Goal: Task Accomplishment & Management: Complete application form

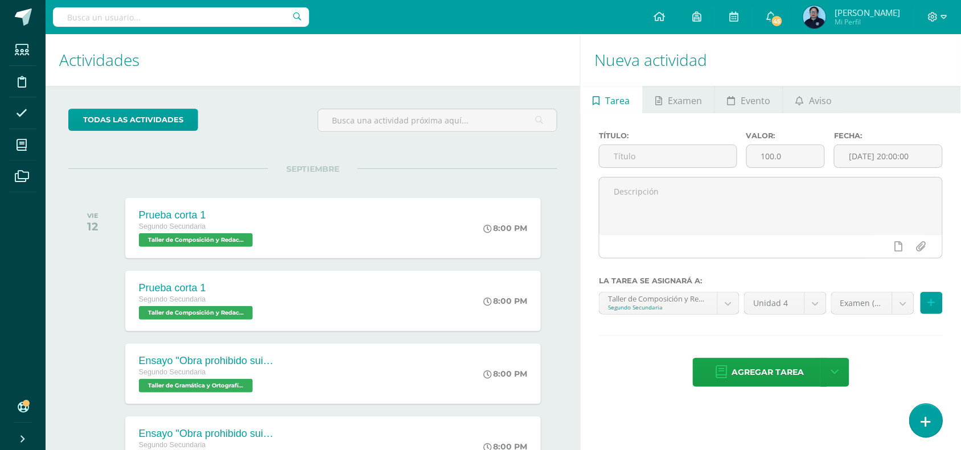
click at [934, 418] on link at bounding box center [925, 420] width 32 height 33
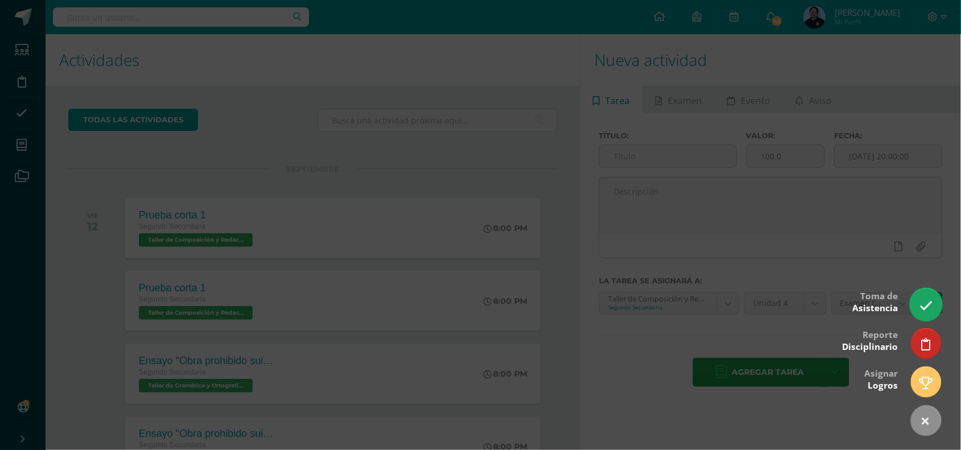
click at [933, 310] on link at bounding box center [925, 304] width 32 height 33
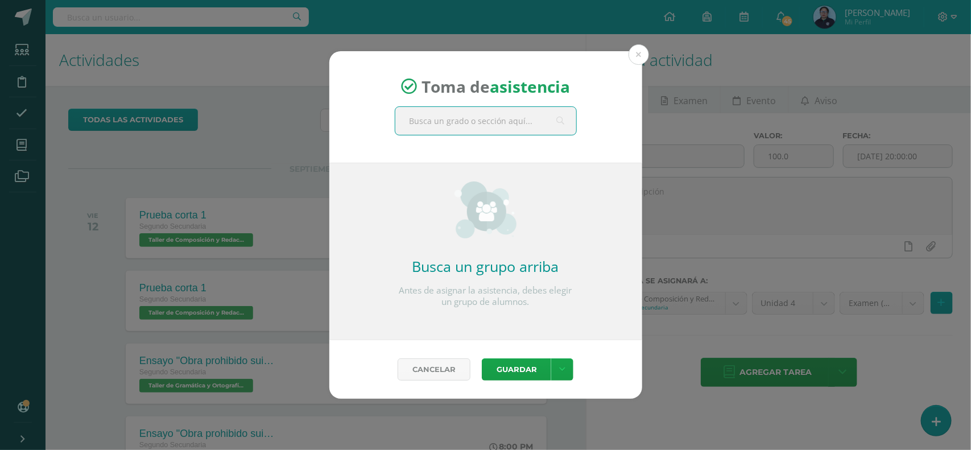
click at [459, 118] on input "text" at bounding box center [485, 121] width 181 height 28
type input "tercero b"
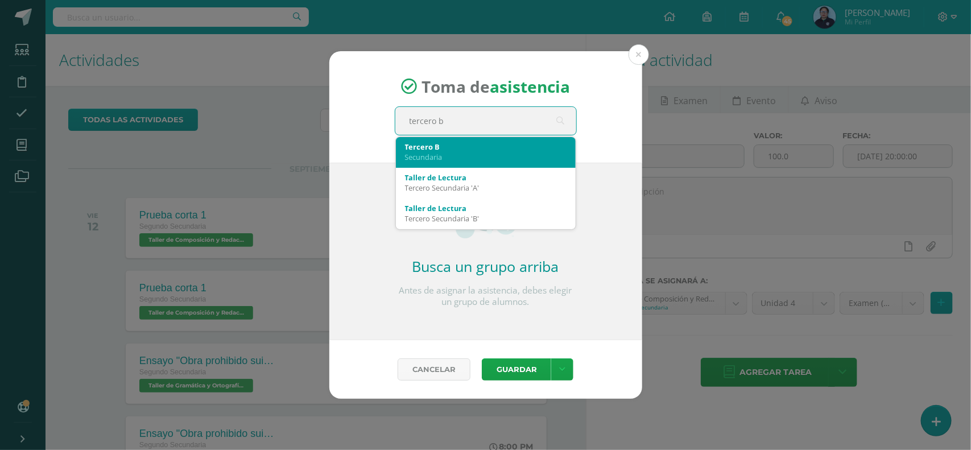
click at [428, 154] on div "Secundaria" at bounding box center [486, 157] width 162 height 10
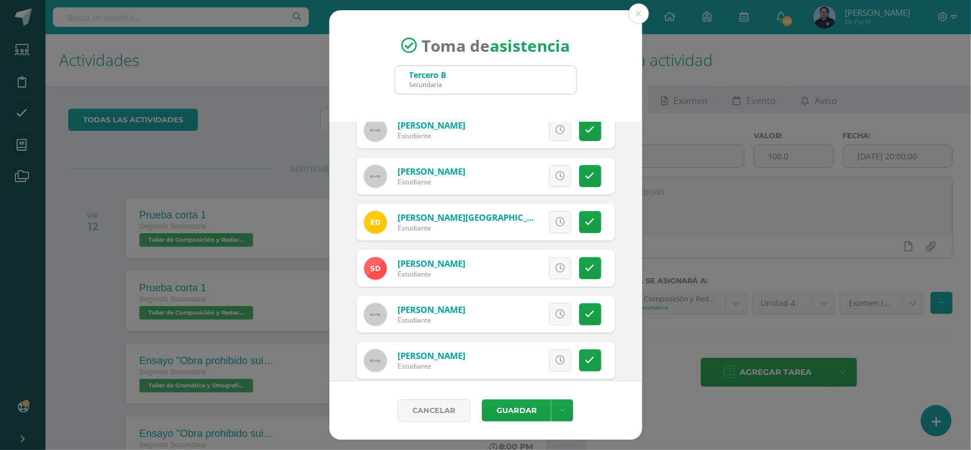
scroll to position [158, 0]
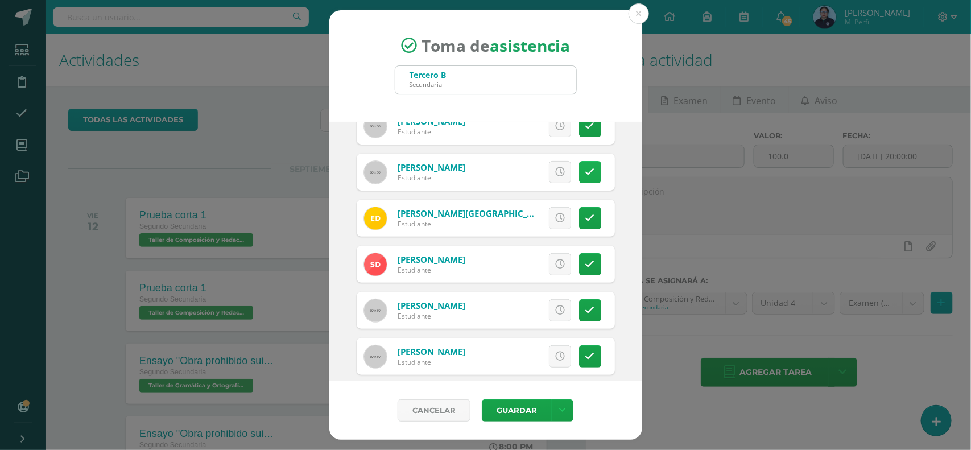
click at [586, 177] on icon at bounding box center [591, 172] width 10 height 10
click at [586, 216] on icon at bounding box center [591, 218] width 10 height 10
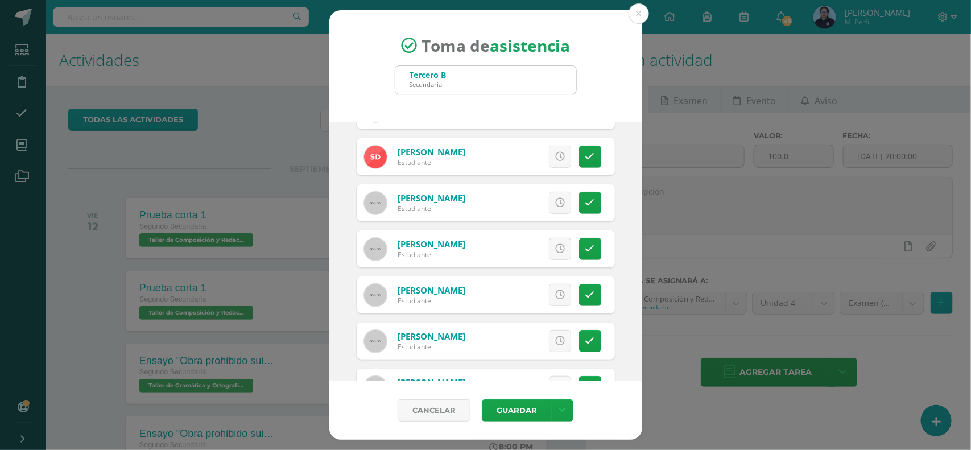
scroll to position [269, 0]
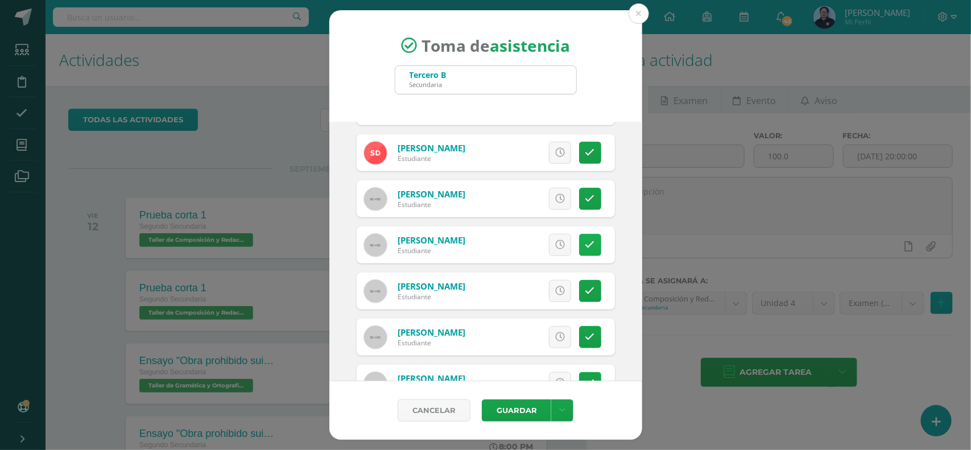
click at [586, 248] on icon at bounding box center [591, 245] width 10 height 10
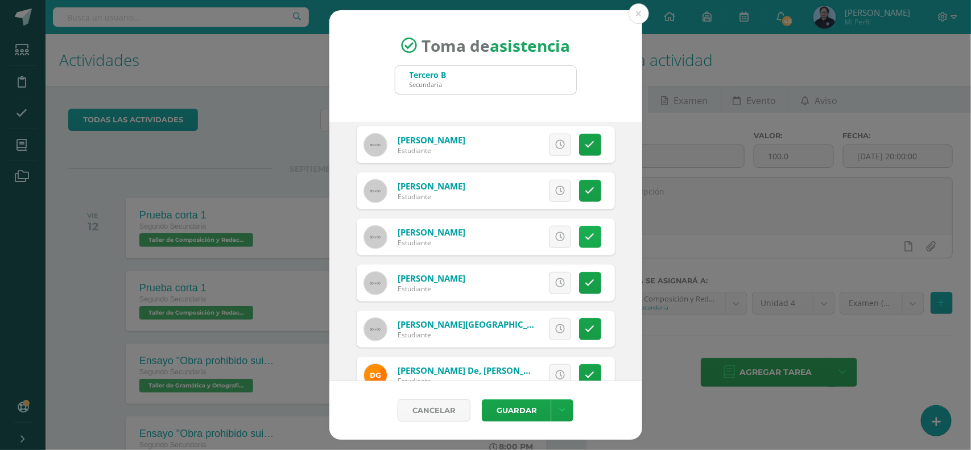
click at [586, 236] on icon at bounding box center [591, 237] width 10 height 10
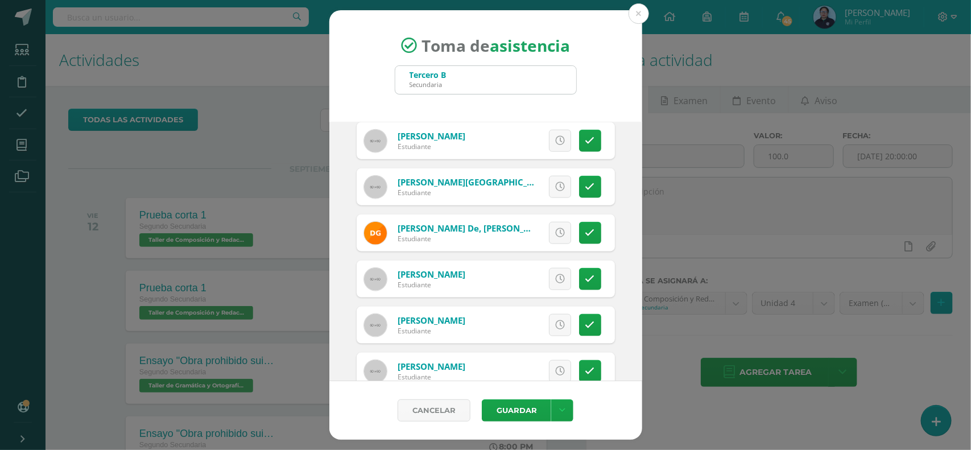
scroll to position [565, 0]
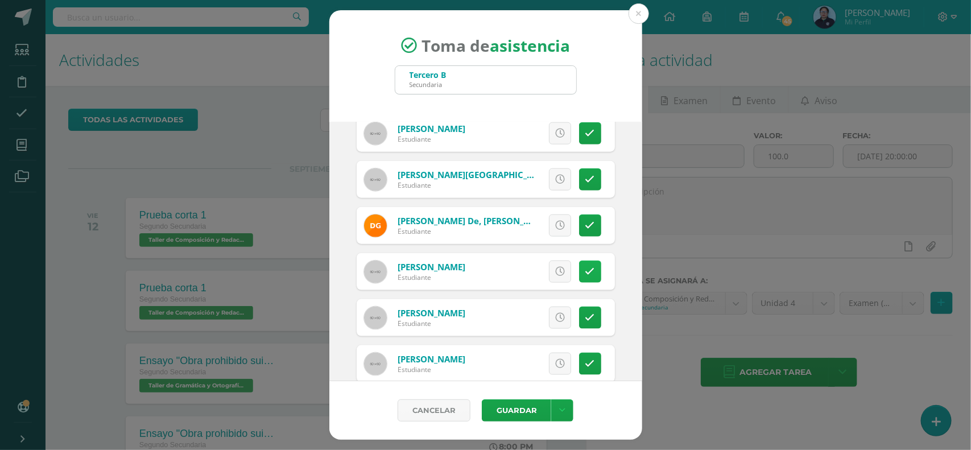
click at [587, 263] on link at bounding box center [590, 272] width 22 height 22
click at [586, 316] on icon at bounding box center [591, 318] width 10 height 10
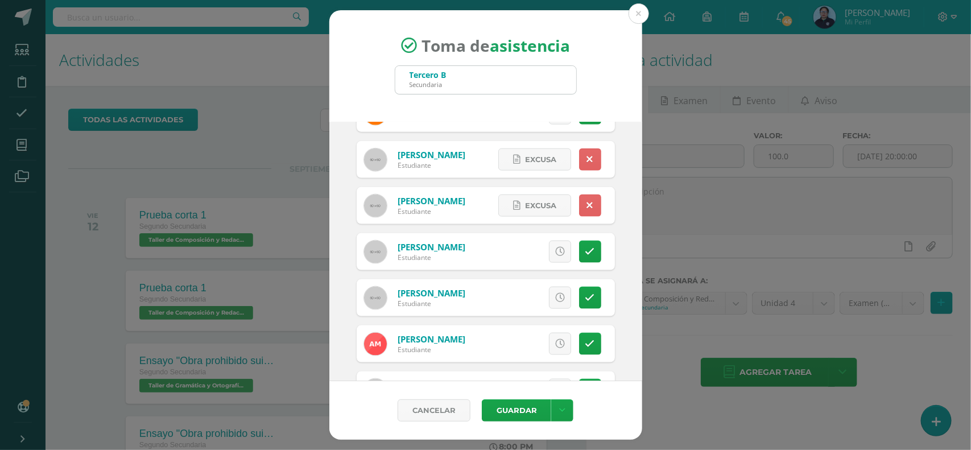
scroll to position [696, 0]
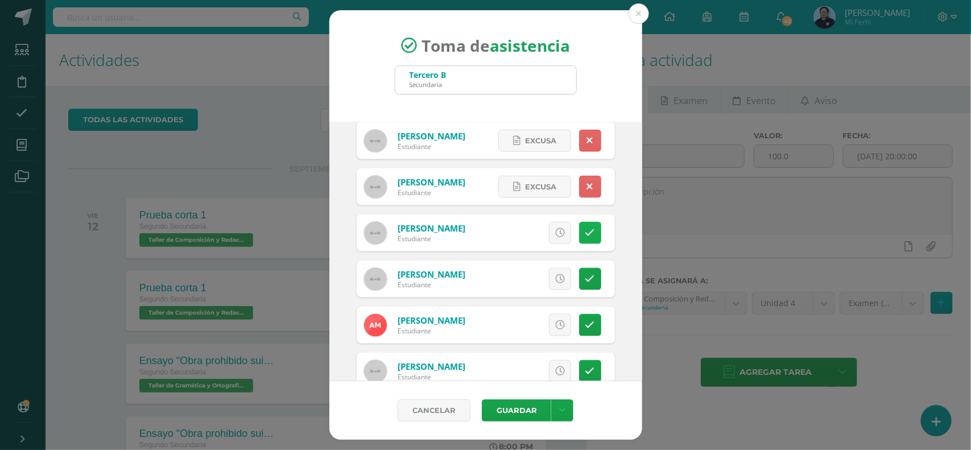
click at [586, 231] on icon at bounding box center [591, 233] width 10 height 10
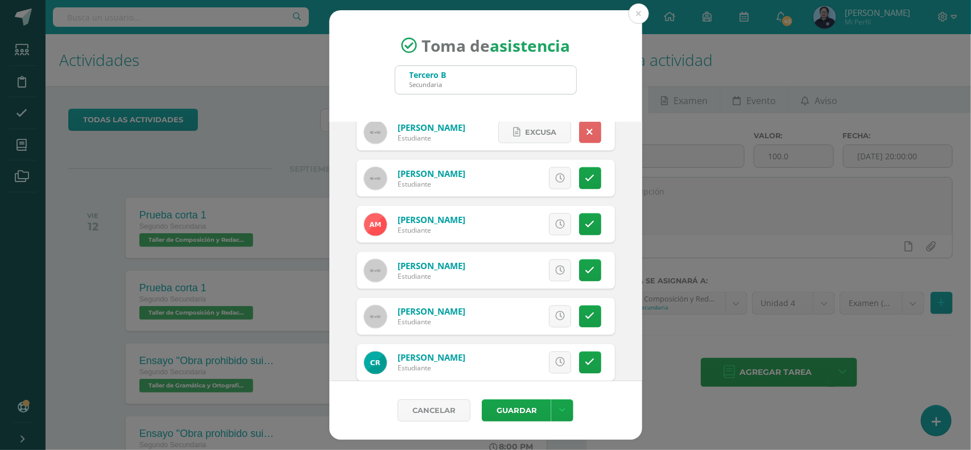
scroll to position [804, 0]
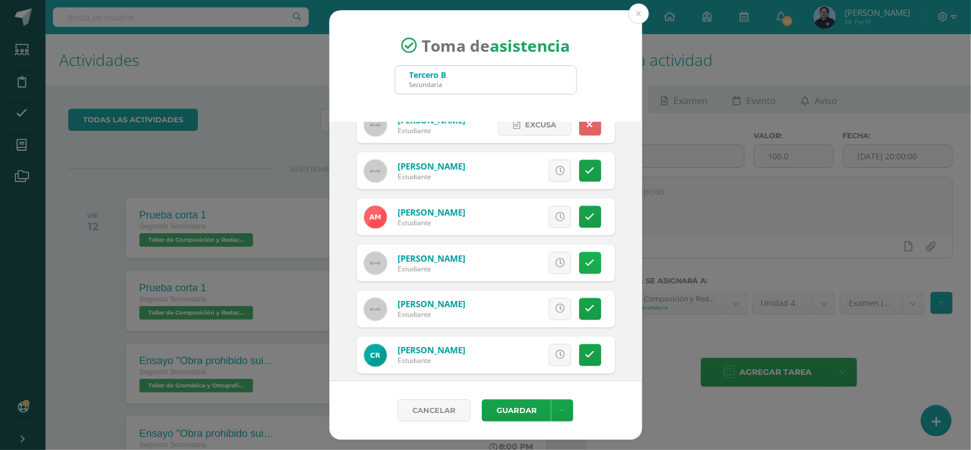
click at [586, 259] on icon at bounding box center [591, 263] width 10 height 10
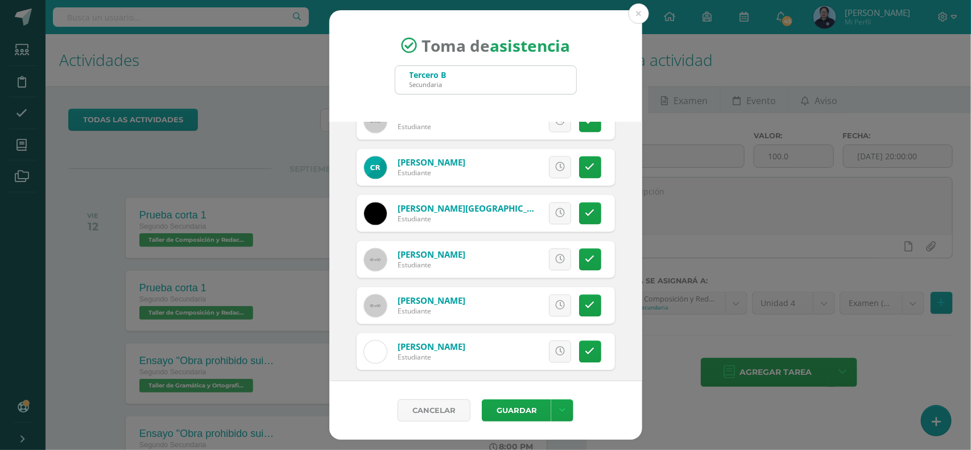
scroll to position [996, 0]
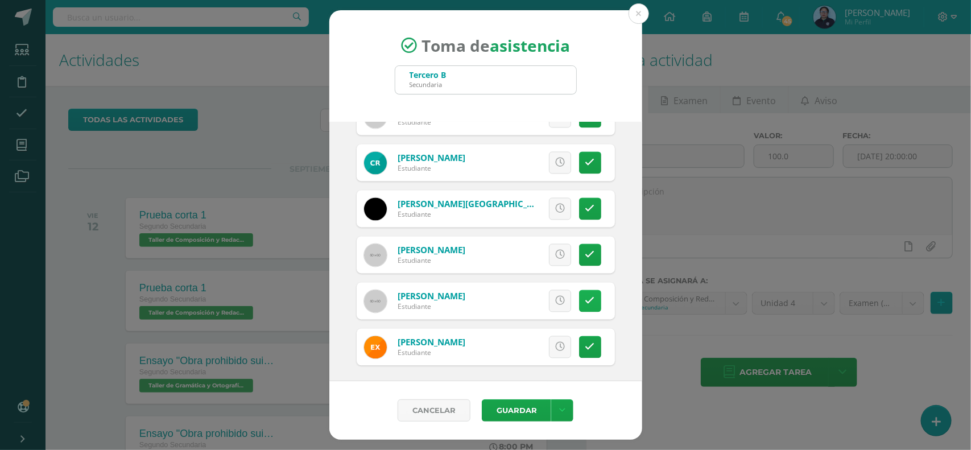
click at [586, 302] on icon at bounding box center [591, 301] width 10 height 10
click at [586, 257] on link at bounding box center [590, 255] width 22 height 22
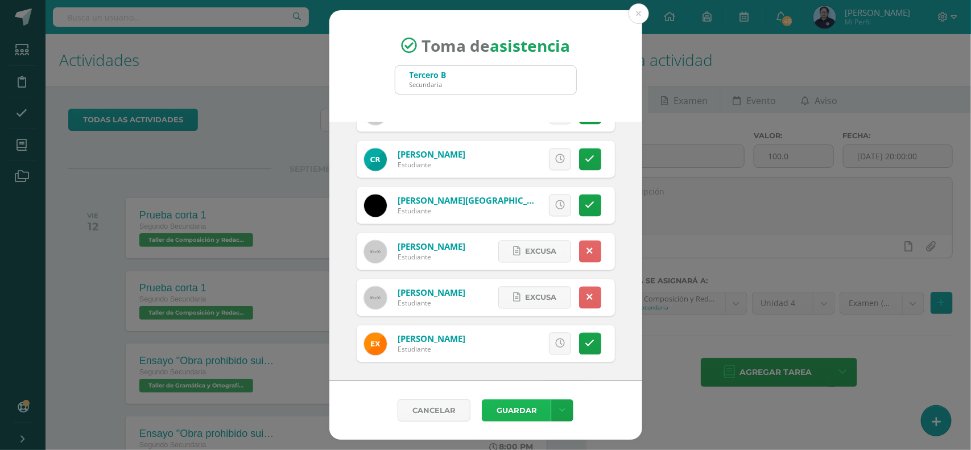
click at [522, 407] on button "Guardar" at bounding box center [516, 410] width 69 height 22
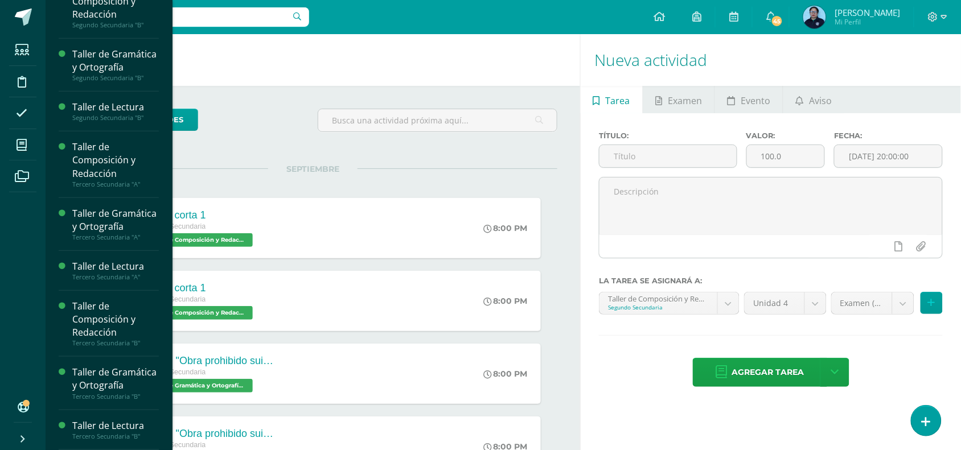
scroll to position [240, 0]
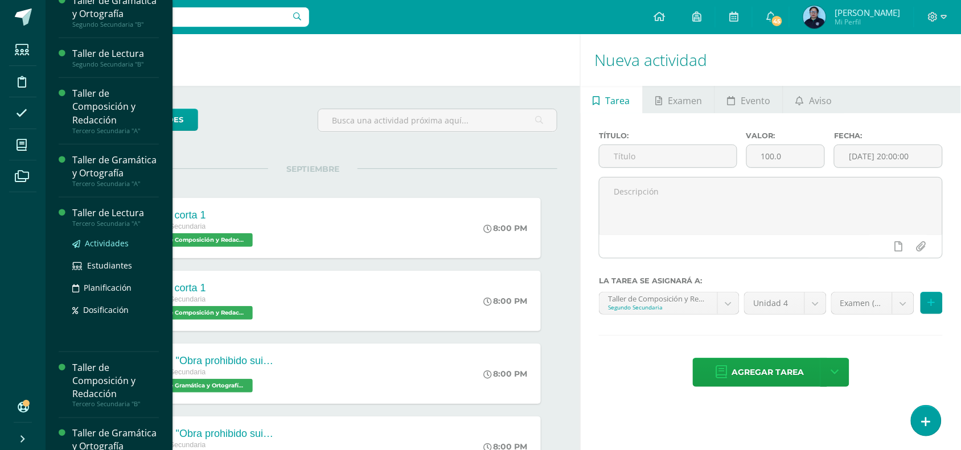
click at [102, 249] on span "Actividades" at bounding box center [107, 243] width 44 height 11
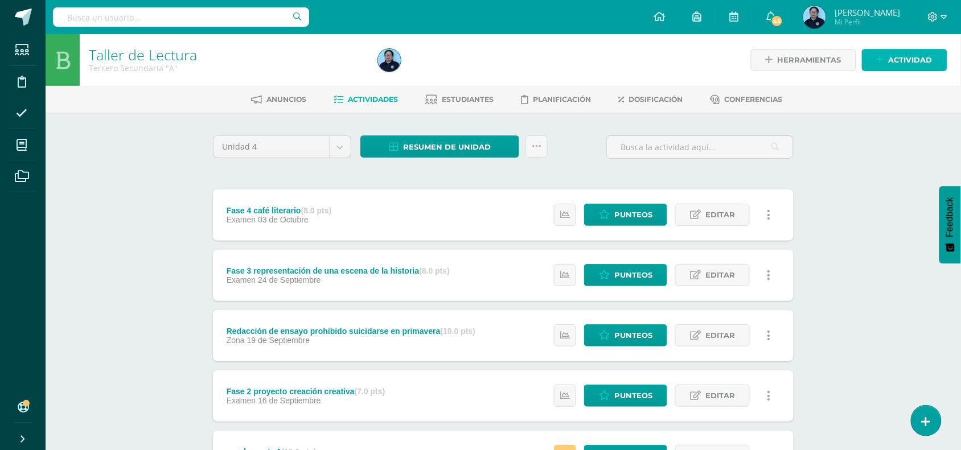
click at [911, 60] on span "Actividad" at bounding box center [910, 60] width 44 height 21
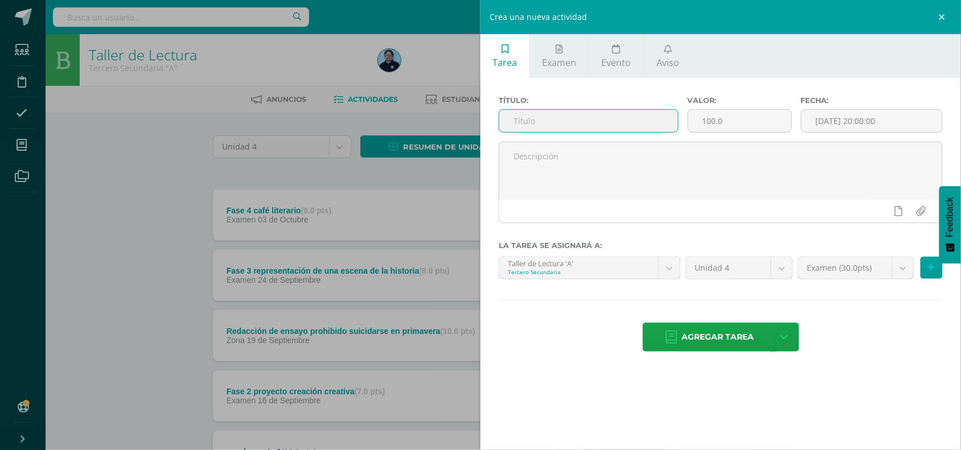
click at [650, 114] on input "text" at bounding box center [588, 121] width 179 height 22
type input "orgaizador gráfico literatura renacentista"
click at [736, 127] on input "100.0" at bounding box center [739, 121] width 103 height 22
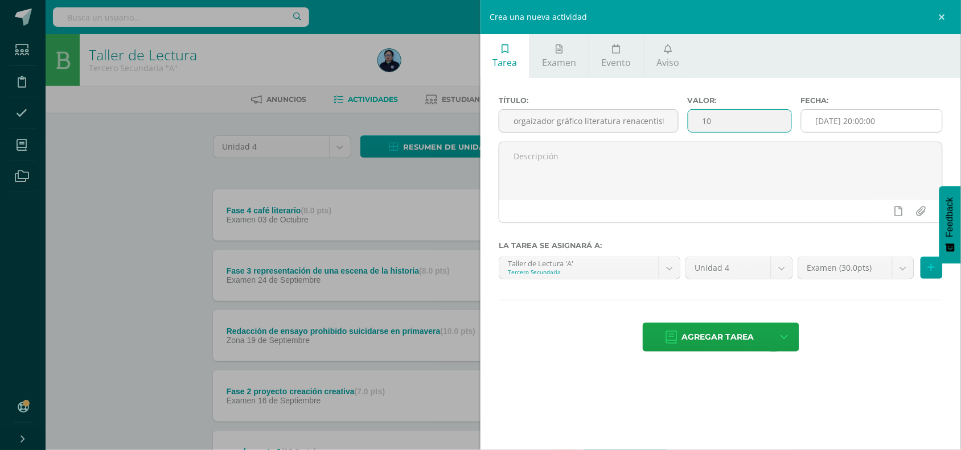
type input "10"
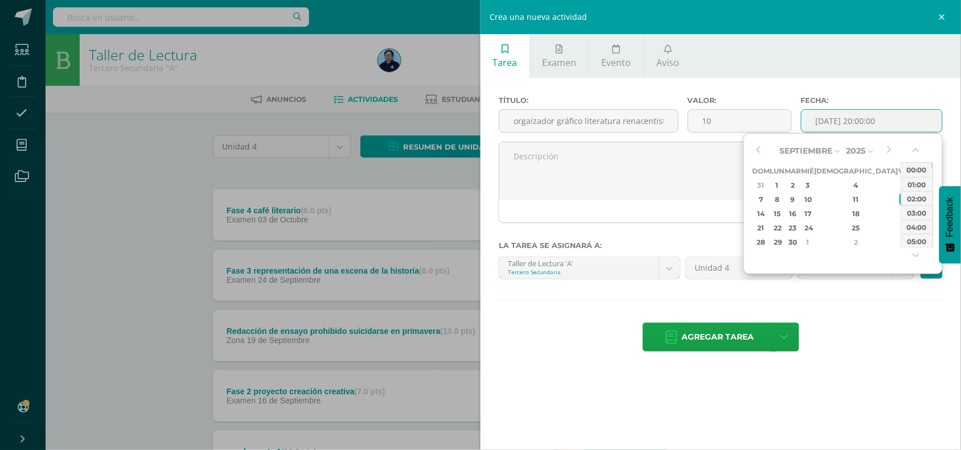
click at [838, 129] on input "[DATE] 20:00:00" at bounding box center [871, 121] width 141 height 22
click at [899, 199] on div "12" at bounding box center [904, 199] width 10 height 13
click at [783, 214] on div "15" at bounding box center [777, 213] width 12 height 13
type input "2025-09-15 20:00"
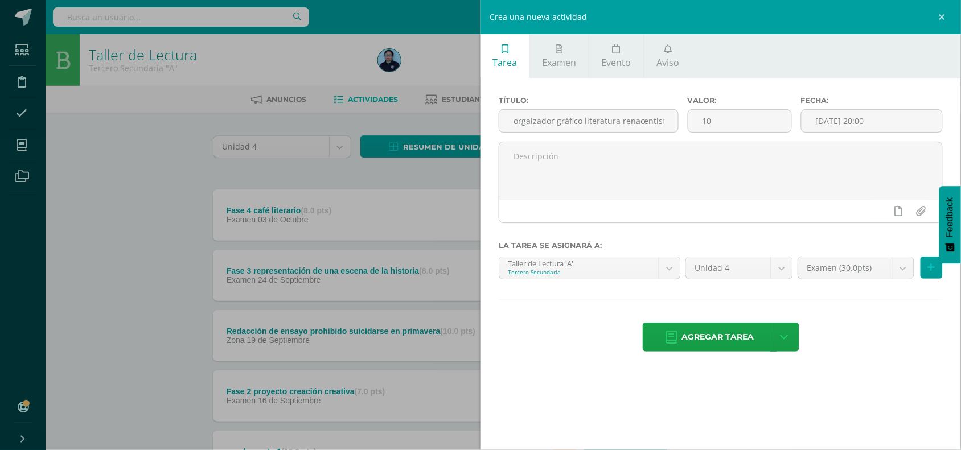
click at [868, 300] on div "Título: orgaizador gráfico literatura renacentista Valor: 10 Fecha: 2025-09-15 …" at bounding box center [720, 225] width 480 height 294
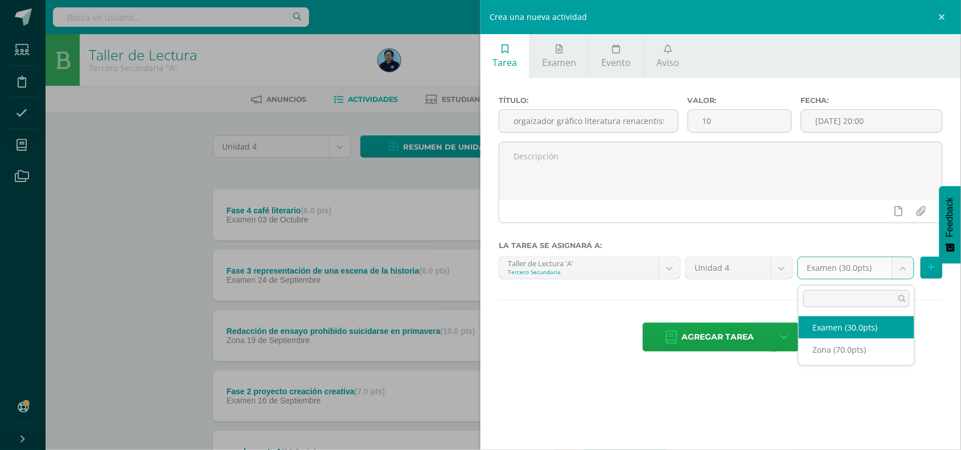
click at [902, 270] on body "Estudiantes Disciplina Asistencia Mis cursos Archivos Soporte Centro de ayuda Ú…" at bounding box center [480, 309] width 961 height 618
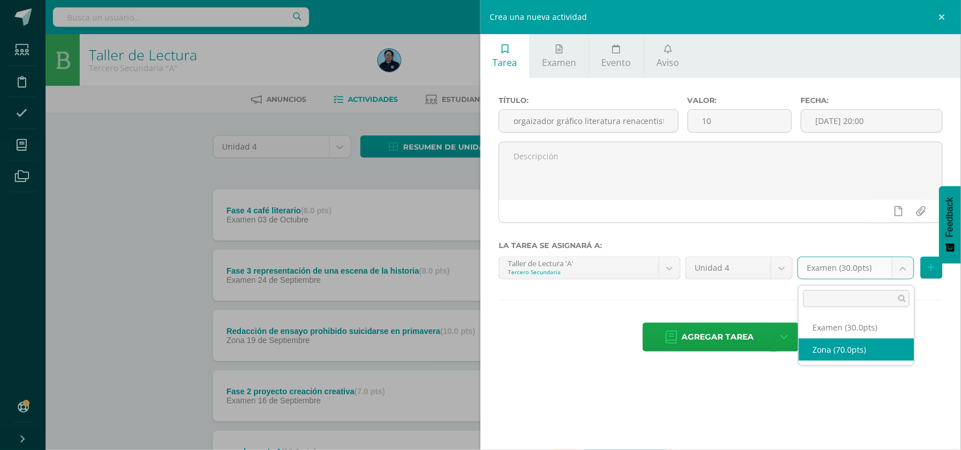
select select "49052"
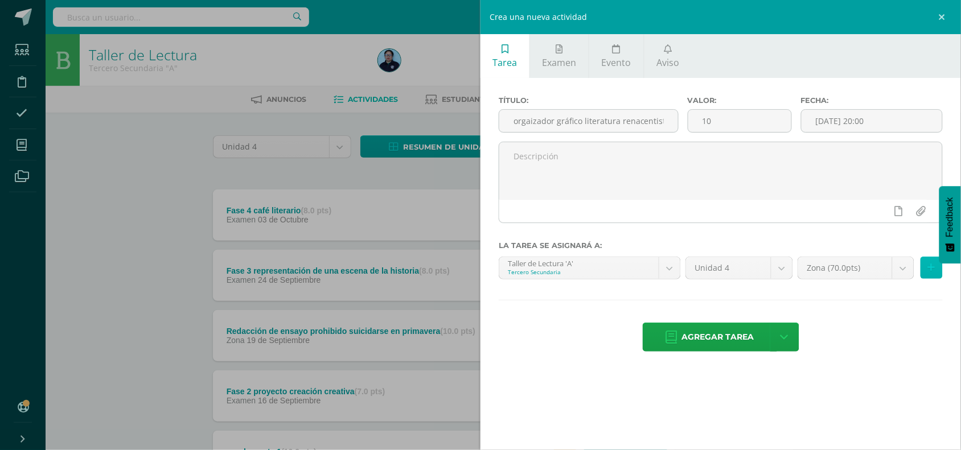
click at [930, 271] on icon at bounding box center [930, 268] width 7 height 10
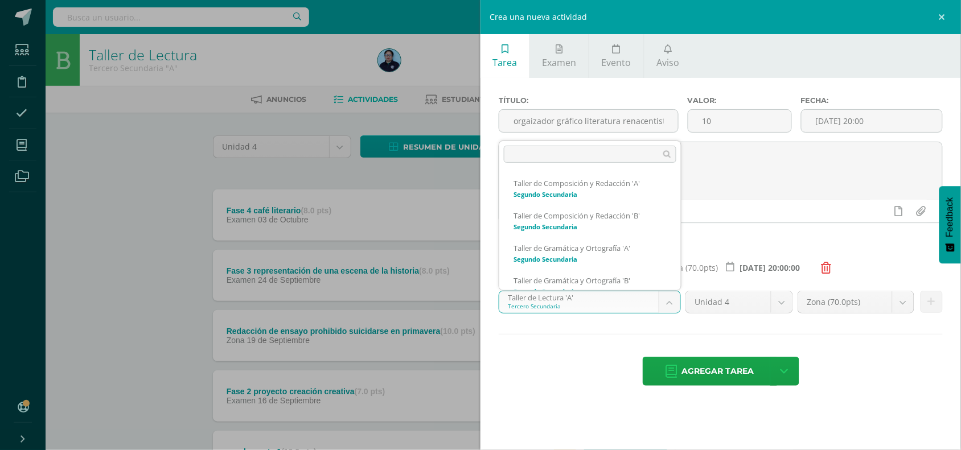
click at [674, 303] on body "Estudiantes Disciplina Asistencia Mis cursos Archivos Soporte Centro de ayuda Ú…" at bounding box center [480, 309] width 961 height 618
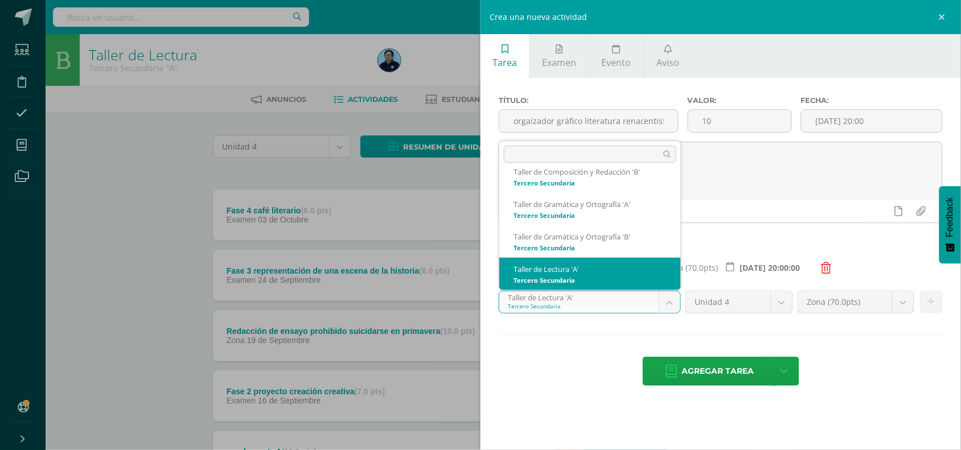
scroll to position [271, 0]
select select "30714"
click at [626, 302] on body "Estudiantes Disciplina Asistencia Mis cursos Archivos Soporte Centro de ayuda Ú…" at bounding box center [480, 309] width 961 height 618
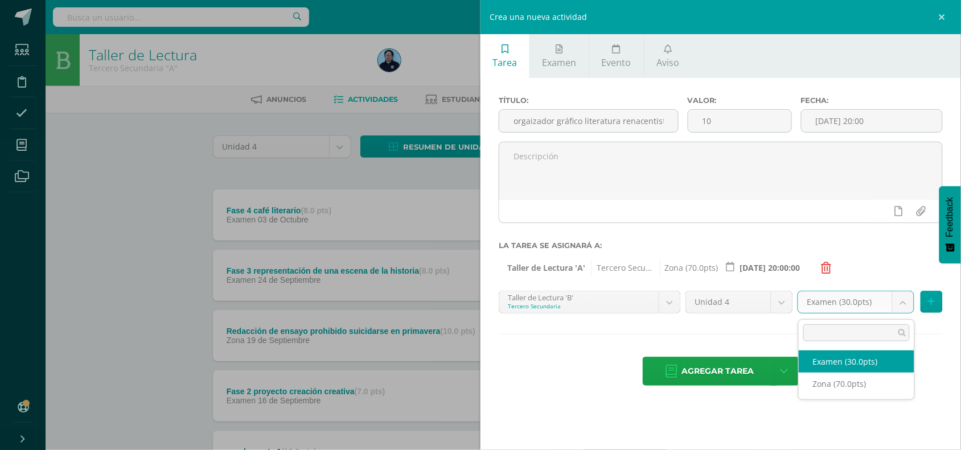
click at [906, 305] on body "Estudiantes Disciplina Asistencia Mis cursos Archivos Soporte Centro de ayuda Ú…" at bounding box center [480, 309] width 961 height 618
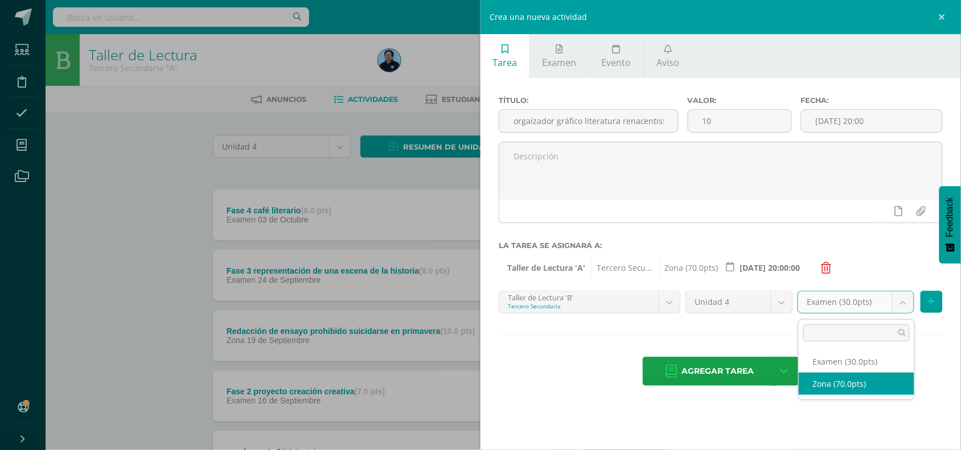
select select "49058"
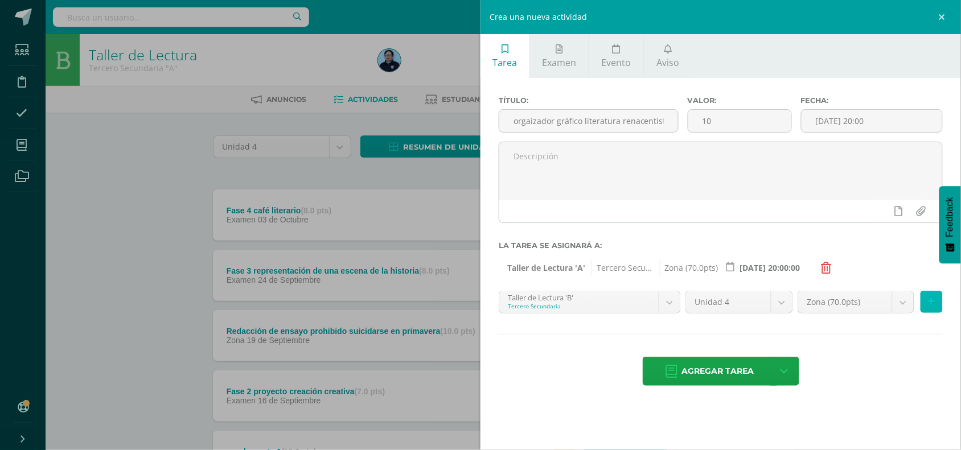
click at [932, 302] on icon at bounding box center [930, 302] width 7 height 10
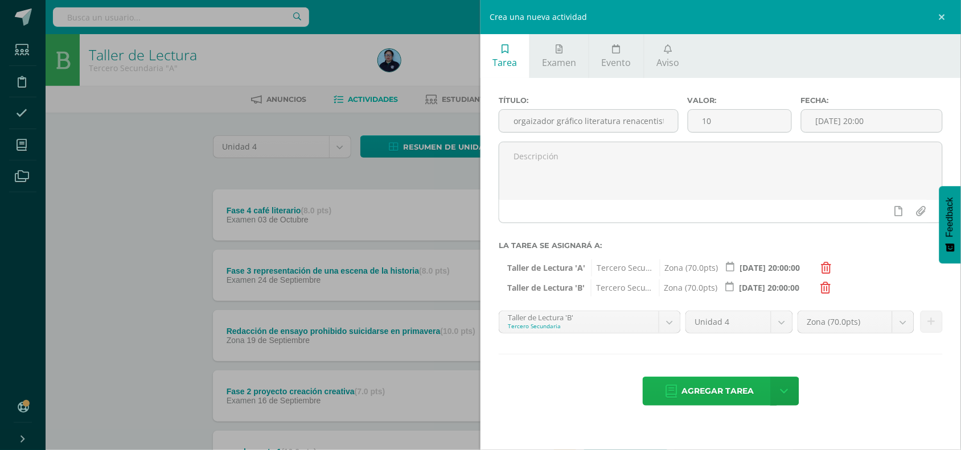
click at [729, 394] on span "Agregar tarea" at bounding box center [718, 391] width 72 height 28
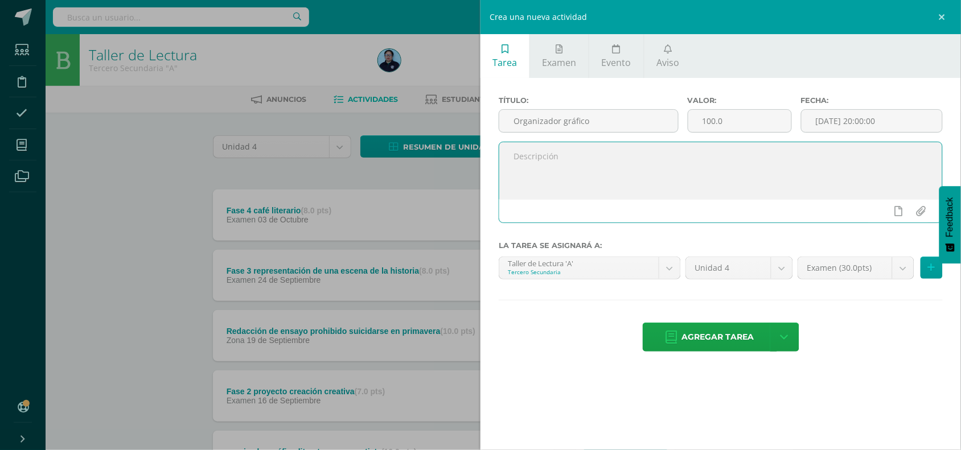
click at [590, 158] on textarea at bounding box center [720, 170] width 443 height 57
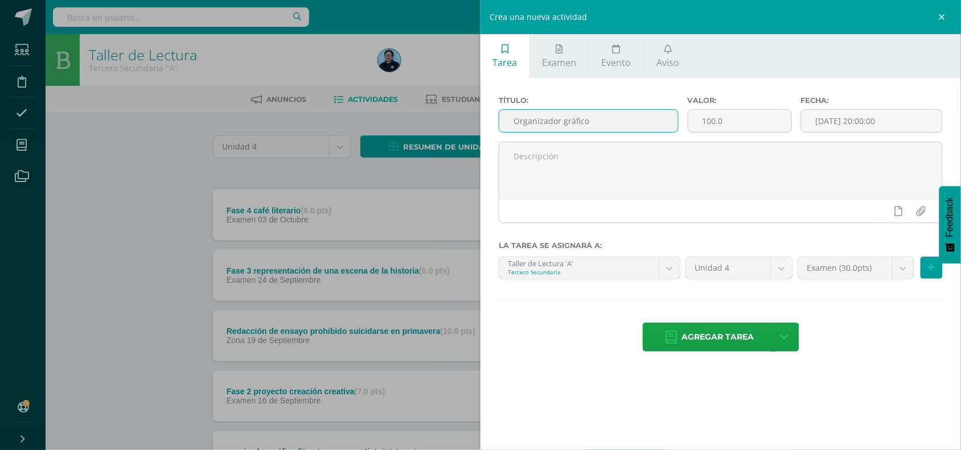
click at [607, 118] on input "Organizador gráfico" at bounding box center [588, 121] width 179 height 22
type input "Organizador gráfico Literatura grecolatina y medieval"
click at [755, 123] on input "100.0" at bounding box center [739, 121] width 103 height 22
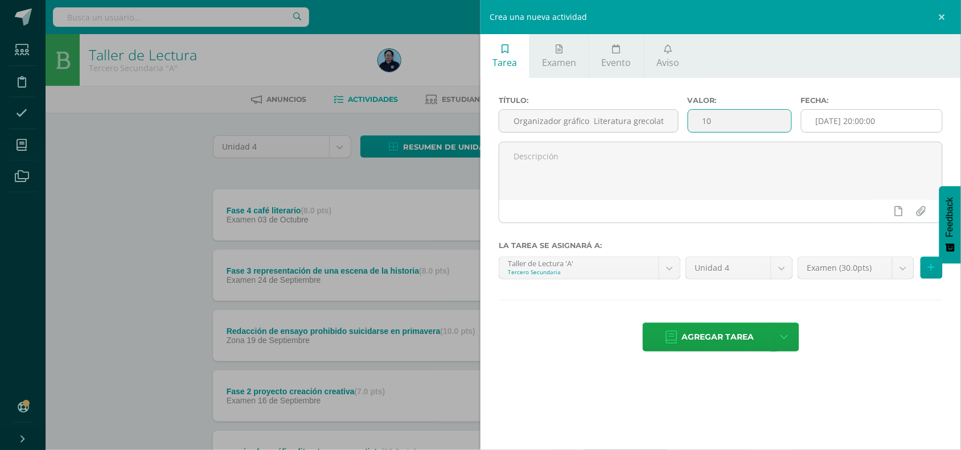
type input "10"
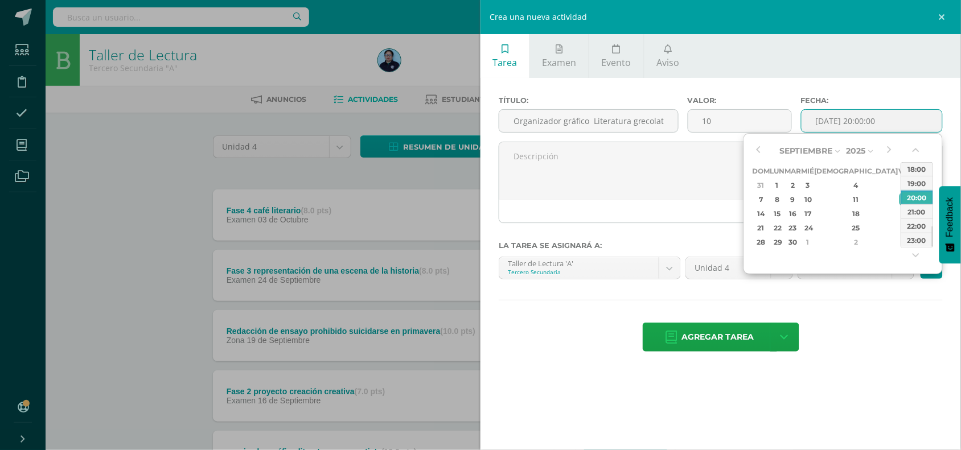
click at [875, 122] on input "[DATE] 20:00:00" at bounding box center [871, 121] width 141 height 22
click at [799, 209] on div "16" at bounding box center [792, 213] width 13 height 13
type input "2025-09-16 20:00"
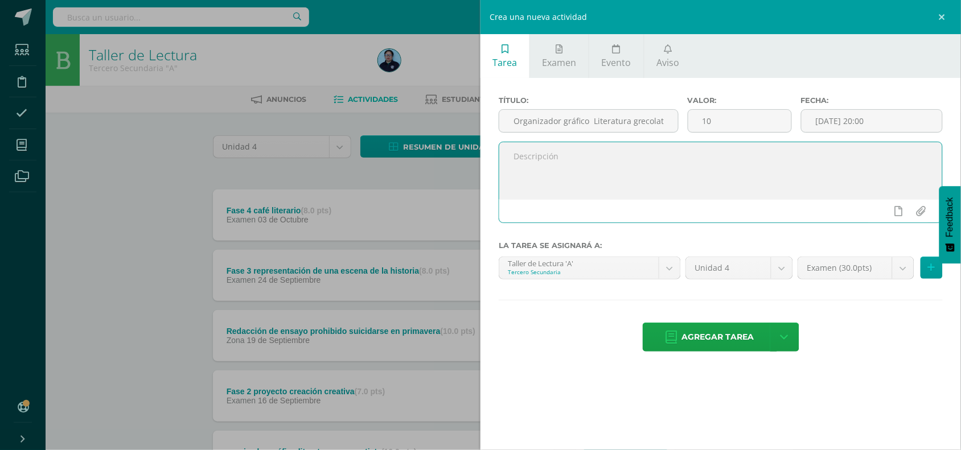
click at [657, 179] on textarea at bounding box center [720, 170] width 443 height 57
type textarea "Cuadro comparativo"
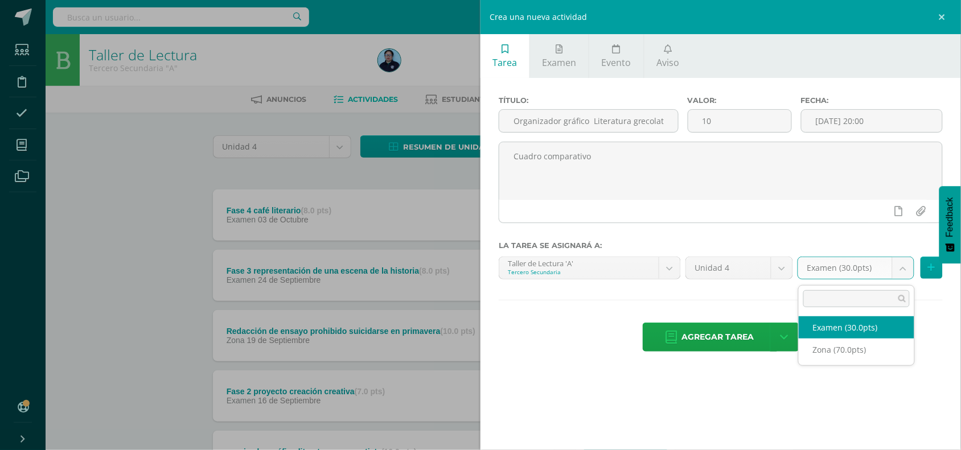
click at [900, 268] on body "Tarea asignada exitosamente Estudiantes Disciplina Asistencia Mis cursos Archiv…" at bounding box center [480, 339] width 961 height 678
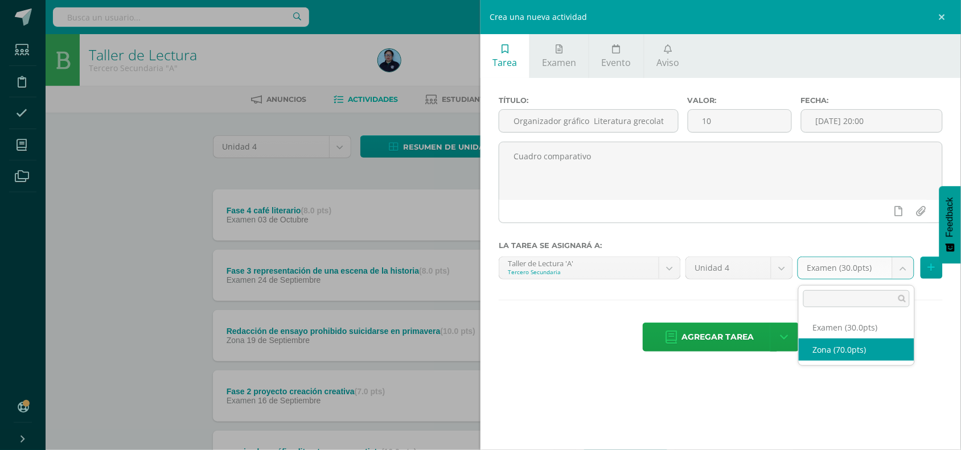
select select "49052"
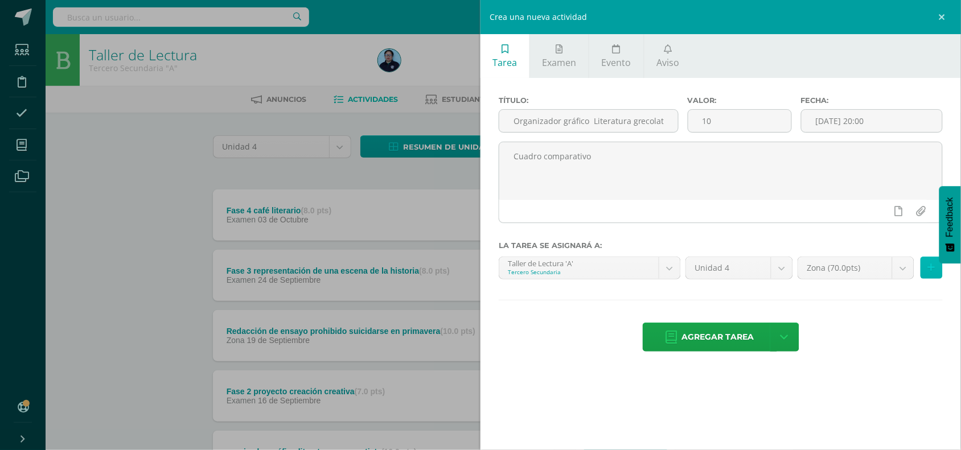
click at [931, 275] on button at bounding box center [931, 268] width 22 height 22
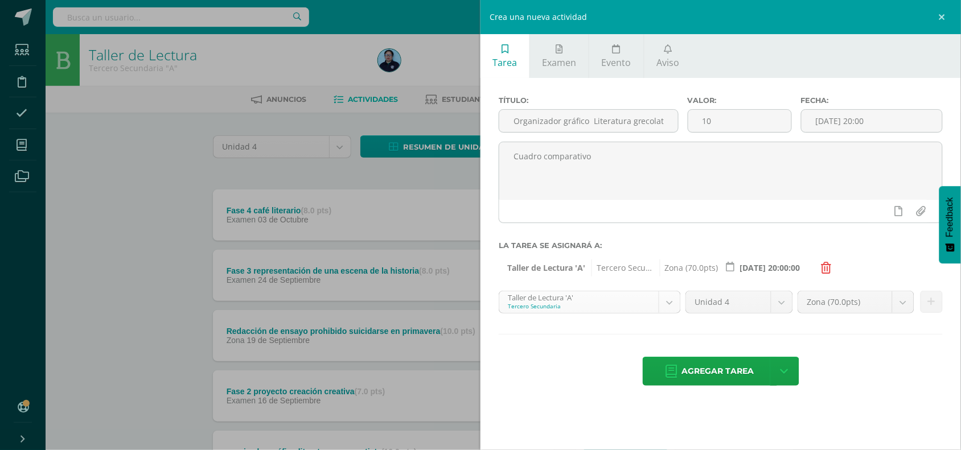
scroll to position [239, 0]
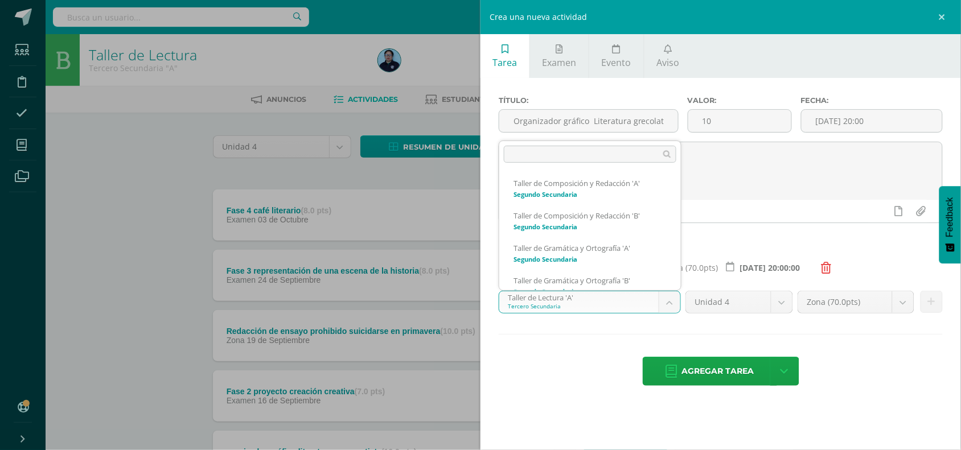
click at [674, 306] on body "Tarea asignada exitosamente Estudiantes Disciplina Asistencia Mis cursos Archiv…" at bounding box center [480, 339] width 961 height 678
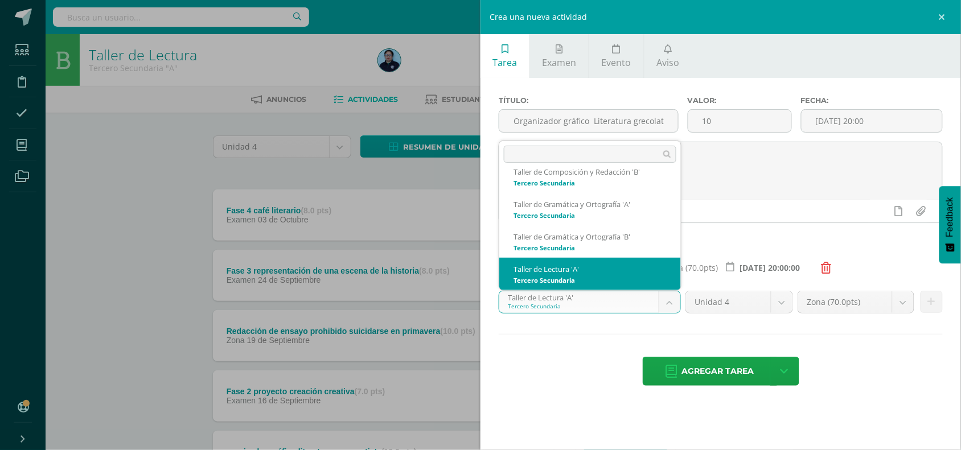
scroll to position [271, 0]
select select "30714"
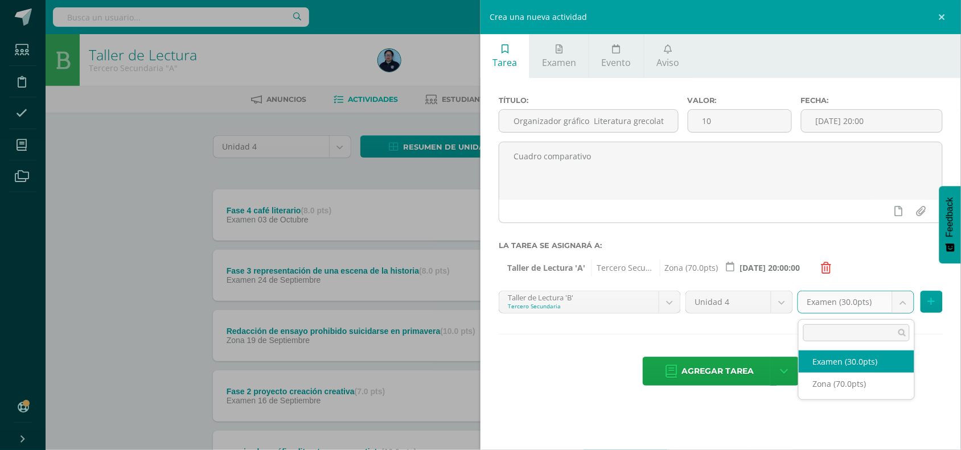
click at [906, 307] on body "Tarea asignada exitosamente Estudiantes Disciplina Asistencia Mis cursos Archiv…" at bounding box center [480, 339] width 961 height 678
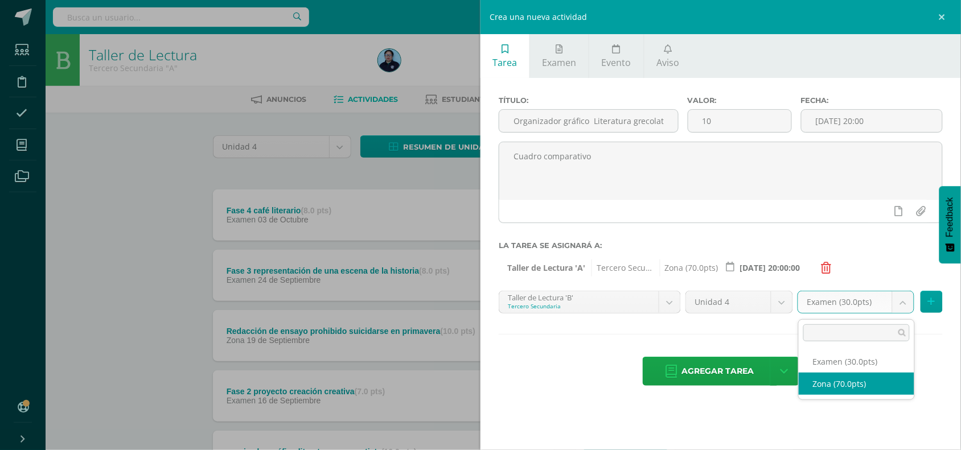
select select "49058"
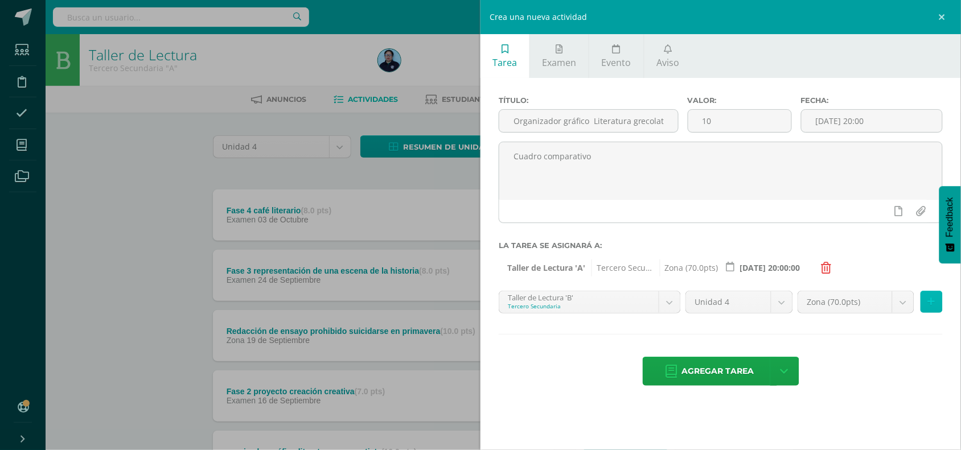
click at [933, 304] on icon at bounding box center [930, 302] width 7 height 10
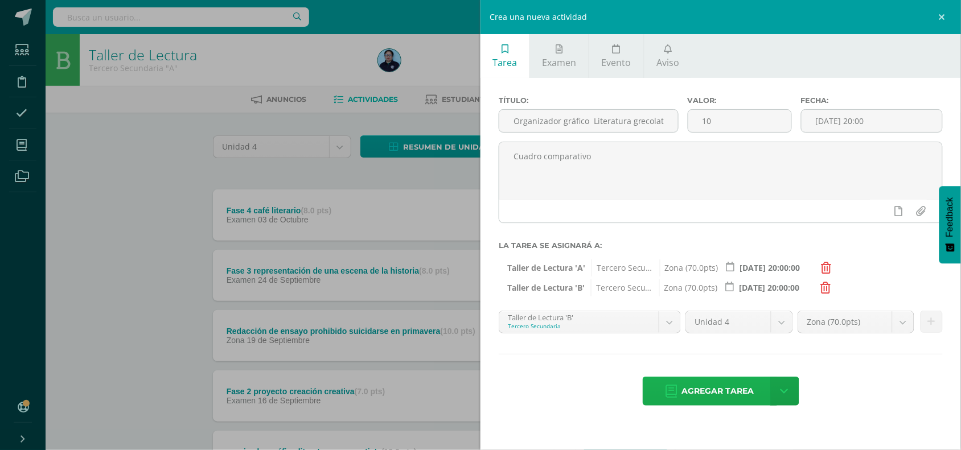
click at [715, 397] on span "Agregar tarea" at bounding box center [718, 391] width 72 height 28
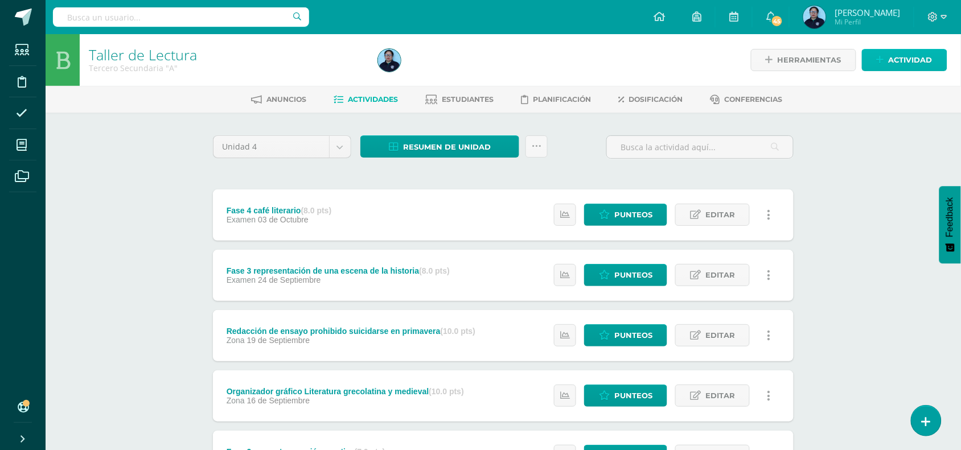
click at [914, 59] on span "Actividad" at bounding box center [910, 60] width 44 height 21
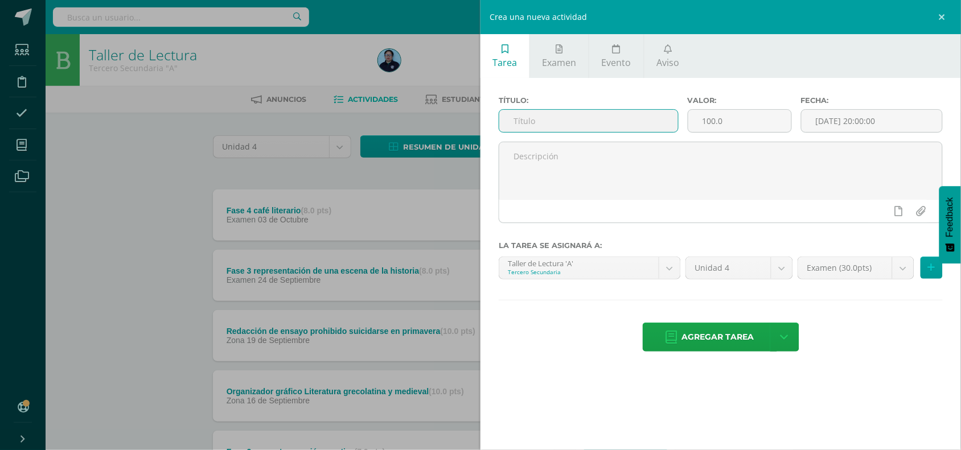
click at [654, 126] on input "text" at bounding box center [588, 121] width 179 height 22
type input "prueba corta 2"
click at [731, 127] on input "100.0" at bounding box center [739, 121] width 103 height 22
type input "10"
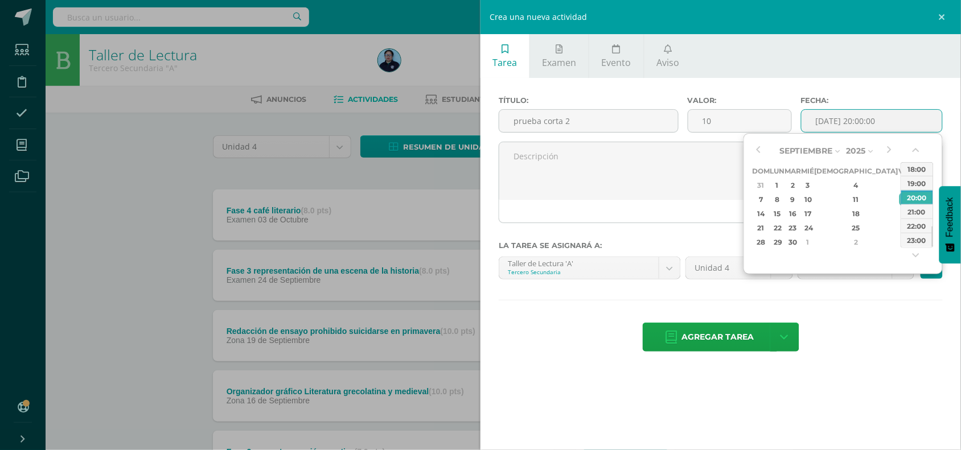
click at [852, 122] on input "[DATE] 20:00:00" at bounding box center [871, 121] width 141 height 22
click at [899, 225] on div "26" at bounding box center [904, 227] width 10 height 13
type input "2025-09-26 20:00"
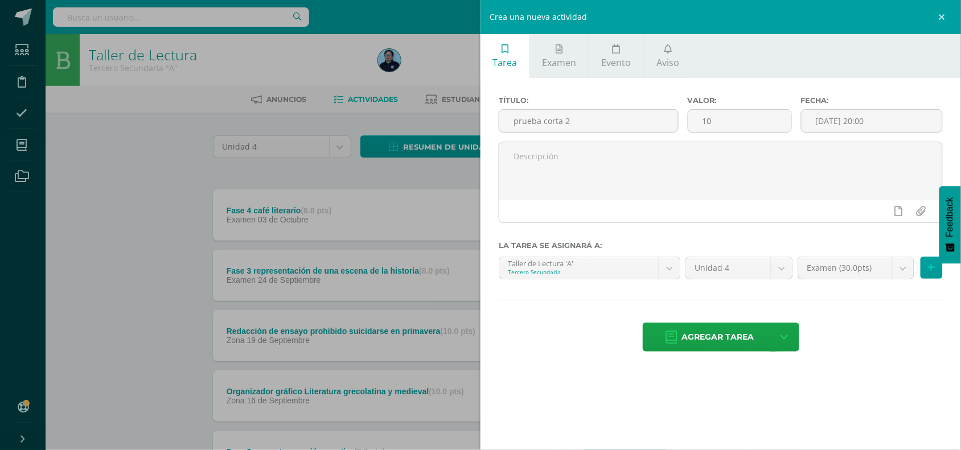
click at [881, 328] on div "Agregar tarea Agregar tarea y ocultar" at bounding box center [720, 338] width 444 height 31
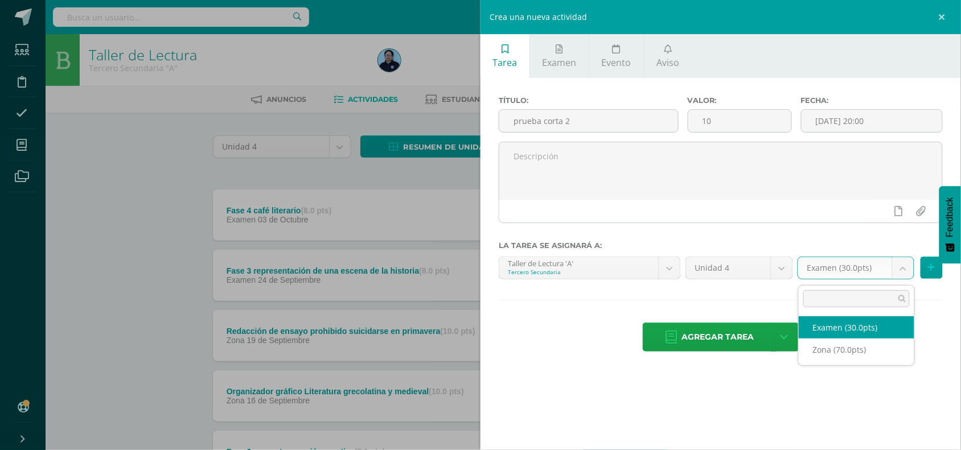
click at [902, 263] on body "Tarea asignada exitosamente Estudiantes Disciplina Asistencia Mis cursos Archiv…" at bounding box center [480, 369] width 961 height 739
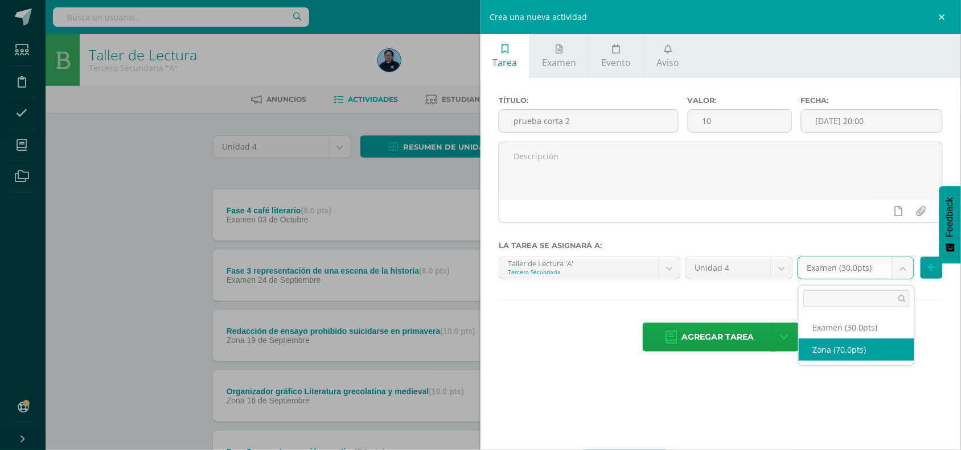
select select "49052"
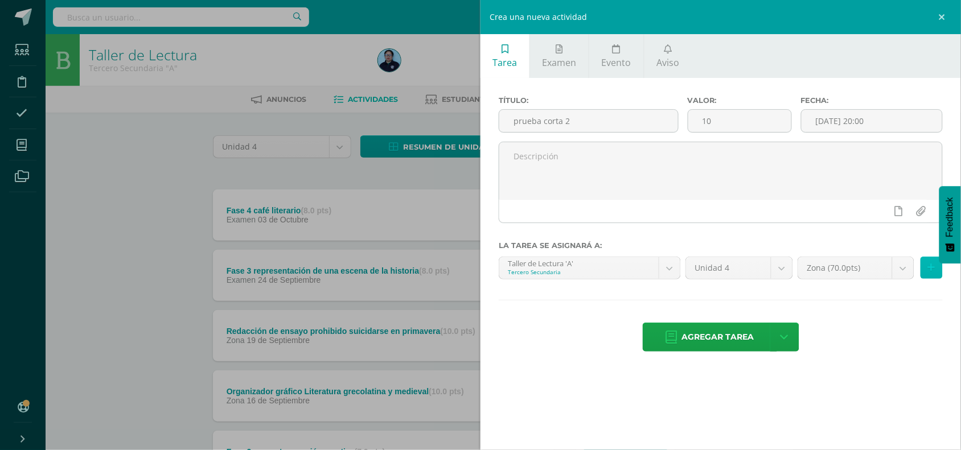
click at [929, 273] on icon at bounding box center [930, 268] width 7 height 10
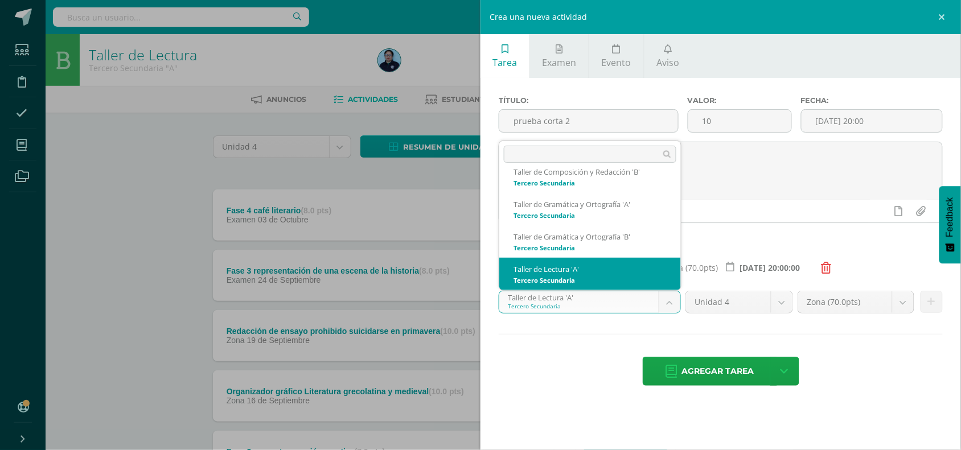
click at [675, 298] on body "Tarea asignada exitosamente Estudiantes Disciplina Asistencia Mis cursos Archiv…" at bounding box center [480, 369] width 961 height 739
select select "30714"
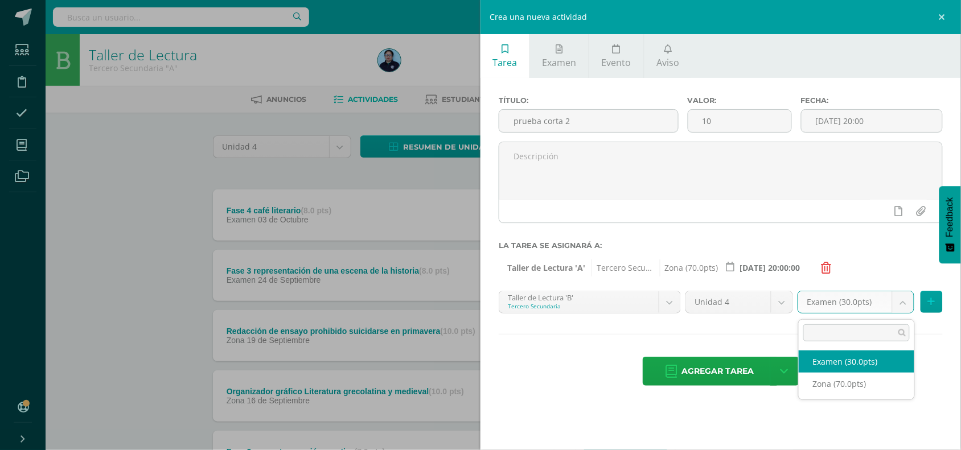
click at [902, 302] on body "Tarea asignada exitosamente Estudiantes Disciplina Asistencia Mis cursos Archiv…" at bounding box center [480, 369] width 961 height 739
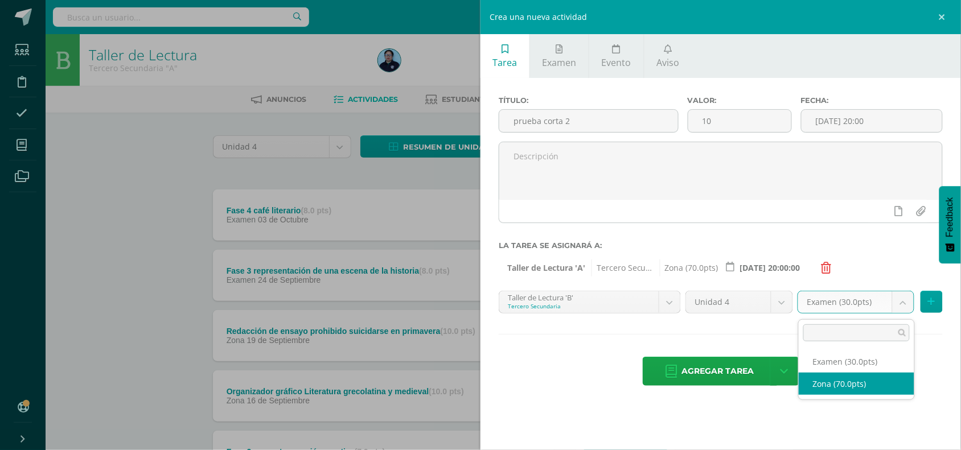
select select "49058"
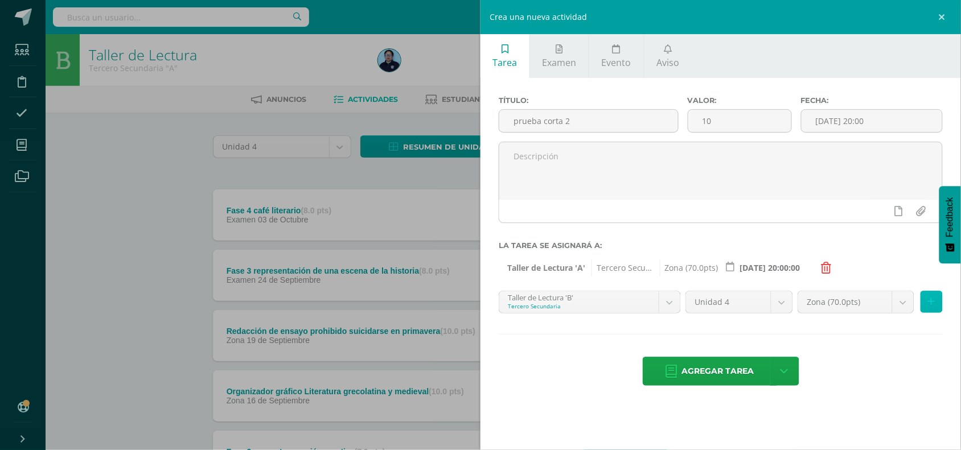
click at [935, 306] on button at bounding box center [931, 302] width 22 height 22
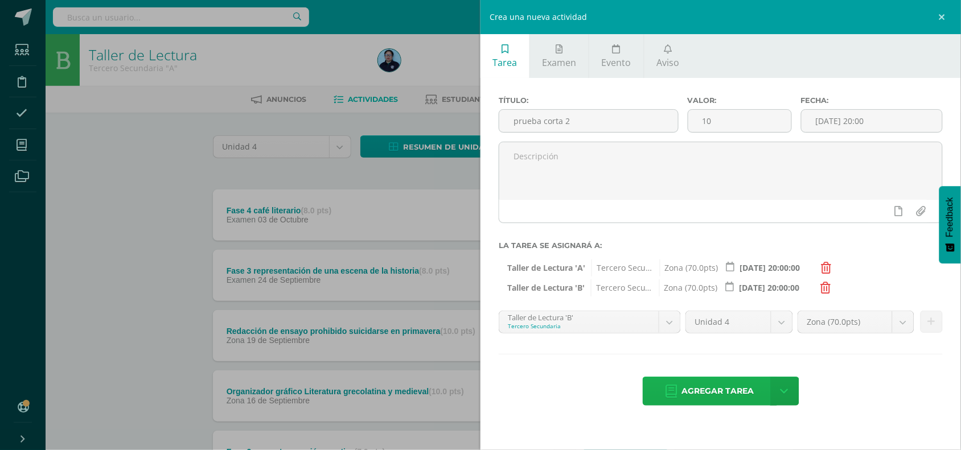
click at [718, 391] on span "Agregar tarea" at bounding box center [718, 391] width 72 height 28
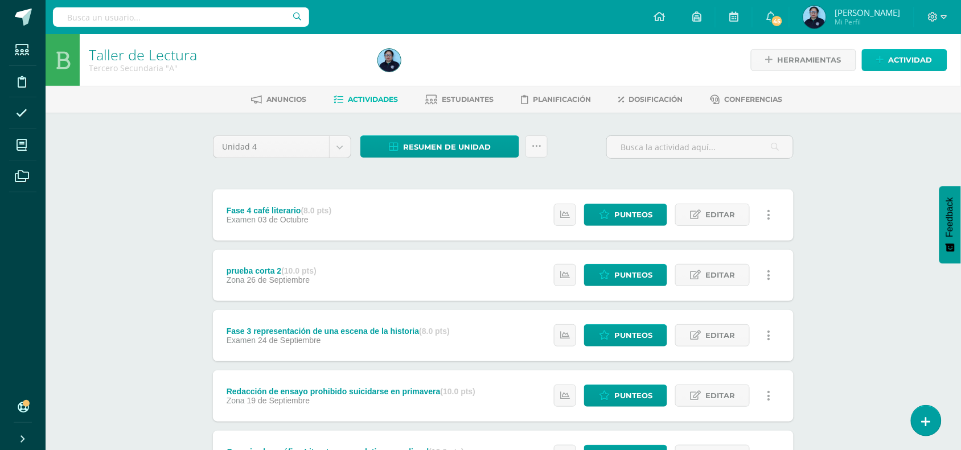
click at [916, 61] on span "Actividad" at bounding box center [910, 60] width 44 height 21
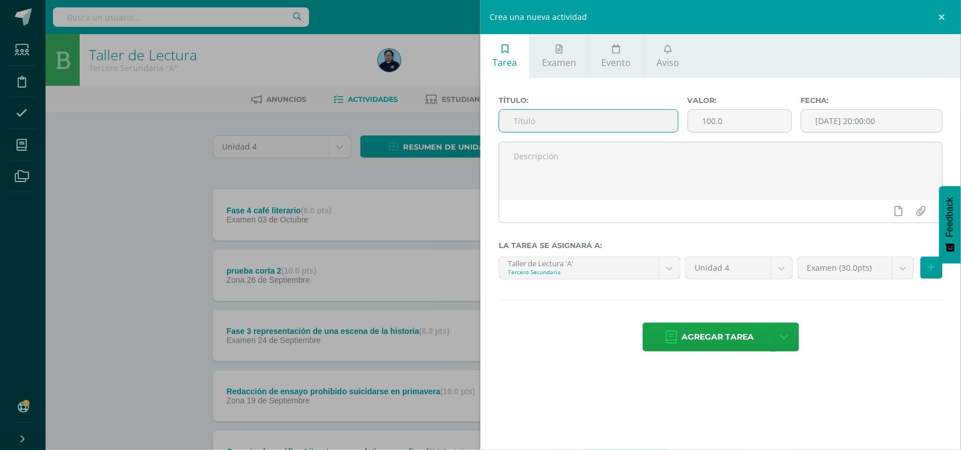
click at [516, 122] on input "text" at bounding box center [588, 121] width 179 height 22
type input "L"
type input "c"
type input "organizador gráfico literatura, [GEOGRAPHIC_DATA] ,Japonesa, Estadounidense"
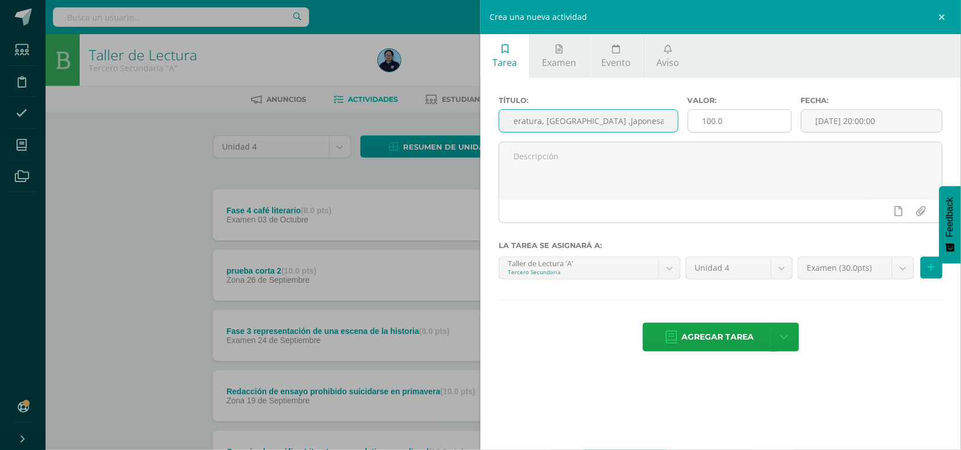
scroll to position [0, 0]
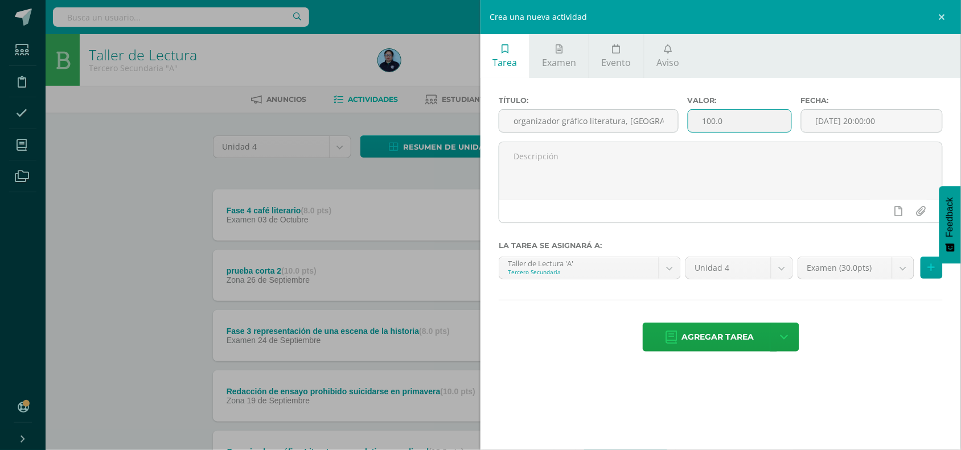
click at [730, 129] on input "100.0" at bounding box center [739, 121] width 103 height 22
type input "10"
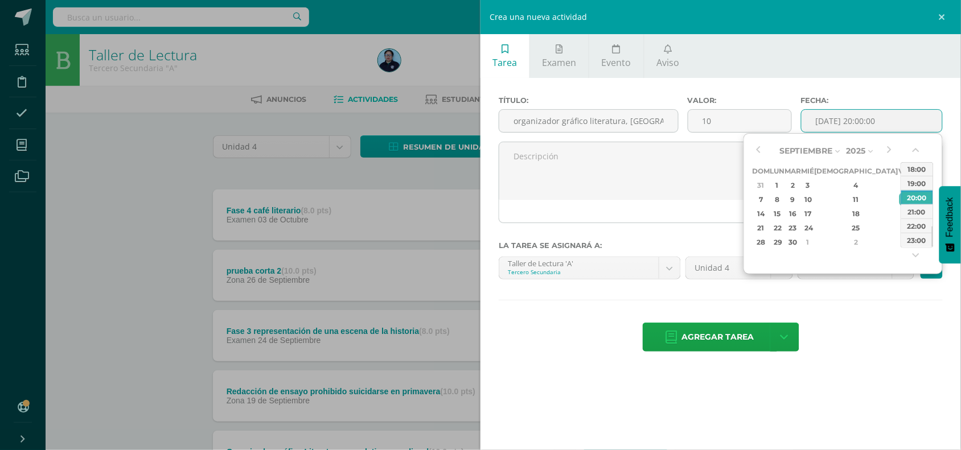
click at [860, 121] on input "[DATE] 20:00:00" at bounding box center [871, 121] width 141 height 22
click at [780, 212] on div "15" at bounding box center [777, 213] width 12 height 13
type input "2025-09-15 20:00"
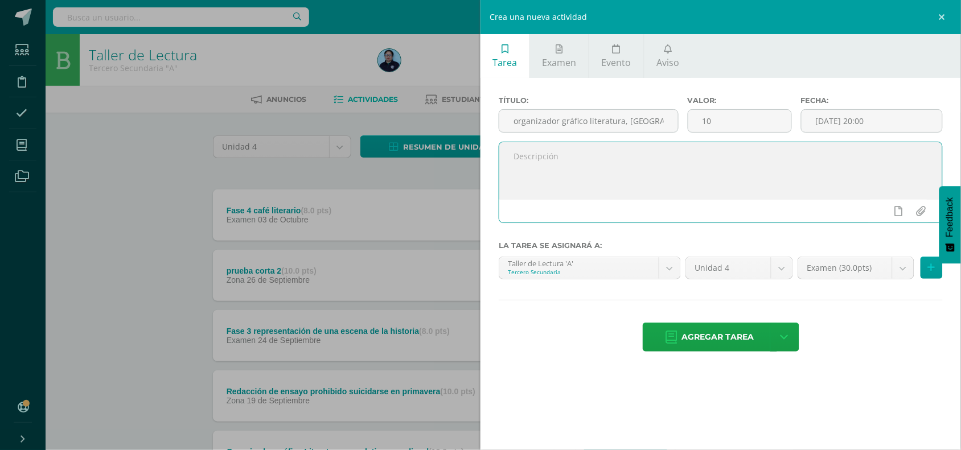
click at [630, 174] on textarea at bounding box center [720, 170] width 443 height 57
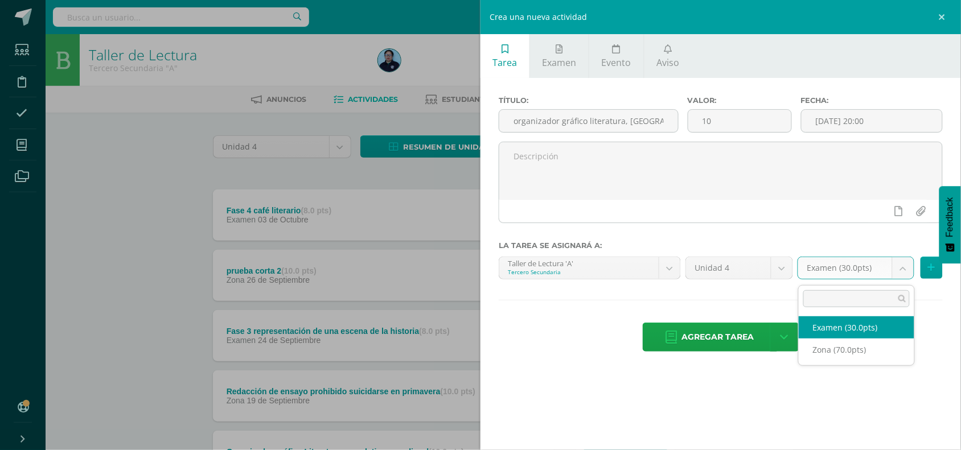
click at [905, 265] on body "Tarea asignada exitosamente Estudiantes Disciplina Asistencia Mis cursos Archiv…" at bounding box center [480, 399] width 961 height 799
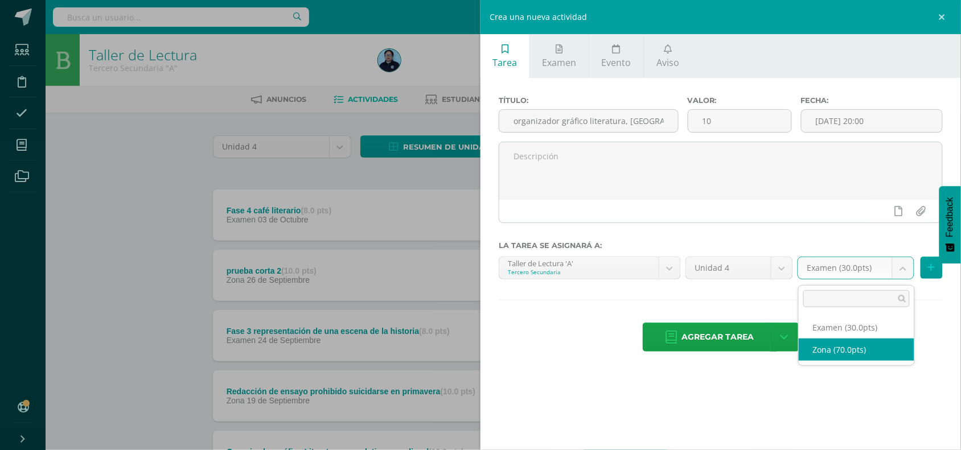
select select "49052"
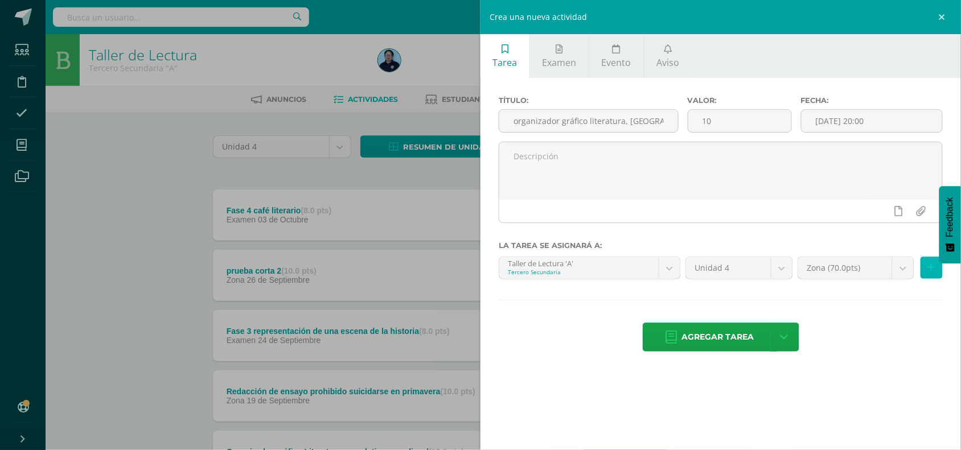
click at [938, 265] on button at bounding box center [931, 268] width 22 height 22
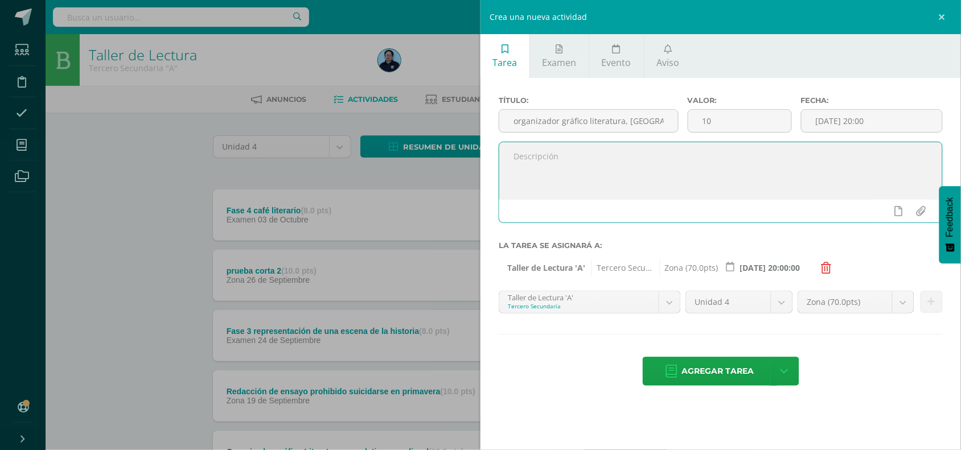
click at [554, 162] on textarea at bounding box center [720, 170] width 443 height 57
type textarea "Diagrama de ven triple"
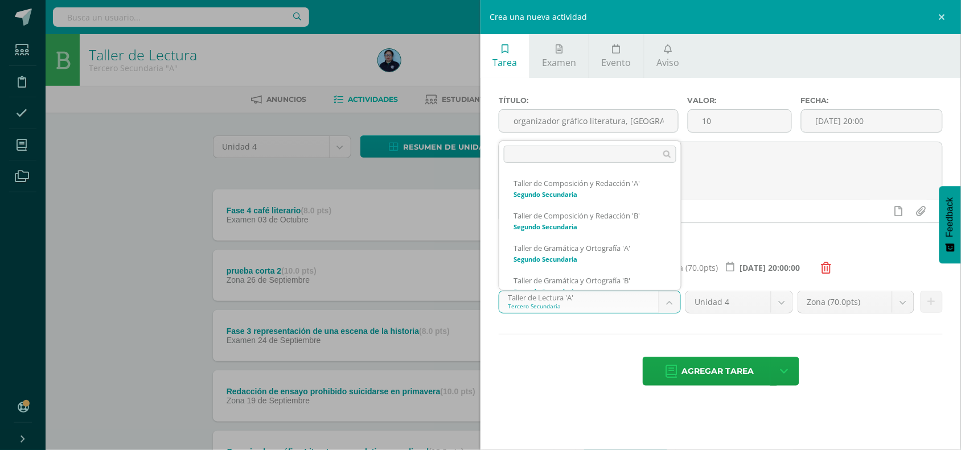
click at [671, 302] on body "Tarea asignada exitosamente Estudiantes Disciplina Asistencia Mis cursos Archiv…" at bounding box center [480, 399] width 961 height 799
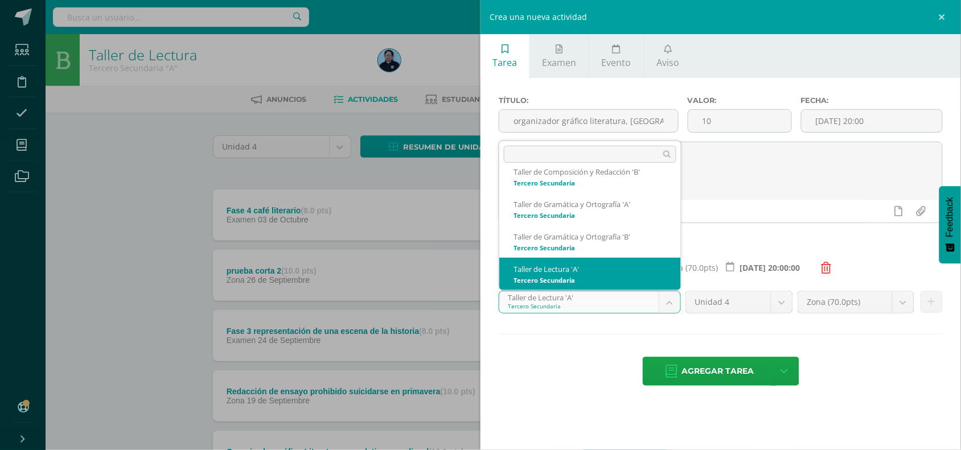
scroll to position [271, 0]
select select "30714"
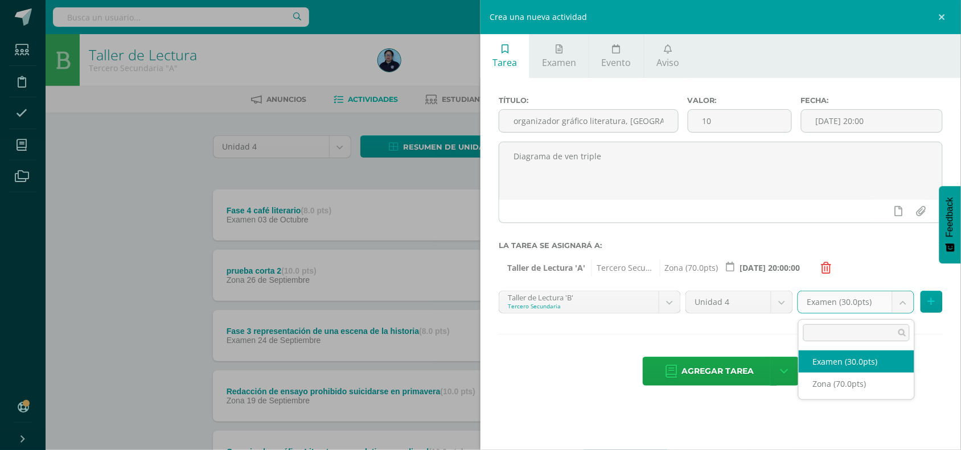
click at [902, 306] on body "Tarea asignada exitosamente Estudiantes Disciplina Asistencia Mis cursos Archiv…" at bounding box center [480, 399] width 961 height 799
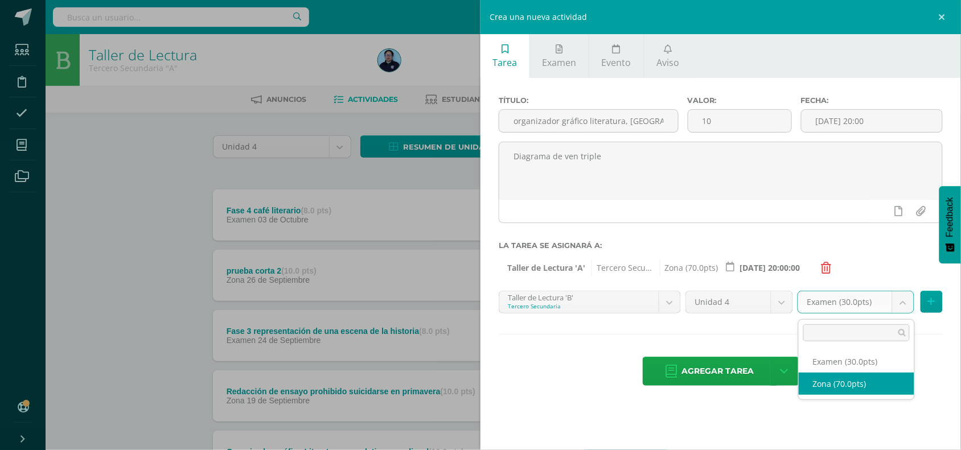
select select "49058"
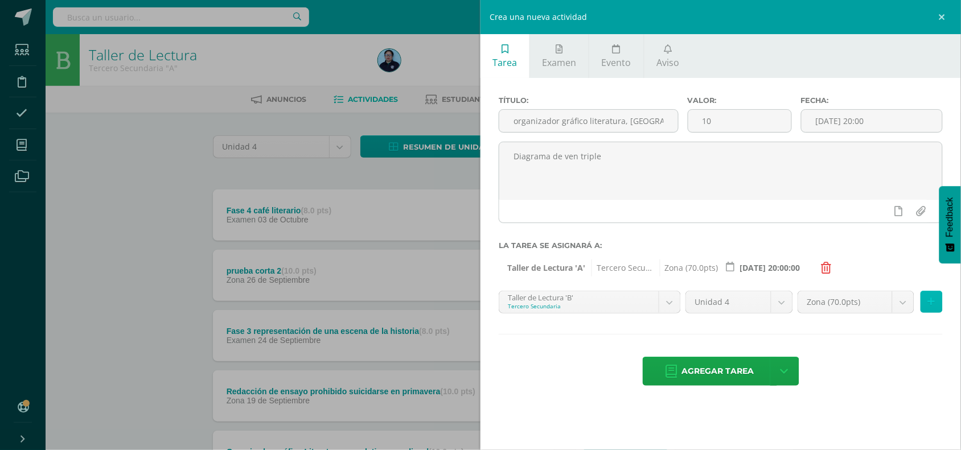
click at [934, 305] on icon at bounding box center [930, 302] width 7 height 10
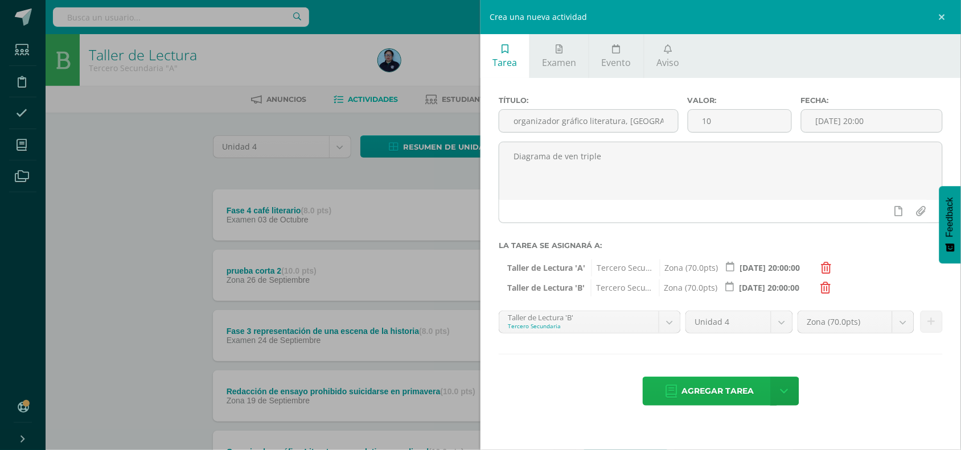
click at [721, 393] on span "Agregar tarea" at bounding box center [718, 391] width 72 height 28
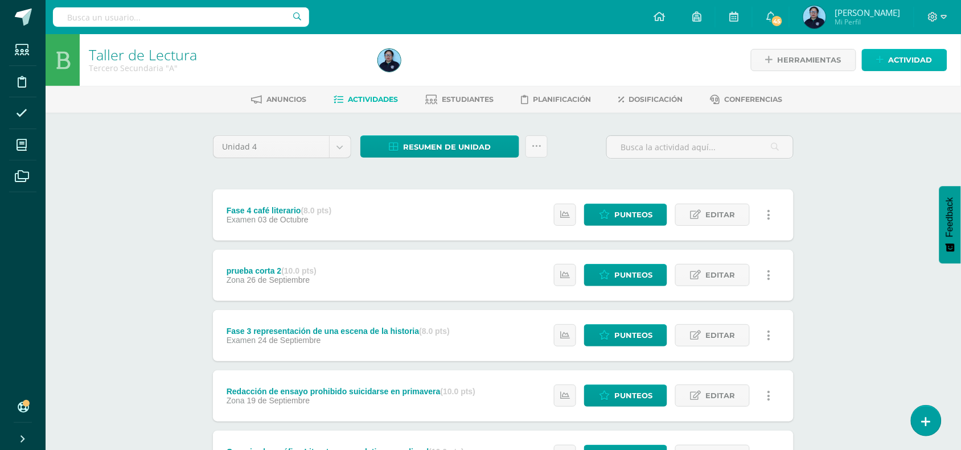
click at [904, 56] on span "Actividad" at bounding box center [910, 60] width 44 height 21
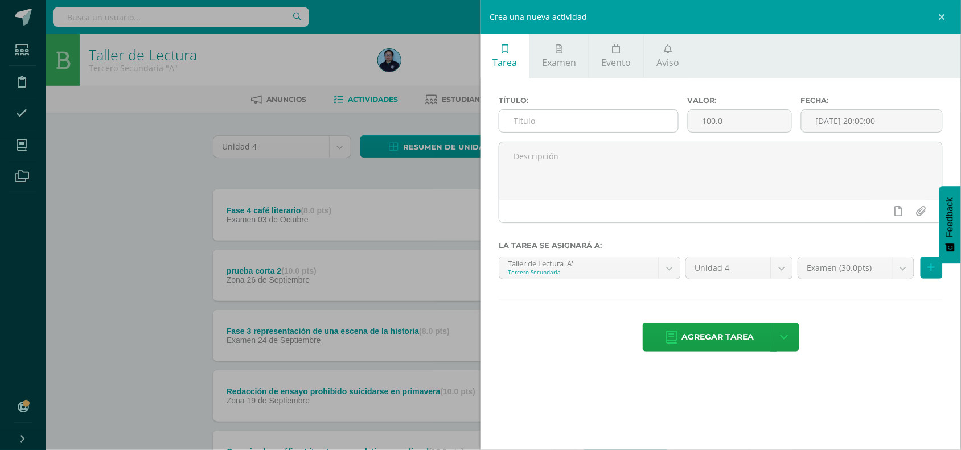
click at [608, 123] on input "text" at bounding box center [588, 121] width 179 height 22
type input "Organizador gráfico literatura juvenil"
click at [734, 126] on input "100.0" at bounding box center [739, 121] width 103 height 22
type input "10"
click at [845, 123] on input "[DATE] 20:00:00" at bounding box center [871, 121] width 141 height 22
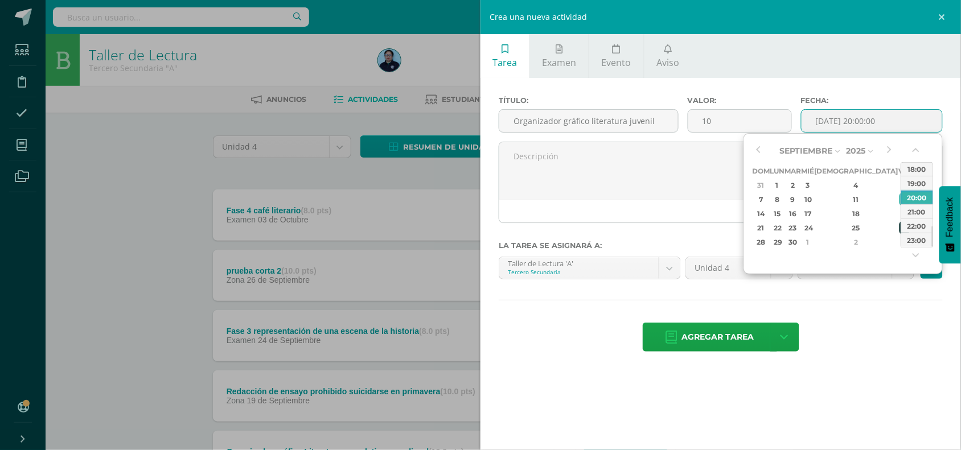
click at [899, 226] on div "26" at bounding box center [904, 227] width 10 height 13
type input "2025-09-26 20:00"
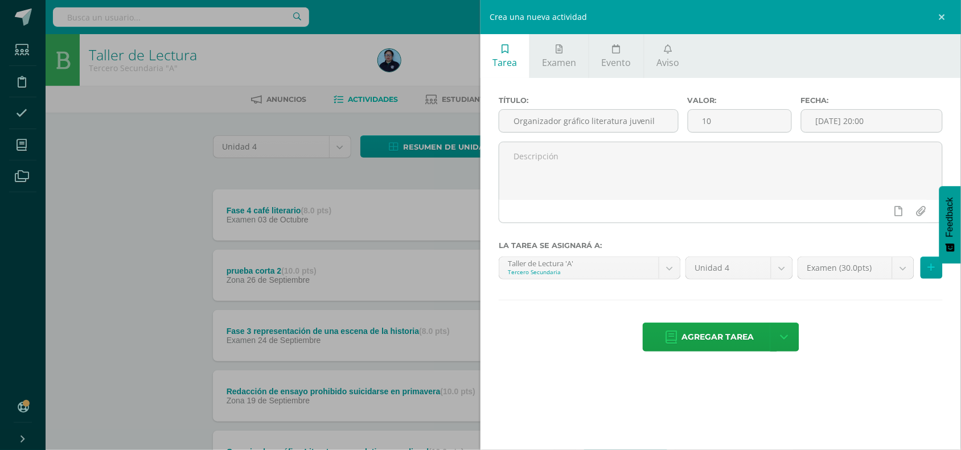
click at [879, 352] on div "Agregar tarea Agregar tarea y ocultar" at bounding box center [720, 338] width 444 height 31
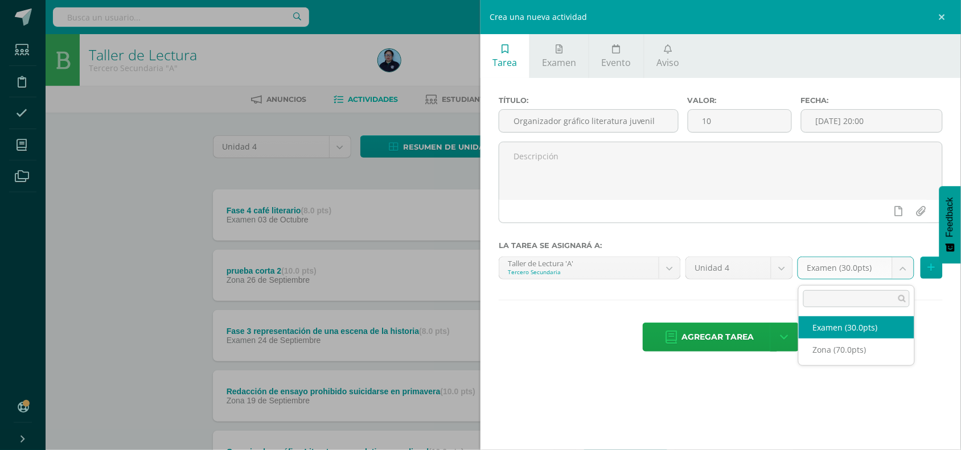
click at [906, 266] on body "Tarea asignada exitosamente Estudiantes Disciplina Asistencia Mis cursos Archiv…" at bounding box center [480, 429] width 961 height 859
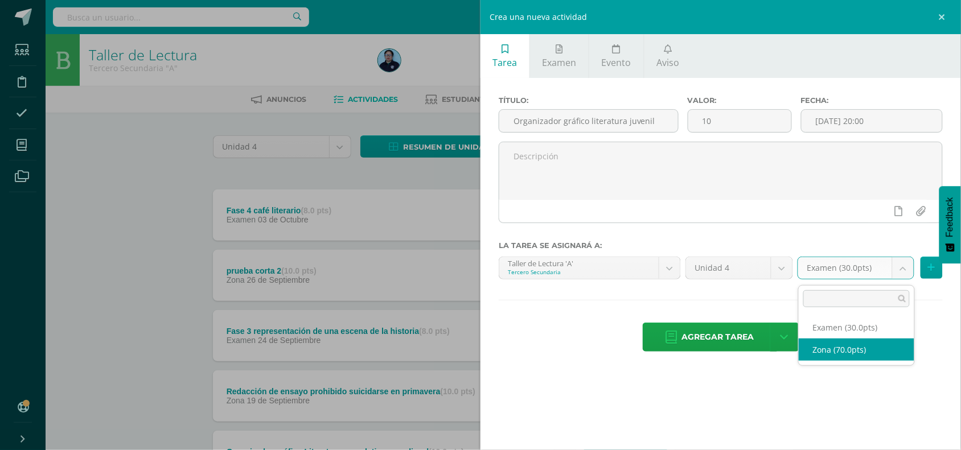
select select "49052"
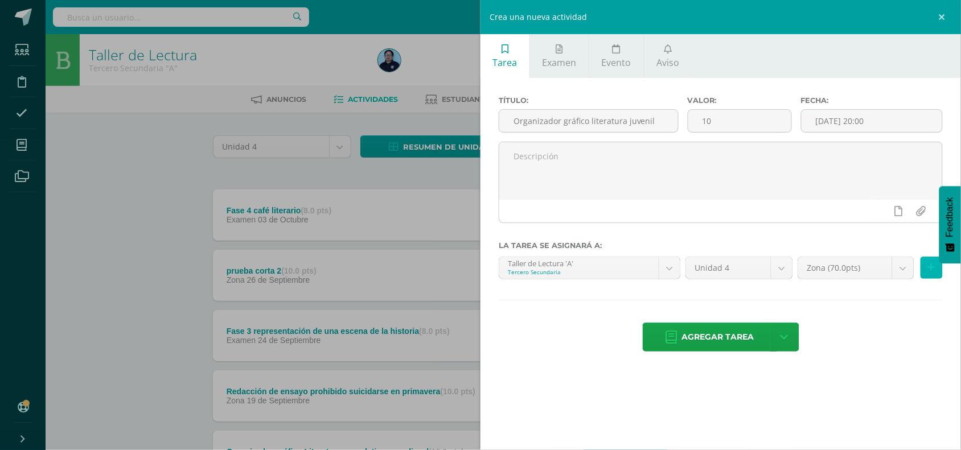
click at [931, 268] on icon at bounding box center [930, 268] width 7 height 10
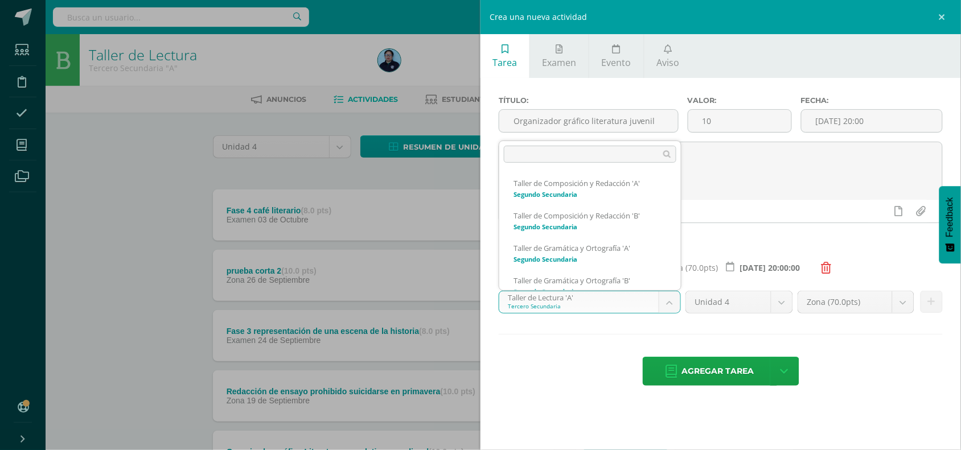
click at [630, 305] on body "Tarea asignada exitosamente Estudiantes Disciplina Asistencia Mis cursos Archiv…" at bounding box center [480, 429] width 961 height 859
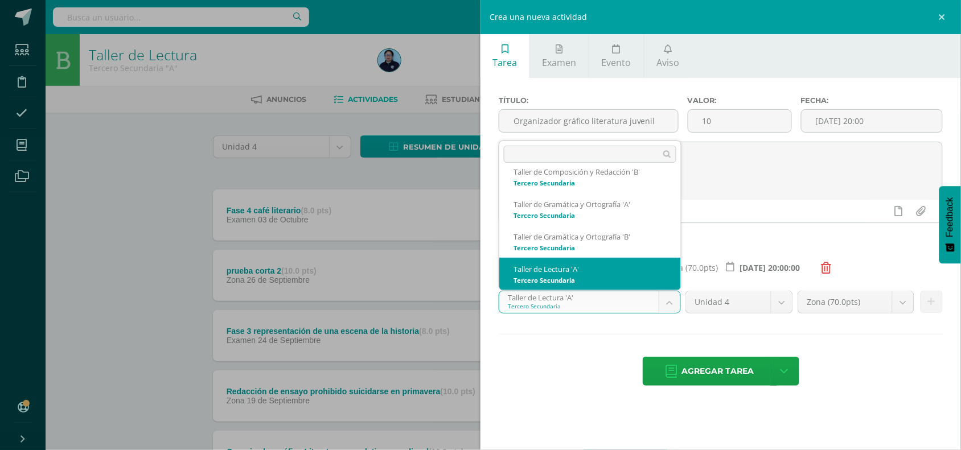
scroll to position [271, 0]
select select "30714"
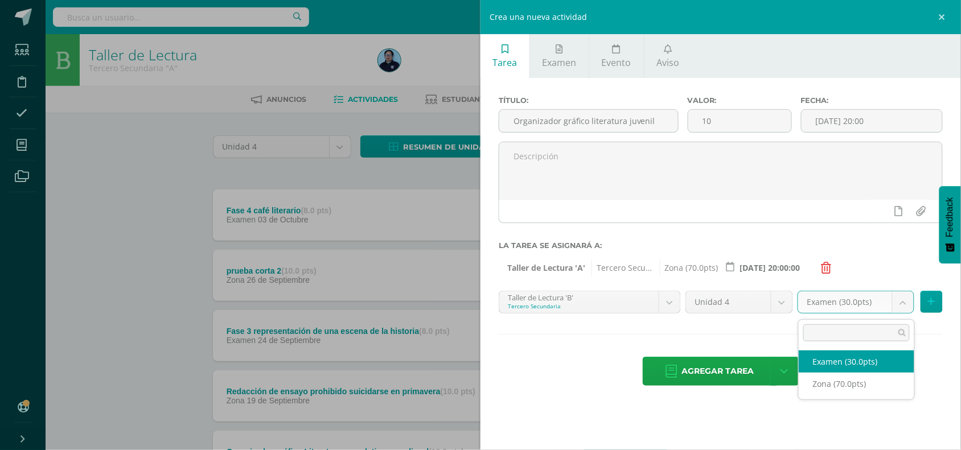
click at [905, 307] on body "Tarea asignada exitosamente Estudiantes Disciplina Asistencia Mis cursos Archiv…" at bounding box center [480, 429] width 961 height 859
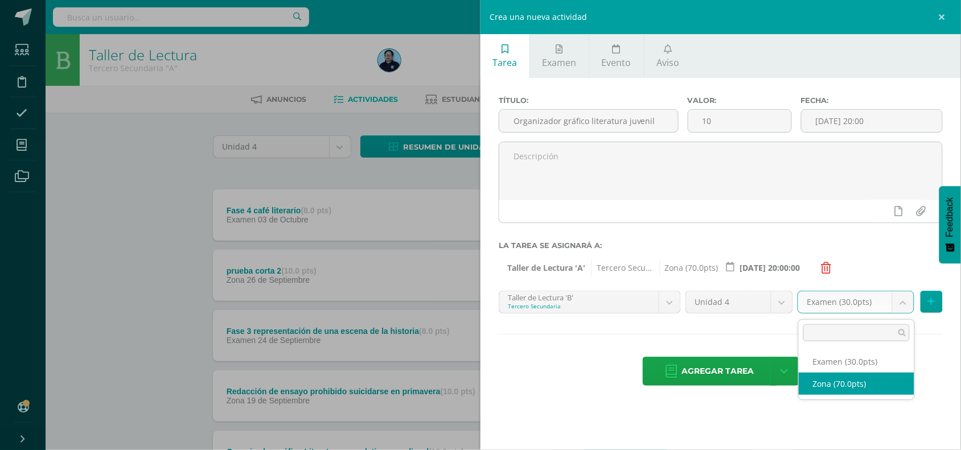
select select "49058"
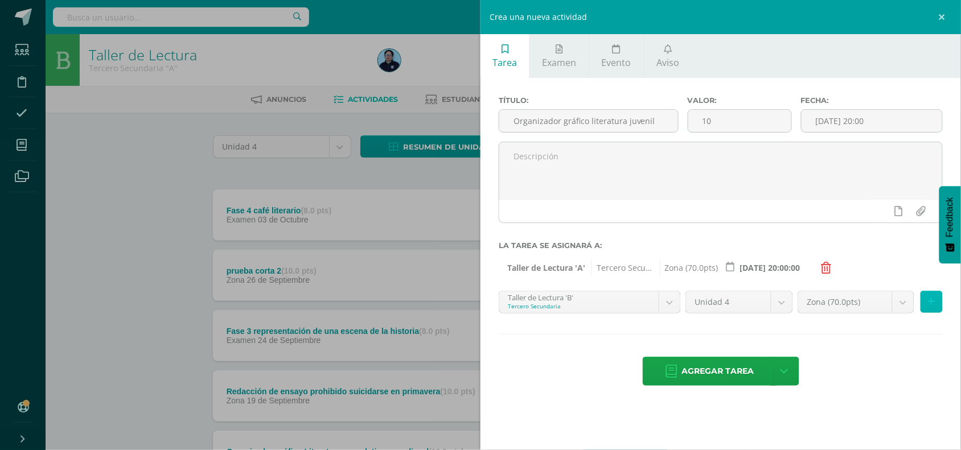
click at [937, 303] on button at bounding box center [931, 302] width 22 height 22
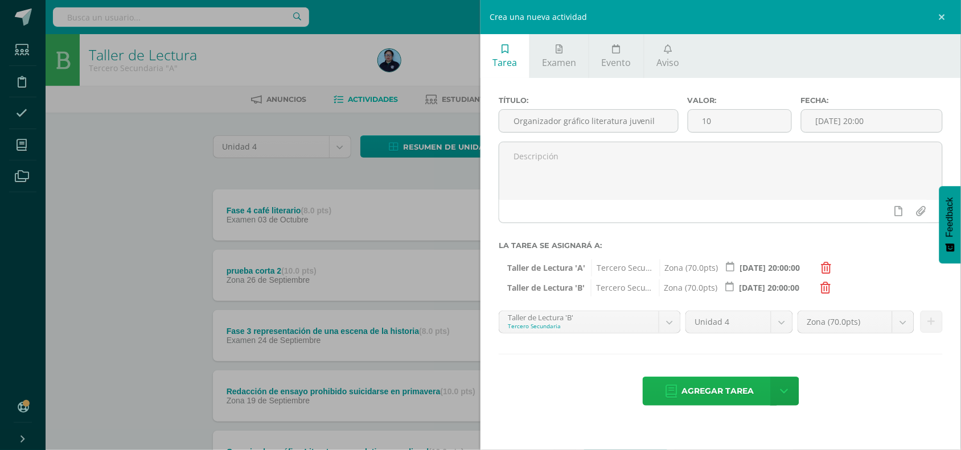
click at [715, 395] on span "Agregar tarea" at bounding box center [718, 391] width 72 height 28
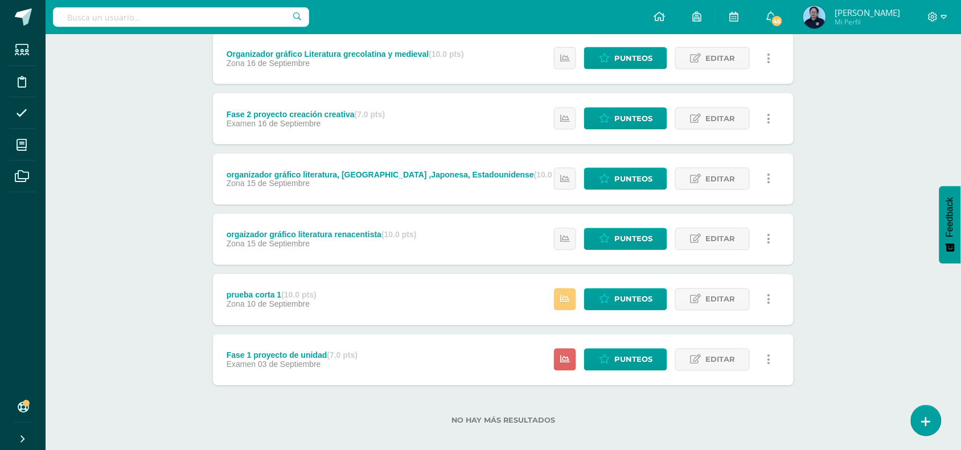
scroll to position [459, 0]
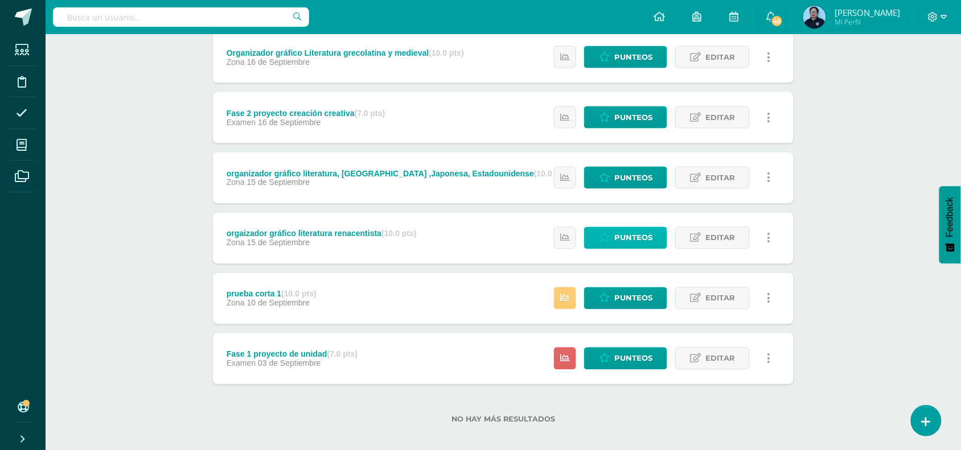
click at [630, 238] on span "Punteos" at bounding box center [633, 238] width 38 height 21
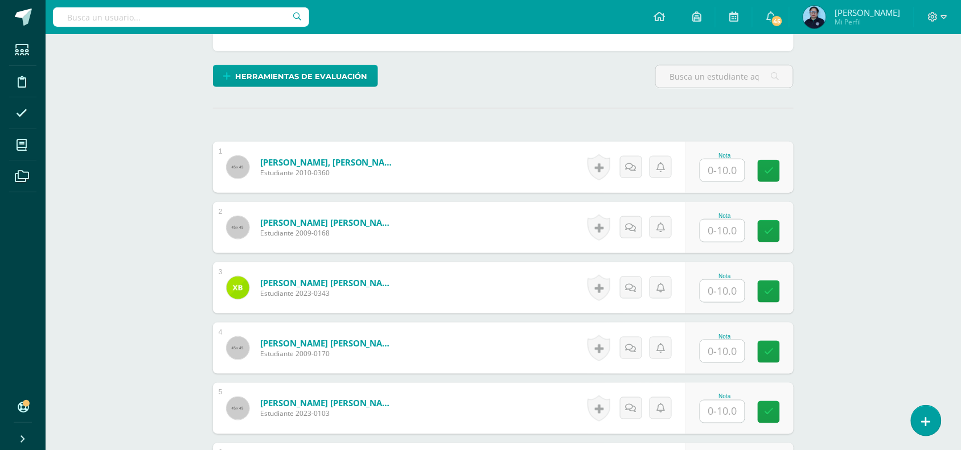
scroll to position [233, 0]
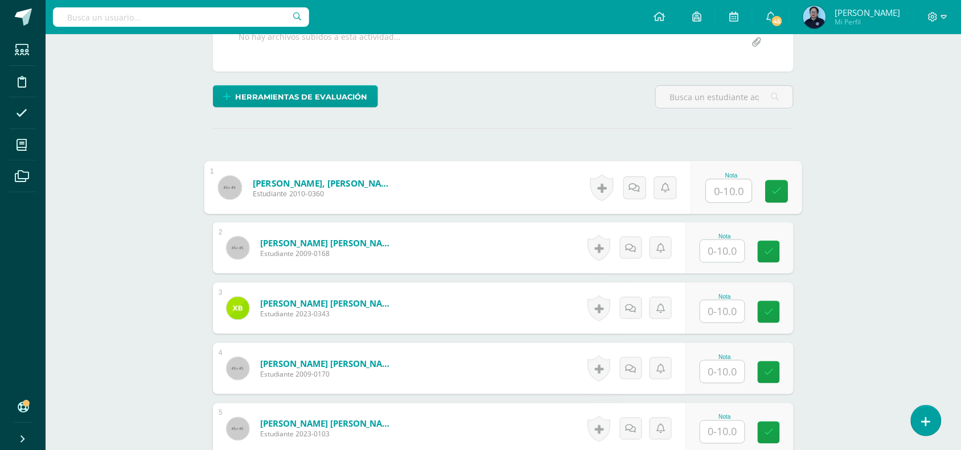
click at [728, 192] on input "text" at bounding box center [729, 191] width 46 height 23
type input "10"
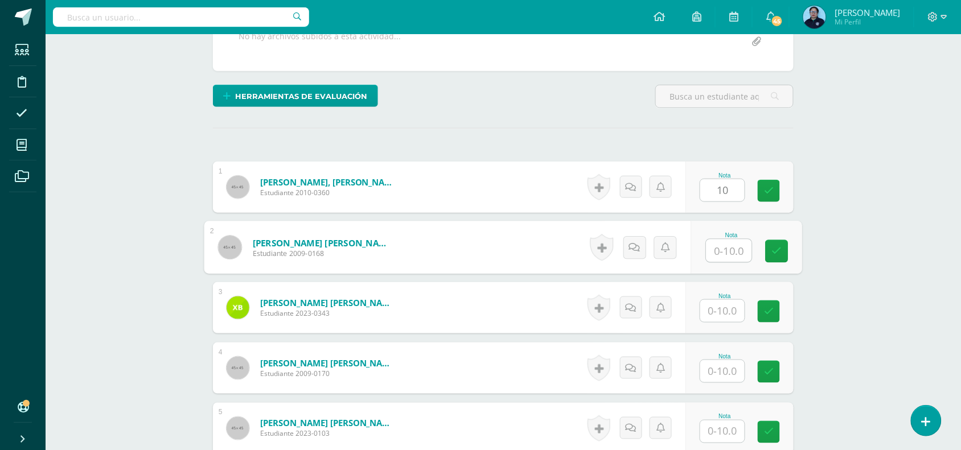
click at [727, 251] on input "text" at bounding box center [729, 251] width 46 height 23
type input "10"
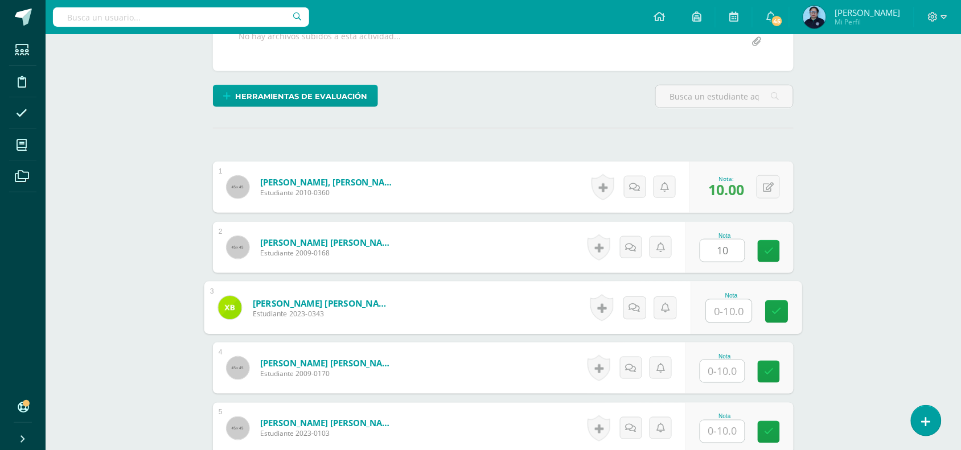
click at [728, 314] on input "text" at bounding box center [729, 311] width 46 height 23
type input "10"
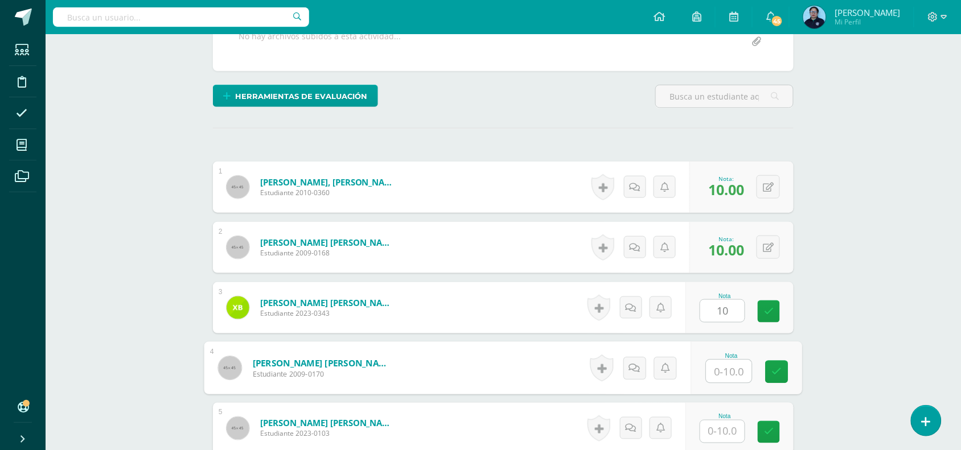
click at [732, 376] on input "text" at bounding box center [729, 371] width 46 height 23
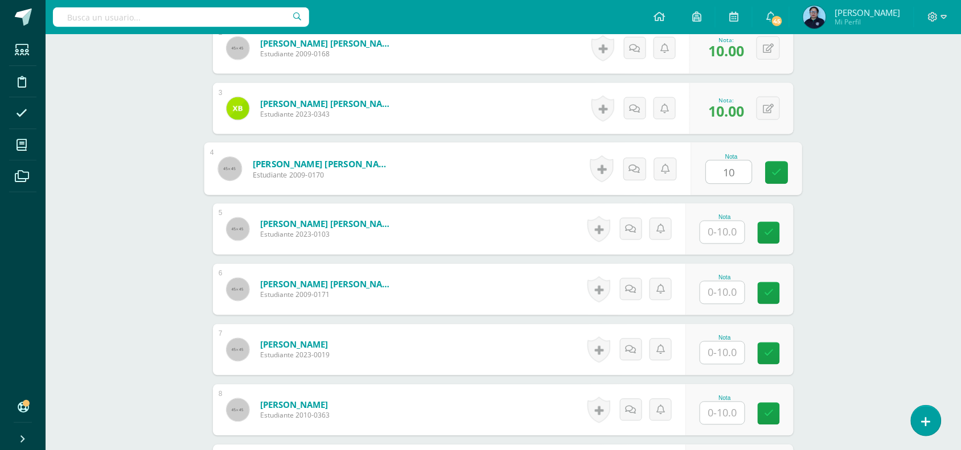
scroll to position [467, 0]
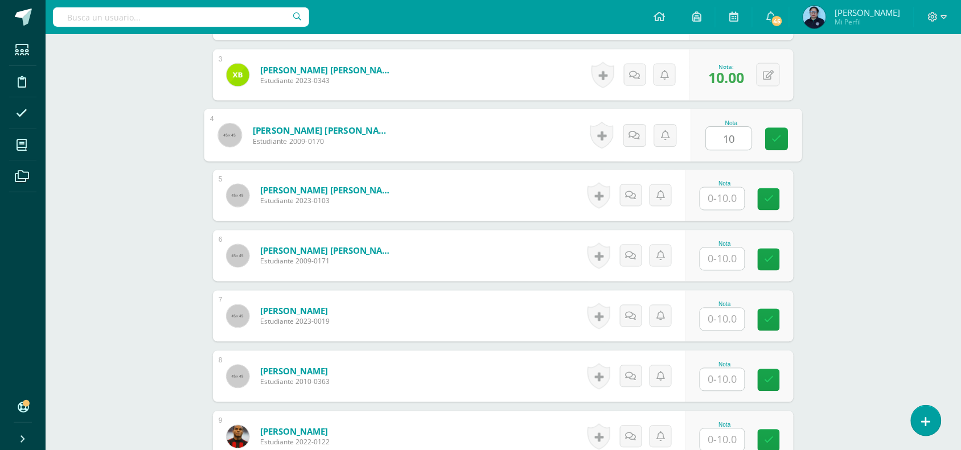
type input "10"
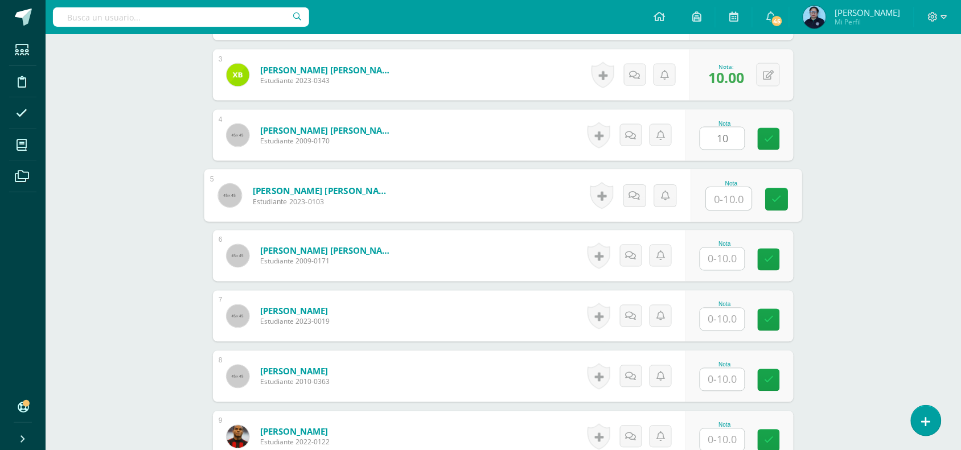
click at [724, 196] on input "text" at bounding box center [729, 199] width 46 height 23
type input "10"
click at [773, 197] on icon at bounding box center [777, 200] width 10 height 10
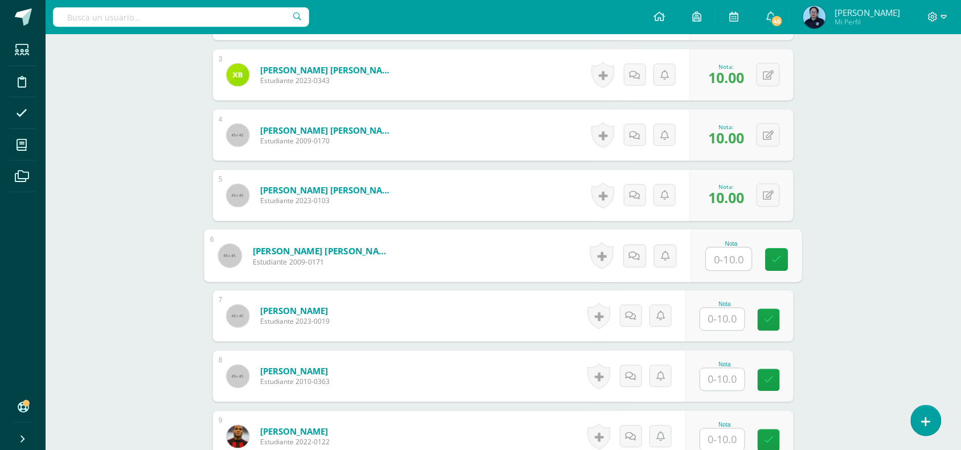
click at [717, 259] on input "text" at bounding box center [729, 259] width 46 height 23
click at [724, 269] on input "text" at bounding box center [729, 259] width 46 height 23
type input "10"
click at [770, 262] on link at bounding box center [776, 260] width 23 height 23
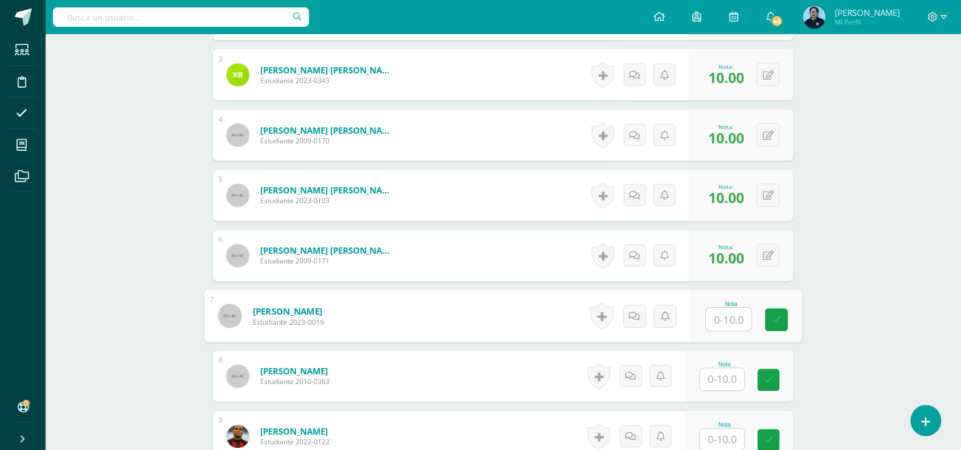
click at [723, 320] on input "text" at bounding box center [729, 319] width 46 height 23
type input "9"
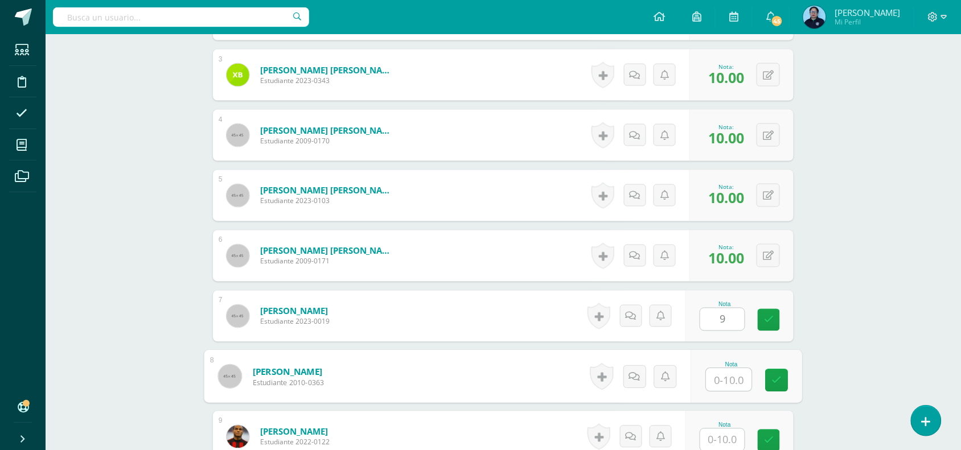
click at [722, 384] on input "text" at bounding box center [729, 380] width 46 height 23
type input "10"
click at [775, 380] on icon at bounding box center [777, 381] width 10 height 10
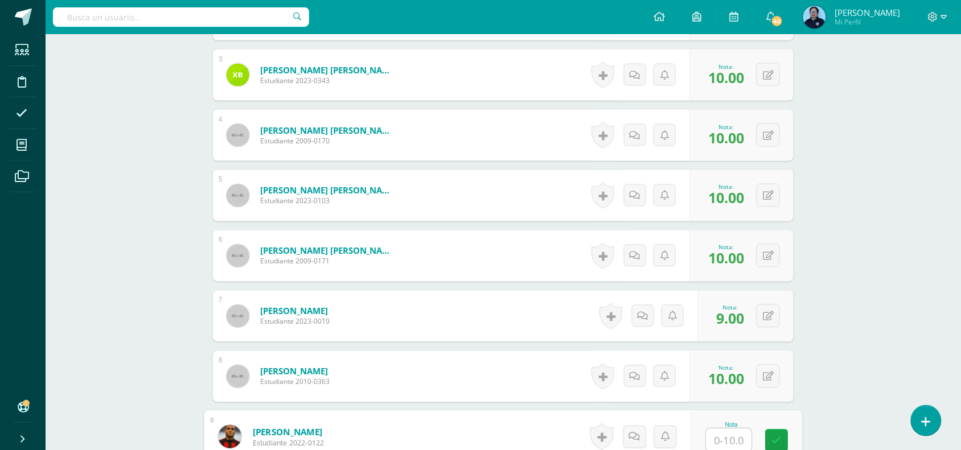
click at [717, 441] on input "text" at bounding box center [729, 440] width 46 height 23
type input "9"
click at [772, 442] on icon at bounding box center [777, 441] width 10 height 10
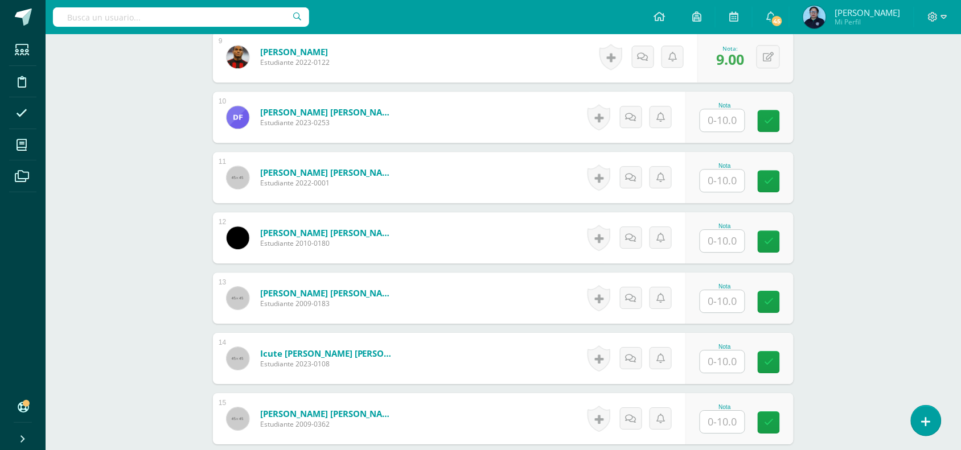
scroll to position [843, 0]
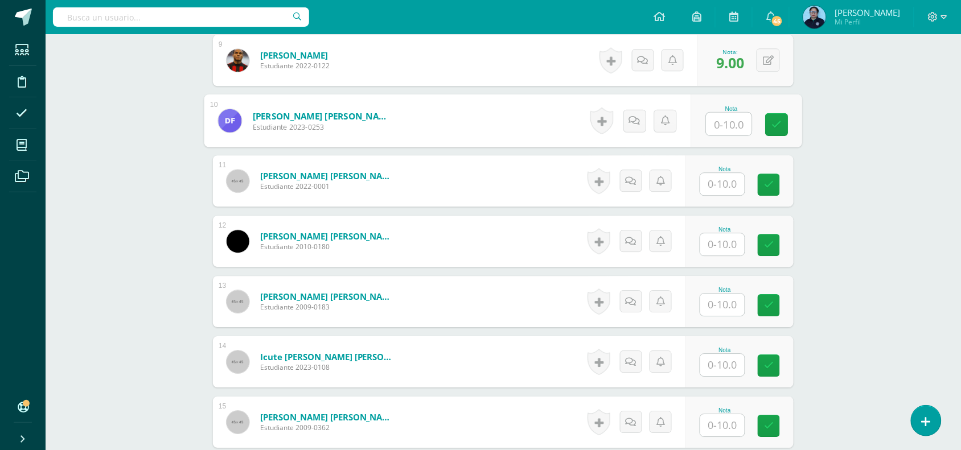
click at [718, 115] on input "text" at bounding box center [729, 124] width 46 height 23
click at [725, 123] on input "text" at bounding box center [729, 124] width 46 height 23
type input "10"
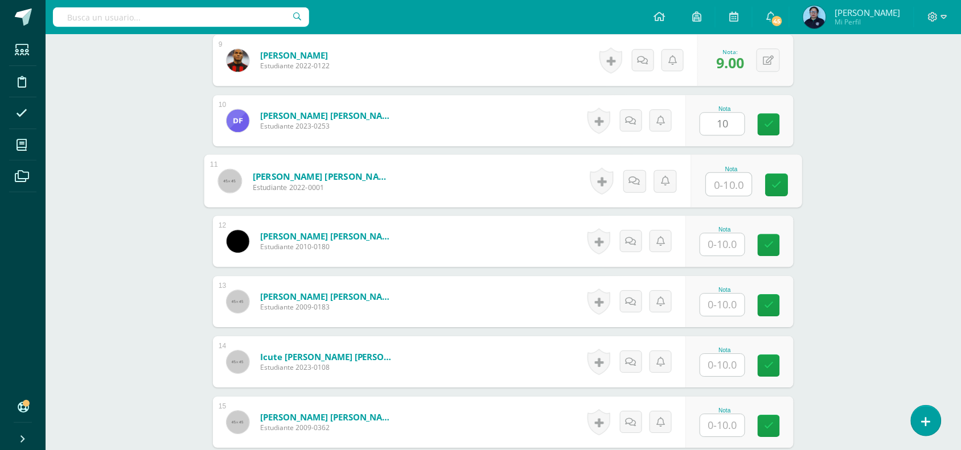
click at [732, 185] on input "text" at bounding box center [729, 184] width 46 height 23
type input "10"
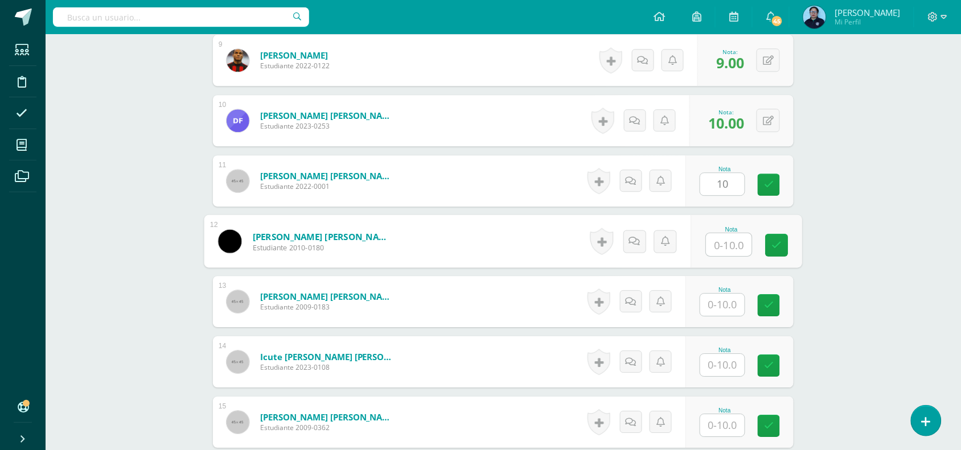
click at [732, 243] on input "text" at bounding box center [729, 244] width 46 height 23
type input "10"
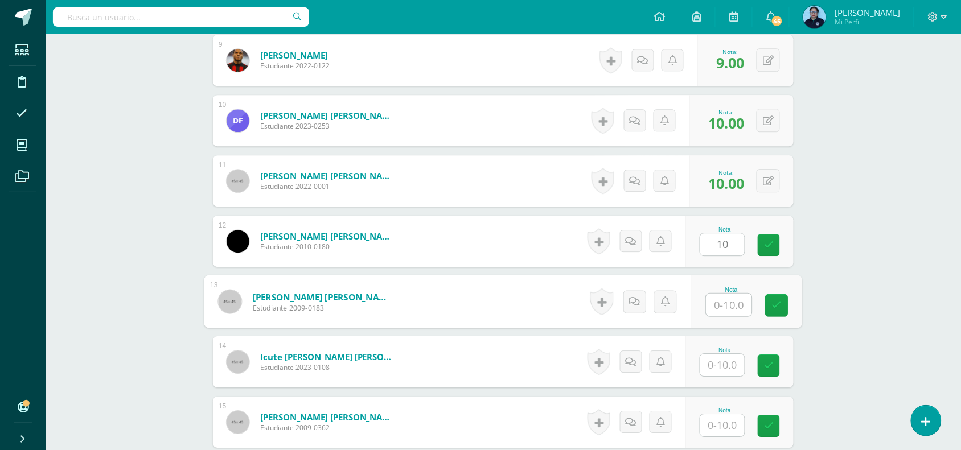
click at [727, 306] on input "text" at bounding box center [729, 305] width 46 height 23
type input "10"
click at [721, 365] on input "text" at bounding box center [722, 365] width 44 height 22
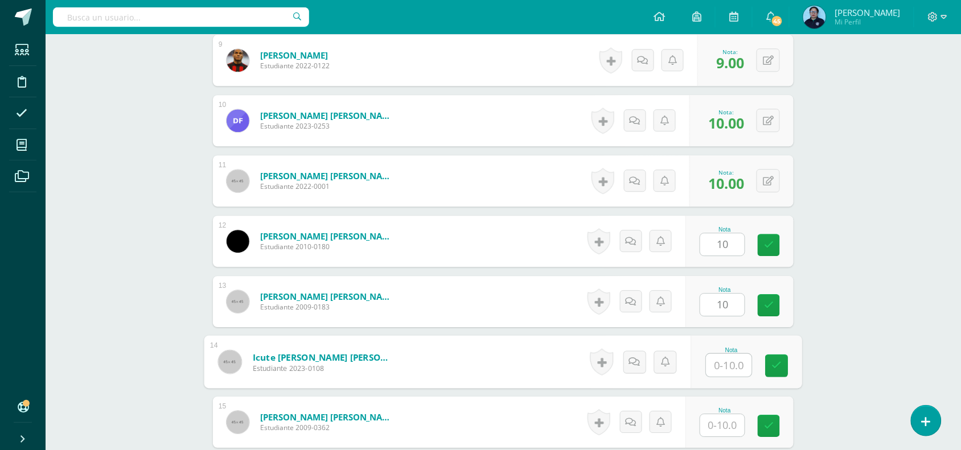
type input "1"
type input "9"
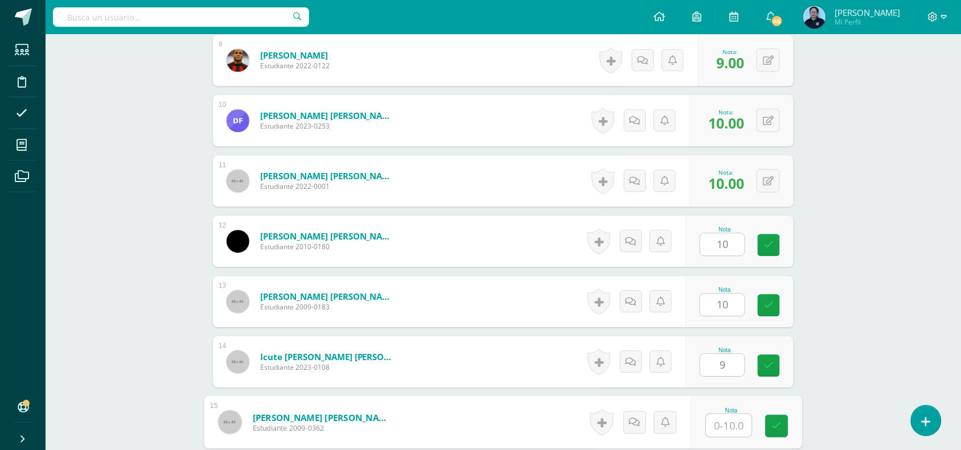
click at [718, 428] on input "text" at bounding box center [729, 425] width 46 height 23
type input "1"
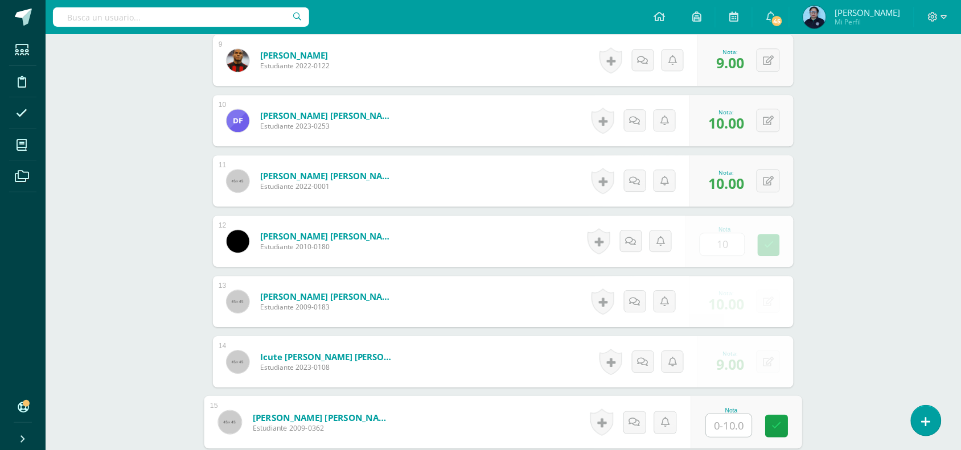
type input "9"
click at [778, 431] on icon at bounding box center [777, 426] width 10 height 10
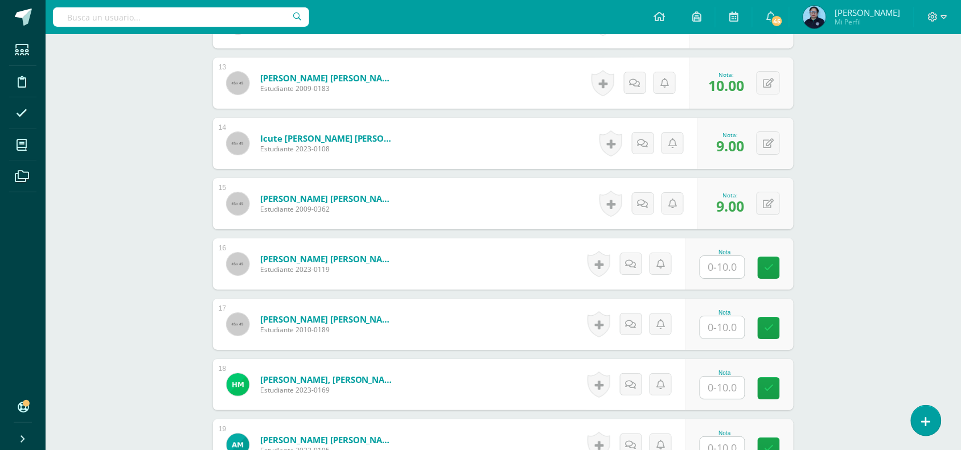
scroll to position [1069, 0]
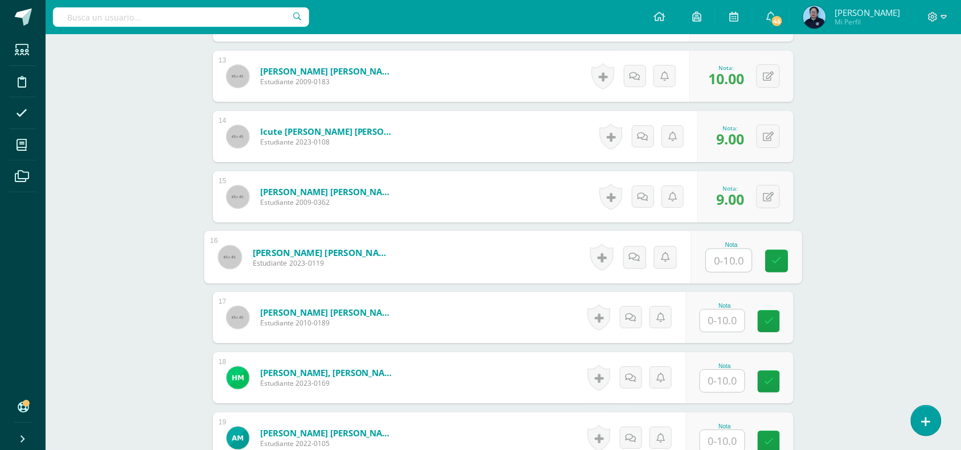
click at [725, 256] on input "text" at bounding box center [729, 260] width 46 height 23
type input "10"
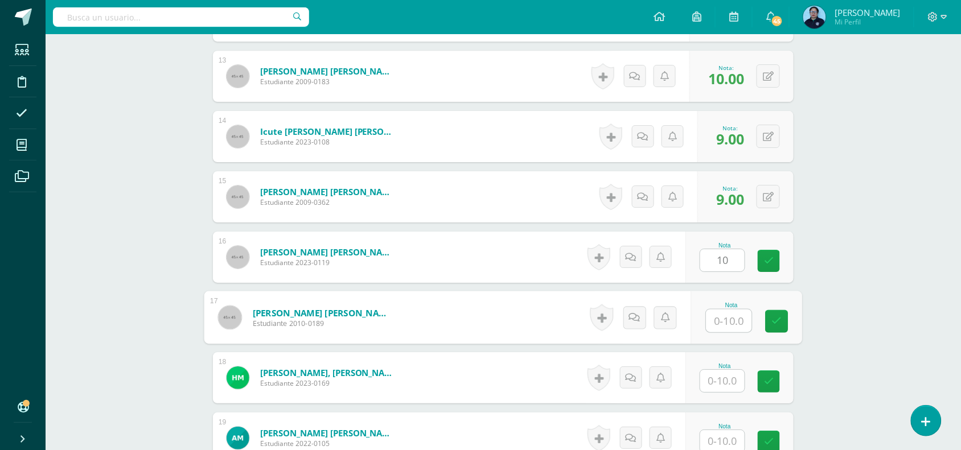
click at [720, 330] on input "text" at bounding box center [729, 321] width 46 height 23
type input "10"
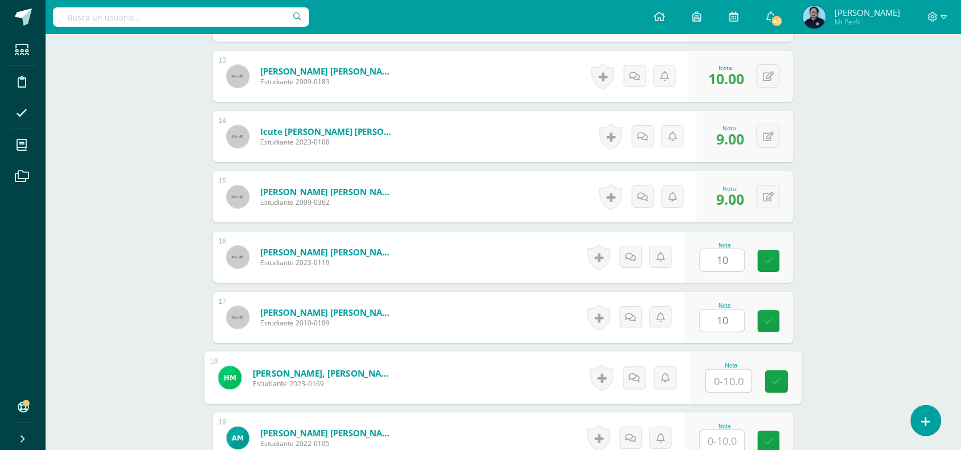
click at [724, 380] on input "text" at bounding box center [729, 381] width 46 height 23
type input "10"
click at [773, 380] on icon at bounding box center [777, 382] width 10 height 10
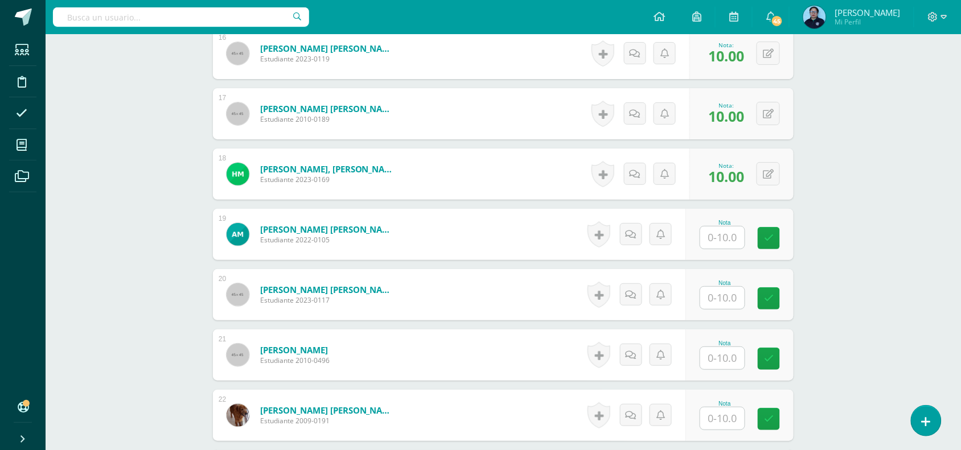
scroll to position [1291, 0]
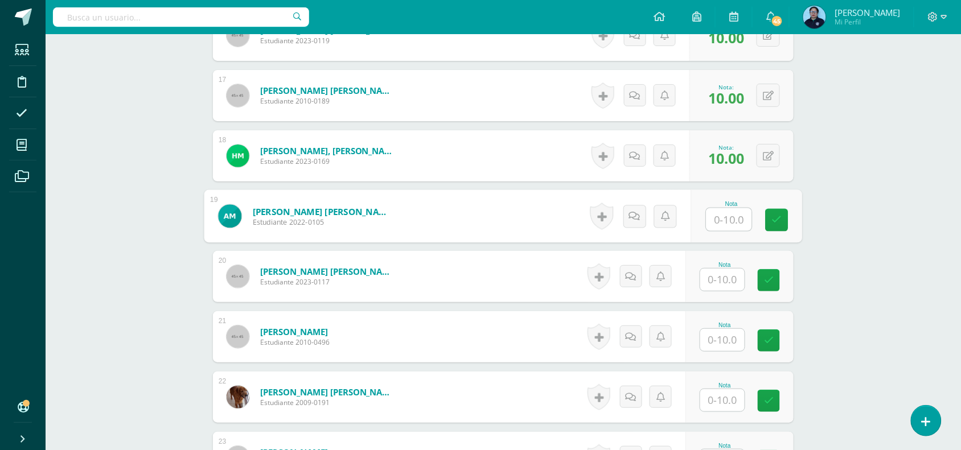
click at [732, 219] on input "text" at bounding box center [729, 219] width 46 height 23
type input "10"
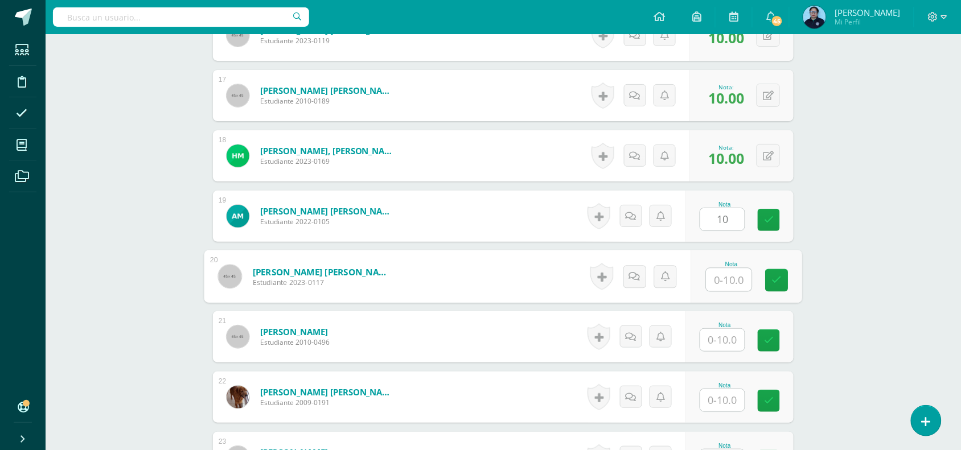
click at [724, 281] on input "text" at bounding box center [729, 280] width 46 height 23
type input "1"
type input "10"
click at [727, 336] on input "text" at bounding box center [722, 340] width 44 height 22
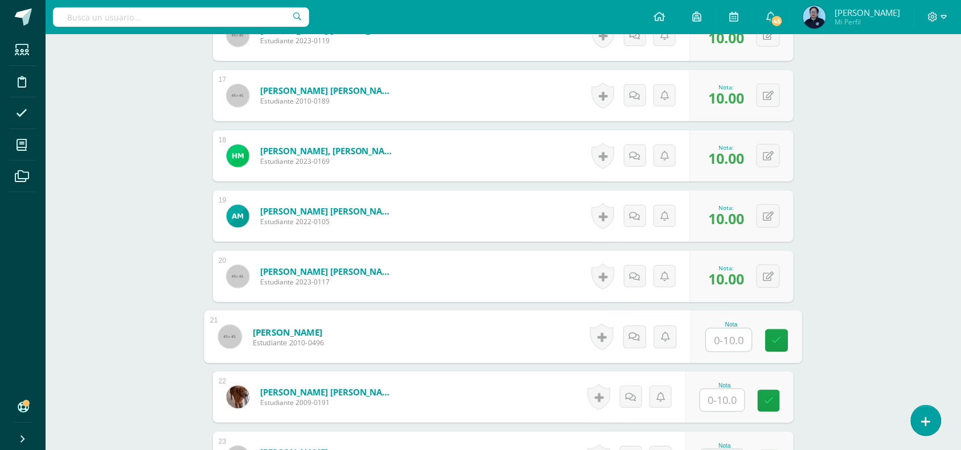
click at [725, 345] on input "text" at bounding box center [729, 340] width 46 height 23
click at [776, 339] on icon at bounding box center [777, 341] width 10 height 10
type input "10"
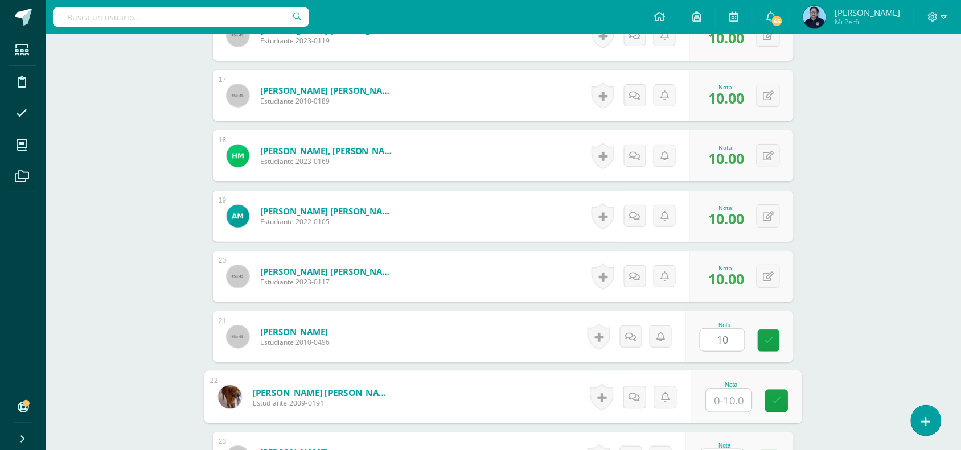
click at [718, 398] on input "text" at bounding box center [729, 400] width 46 height 23
type input "10"
click at [774, 403] on icon at bounding box center [777, 401] width 10 height 10
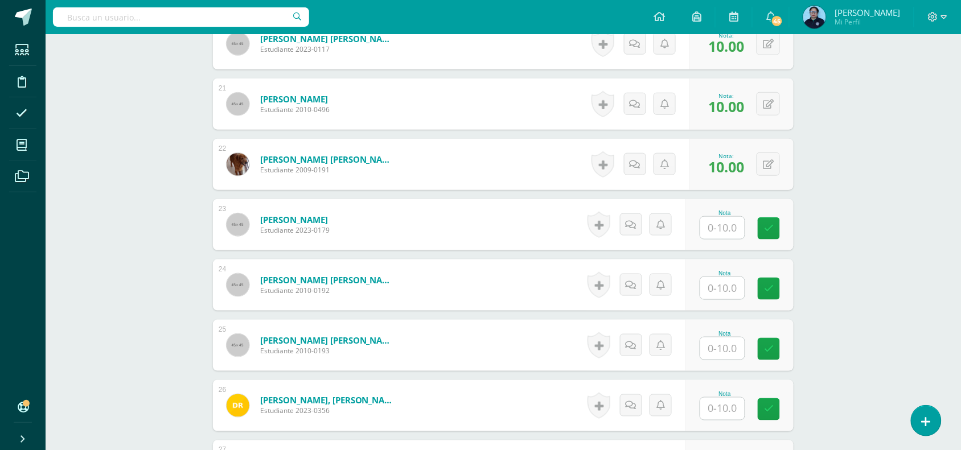
scroll to position [1527, 0]
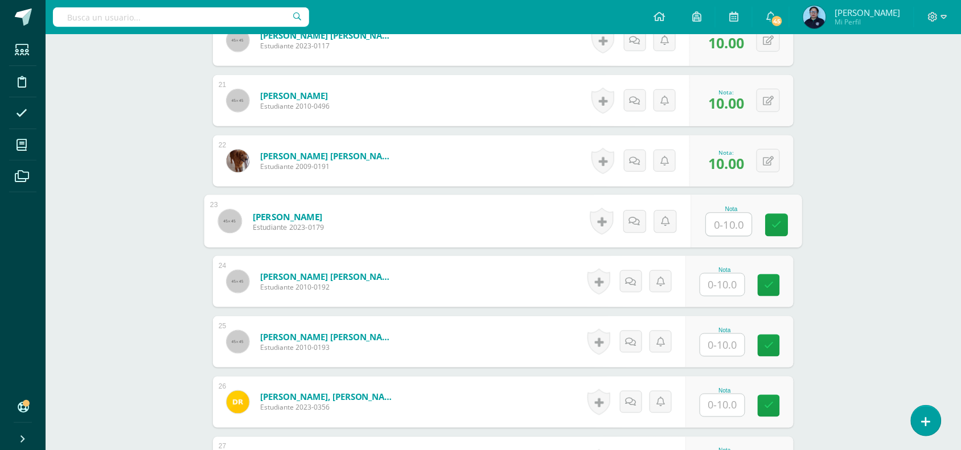
click at [725, 225] on input "text" at bounding box center [729, 224] width 46 height 23
type input "9"
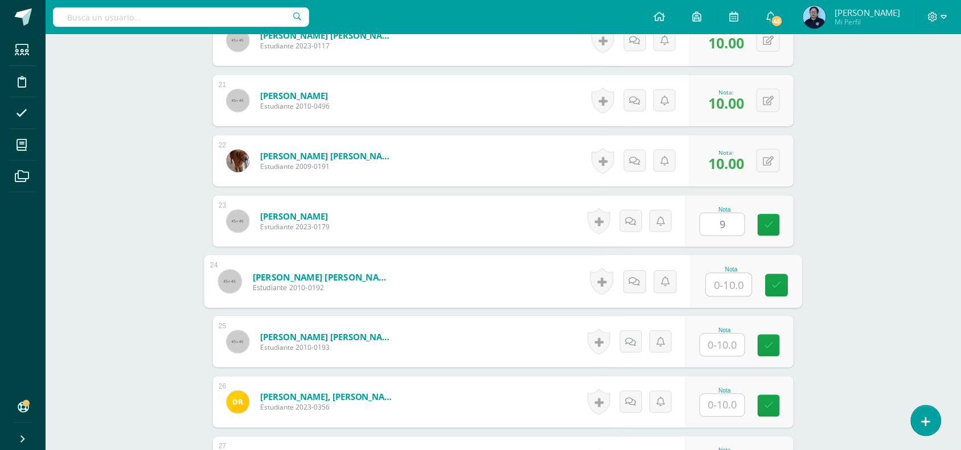
click at [726, 291] on input "text" at bounding box center [729, 285] width 46 height 23
type input "10"
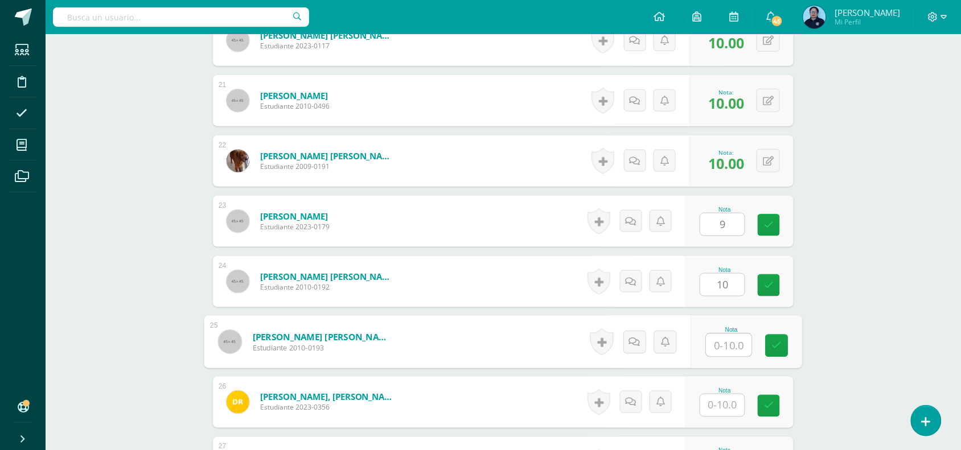
click at [722, 343] on input "text" at bounding box center [729, 345] width 46 height 23
type input "10"
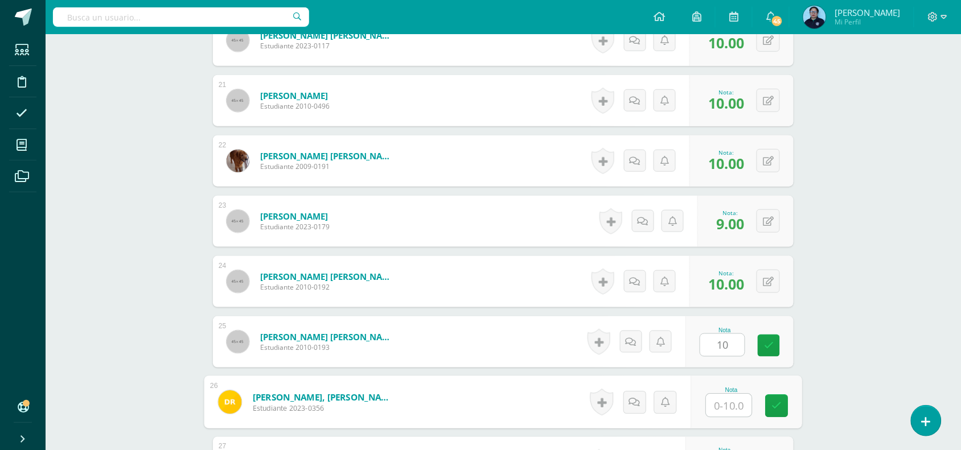
click at [718, 402] on input "text" at bounding box center [729, 405] width 46 height 23
click at [783, 409] on link at bounding box center [776, 406] width 23 height 23
click at [777, 401] on icon at bounding box center [777, 406] width 10 height 10
click at [774, 401] on icon at bounding box center [777, 406] width 10 height 10
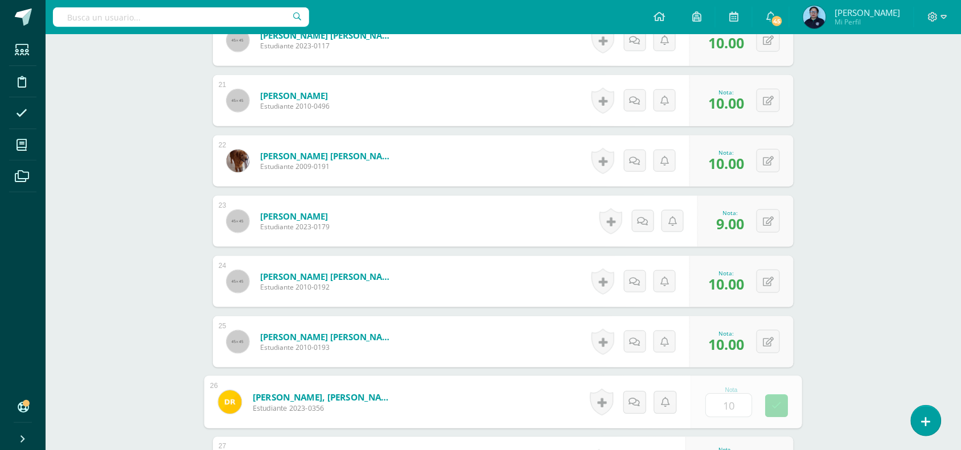
type input "10.00"
click at [772, 405] on icon at bounding box center [767, 403] width 11 height 10
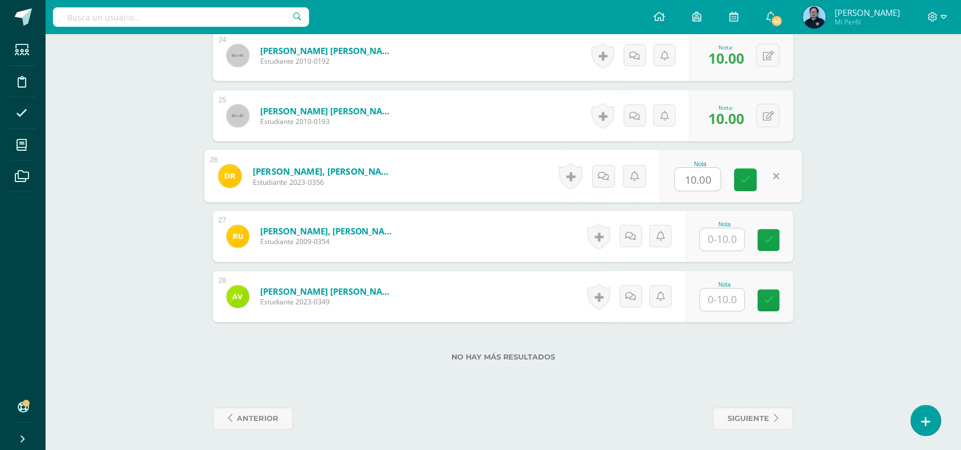
scroll to position [1755, 0]
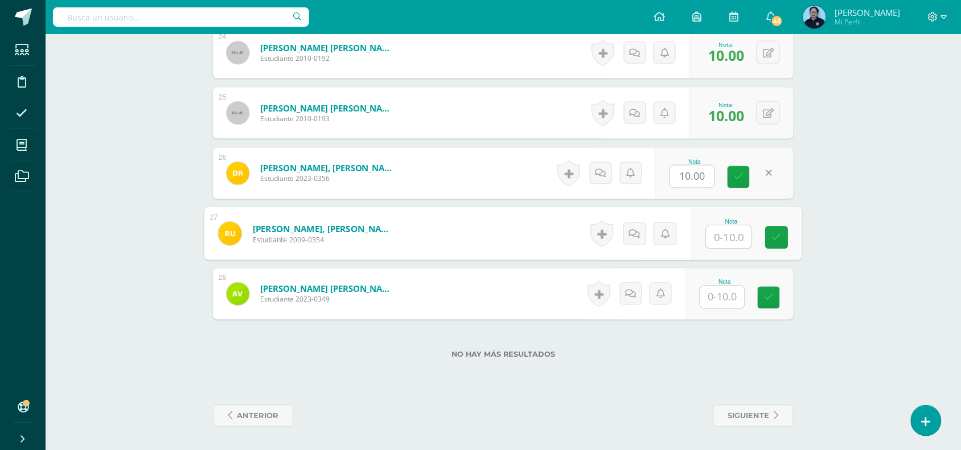
click at [716, 232] on input "text" at bounding box center [729, 237] width 46 height 23
type input "10"
click at [774, 237] on icon at bounding box center [777, 238] width 10 height 10
click at [777, 233] on icon at bounding box center [777, 238] width 10 height 10
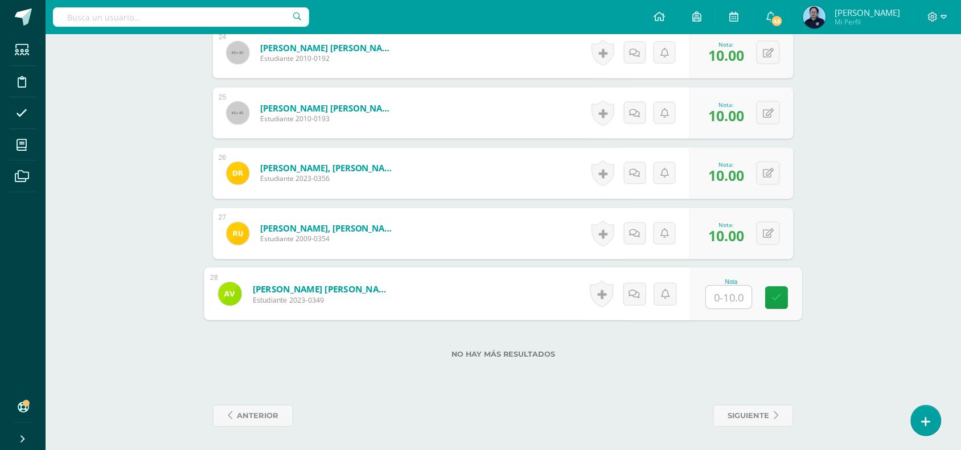
click at [720, 302] on input "text" at bounding box center [729, 297] width 46 height 23
type input "10"
click at [782, 297] on link at bounding box center [776, 298] width 23 height 23
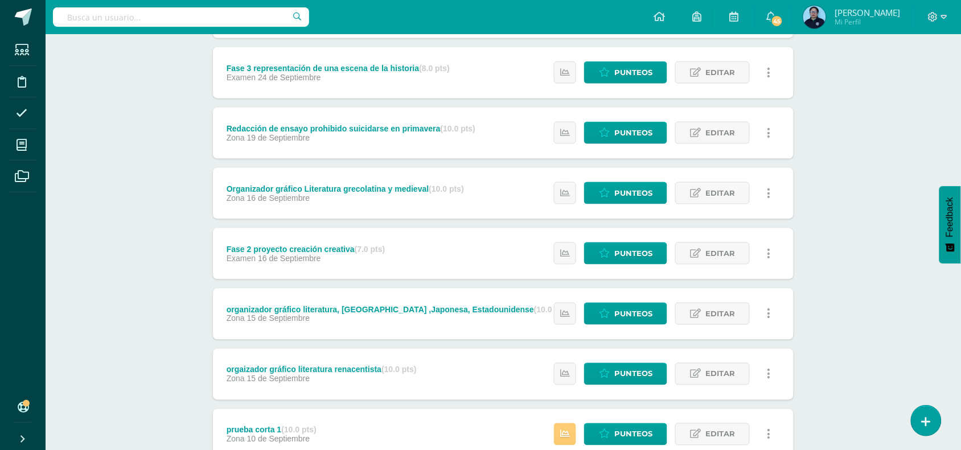
scroll to position [404, 0]
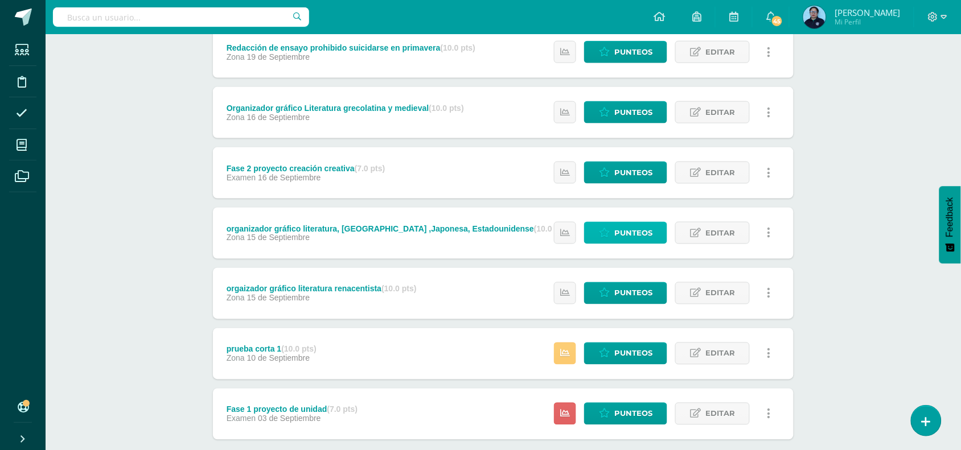
click at [627, 233] on span "Punteos" at bounding box center [633, 232] width 38 height 21
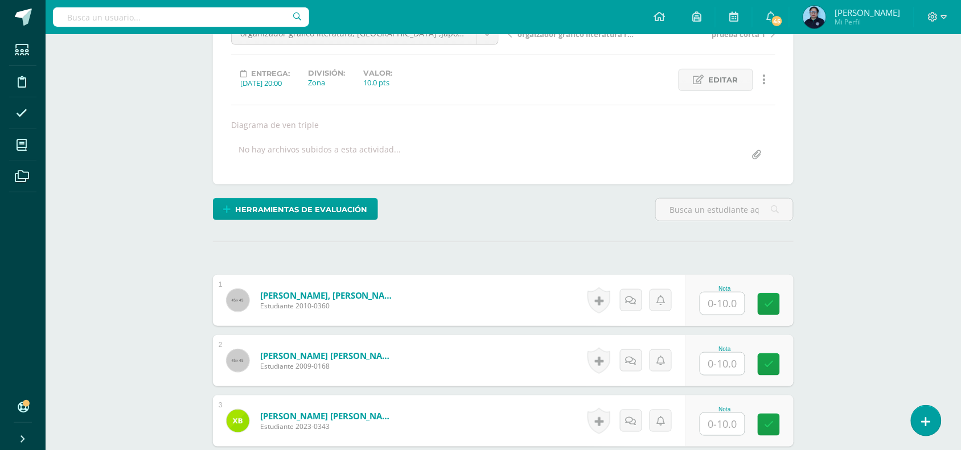
scroll to position [150, 0]
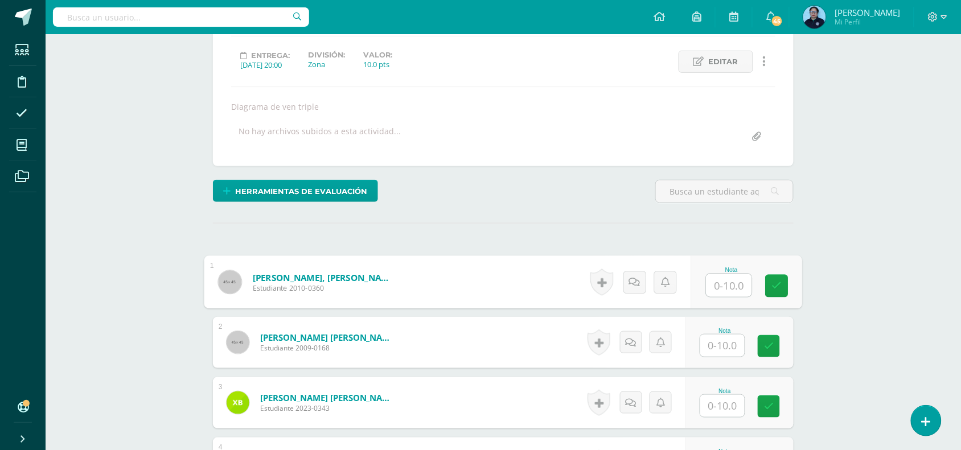
click at [723, 289] on input "text" at bounding box center [729, 285] width 46 height 23
click at [780, 288] on icon at bounding box center [777, 286] width 10 height 10
type input "10"
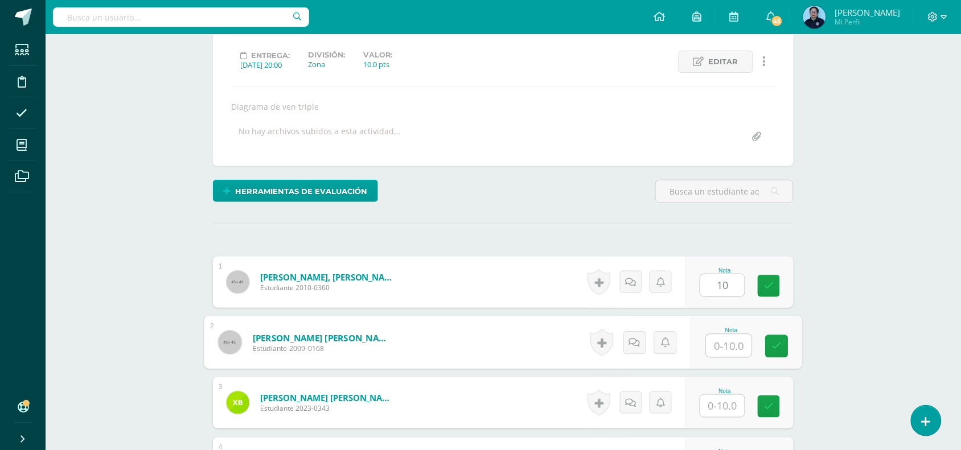
click at [713, 346] on input "text" at bounding box center [729, 346] width 46 height 23
click at [778, 341] on icon at bounding box center [777, 346] width 10 height 10
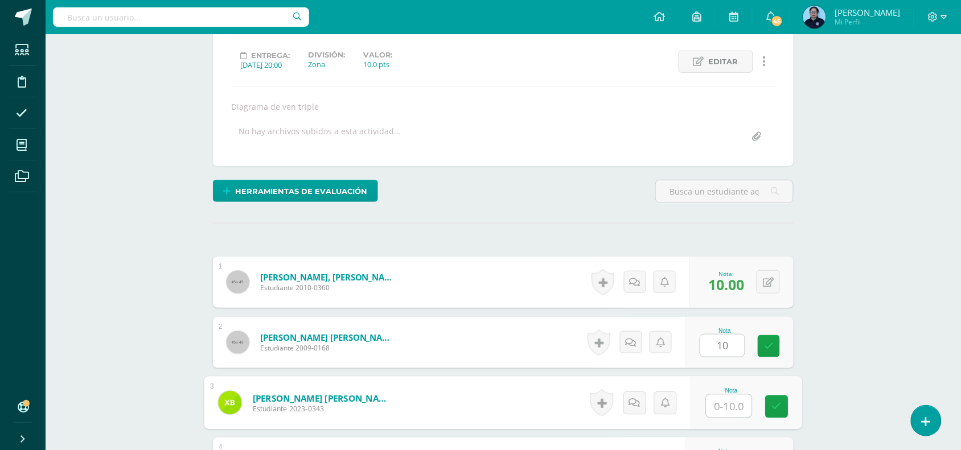
click at [730, 402] on input "text" at bounding box center [729, 406] width 46 height 23
click at [769, 343] on icon at bounding box center [769, 346] width 10 height 10
type input "0"
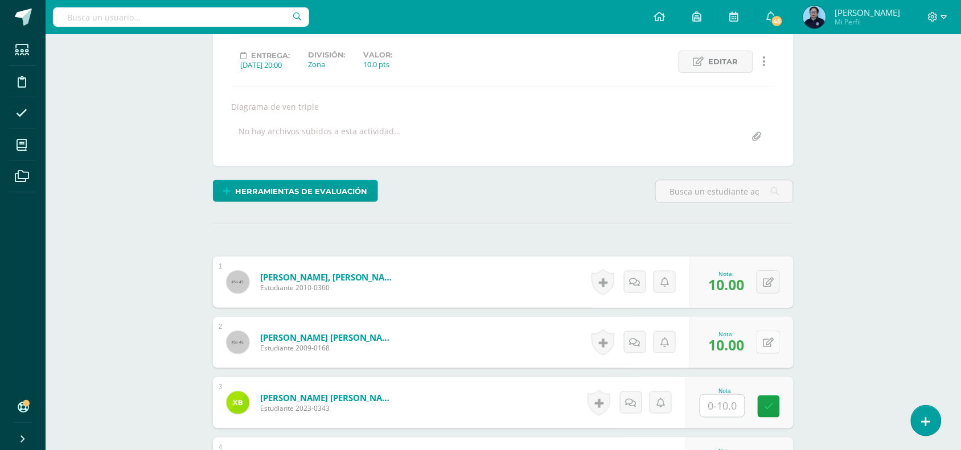
click at [762, 350] on div "0 [GEOGRAPHIC_DATA] Logros obtenidos Aún no hay logros agregados Nota: 10.00" at bounding box center [741, 342] width 104 height 51
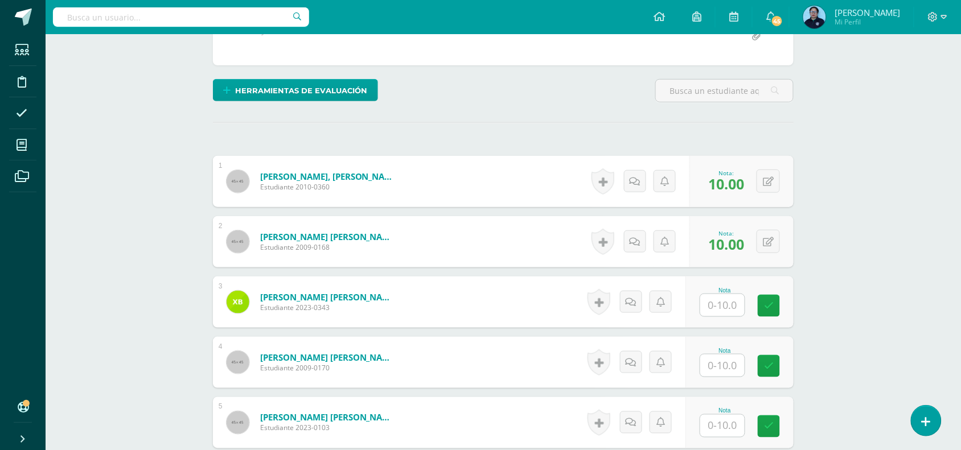
scroll to position [258, 0]
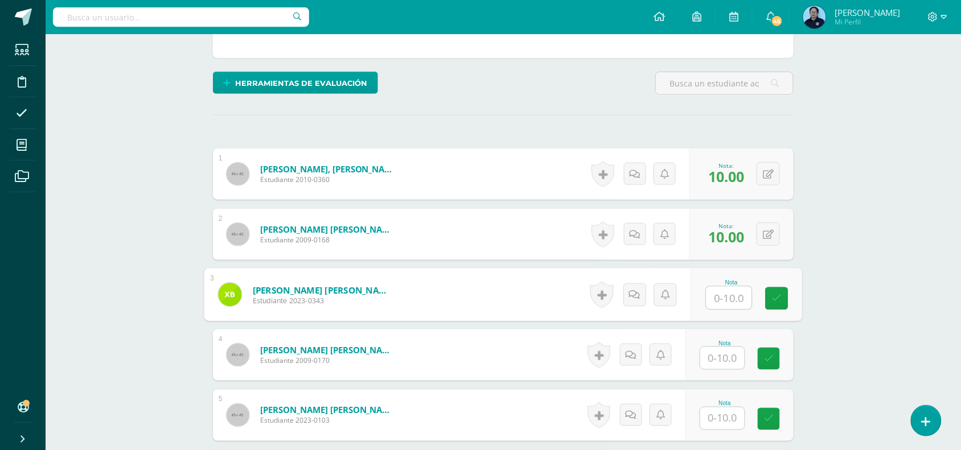
click at [724, 291] on input "text" at bounding box center [729, 298] width 46 height 23
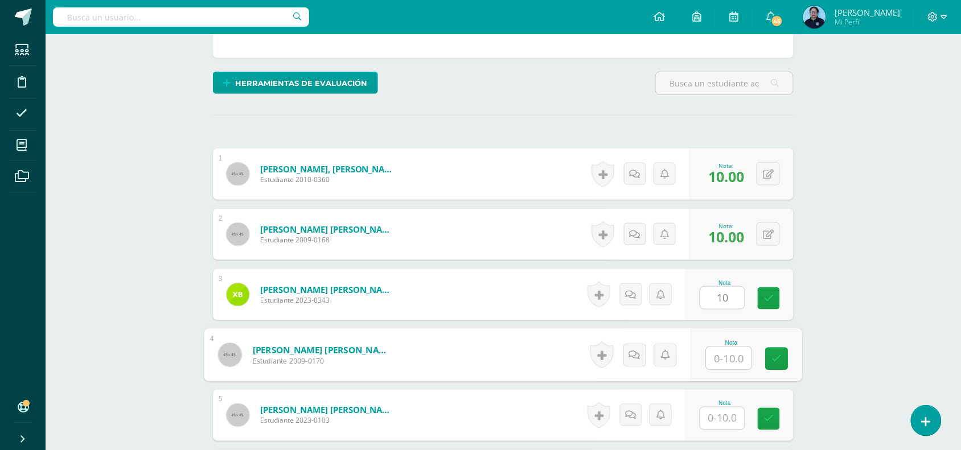
click at [738, 357] on input "text" at bounding box center [729, 358] width 46 height 23
drag, startPoint x: 780, startPoint y: 286, endPoint x: 772, endPoint y: 295, distance: 12.1
click at [772, 295] on div "Nota 10" at bounding box center [739, 294] width 108 height 51
click at [772, 295] on icon at bounding box center [769, 299] width 10 height 10
type input "0"
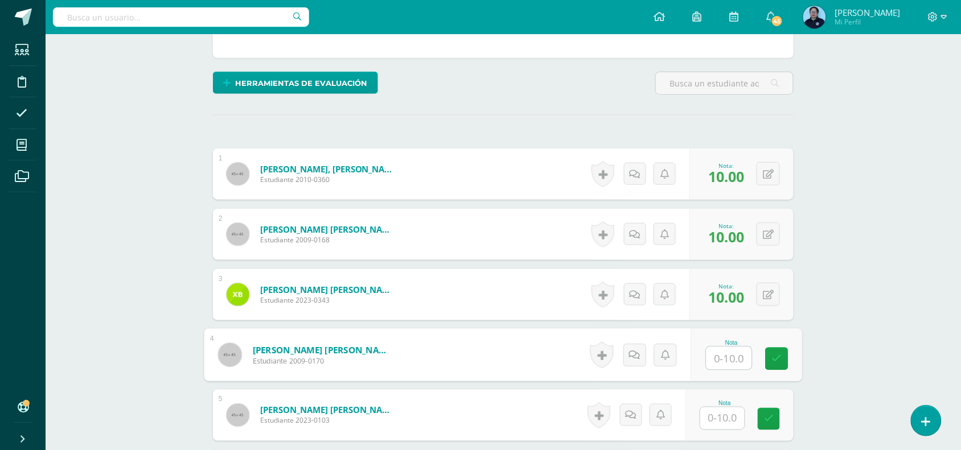
click at [729, 362] on input "text" at bounding box center [729, 358] width 46 height 23
type input "9"
click at [781, 359] on link at bounding box center [776, 359] width 23 height 23
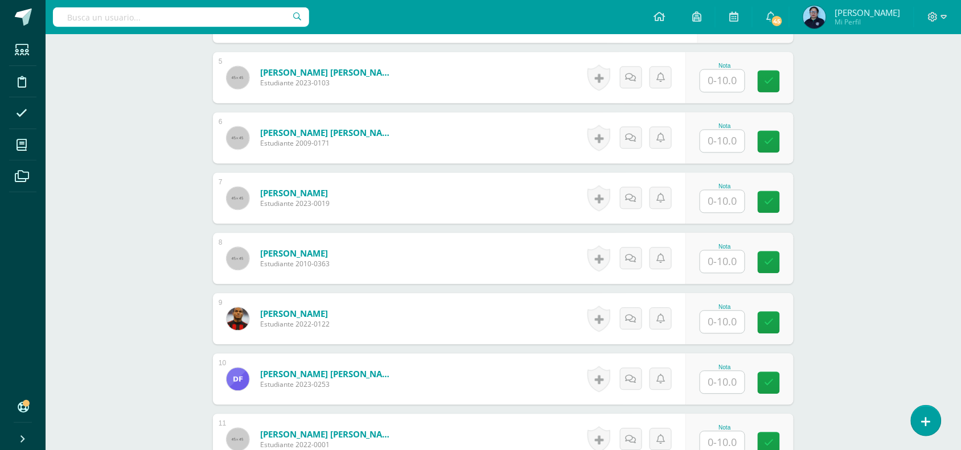
scroll to position [599, 0]
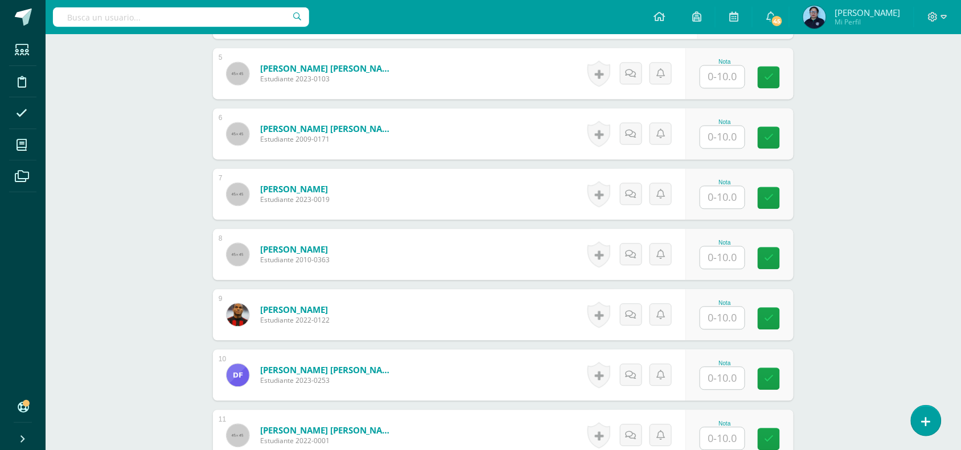
click at [722, 80] on input "text" at bounding box center [722, 77] width 44 height 22
type input "10"
click at [727, 148] on input "text" at bounding box center [729, 137] width 46 height 23
type input "10"
click at [728, 194] on input "text" at bounding box center [729, 198] width 46 height 23
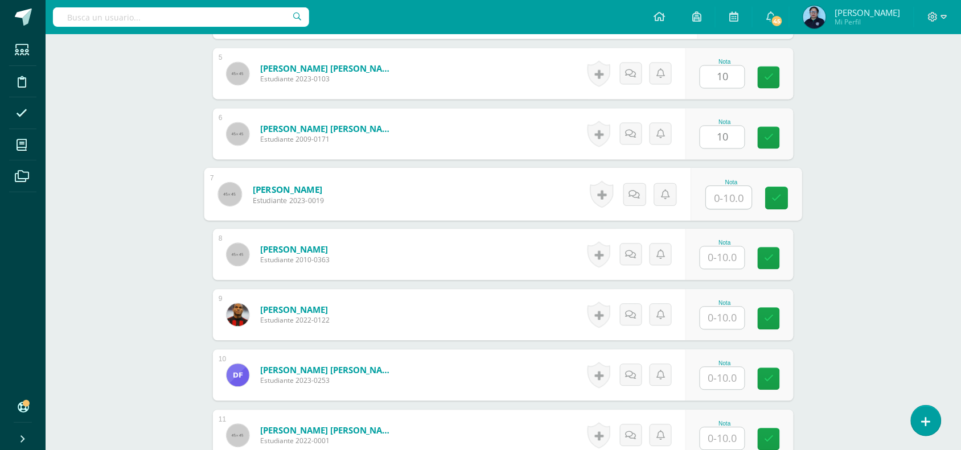
type input "9"
type input "10"
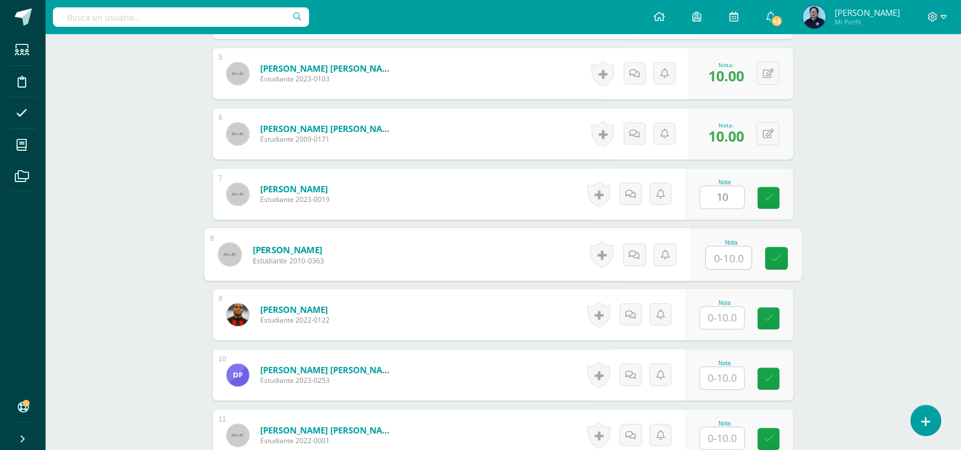
click at [715, 257] on input "text" at bounding box center [729, 258] width 46 height 23
type input "10"
click at [729, 319] on input "text" at bounding box center [722, 318] width 44 height 22
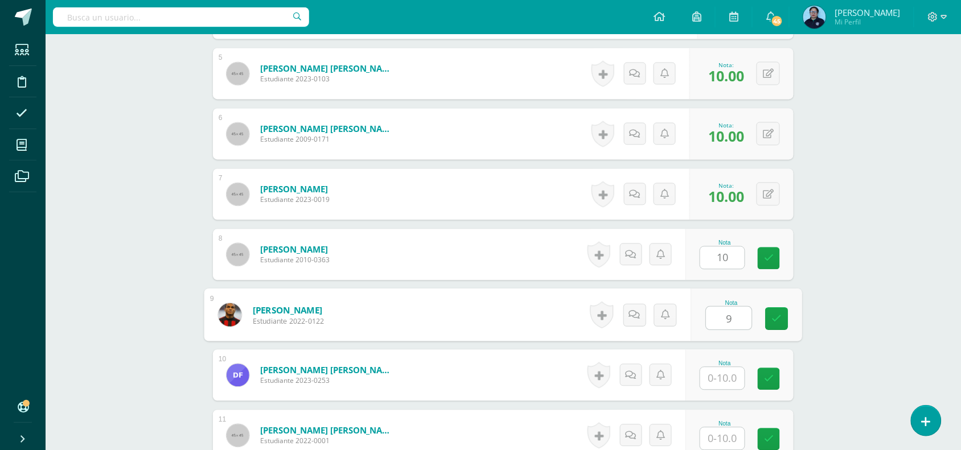
type input "9"
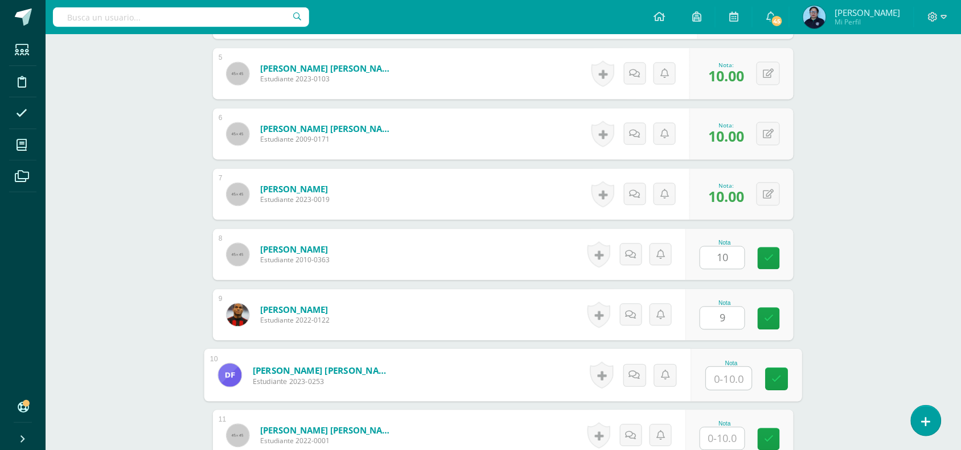
click at [729, 382] on input "text" at bounding box center [729, 379] width 46 height 23
type input "10"
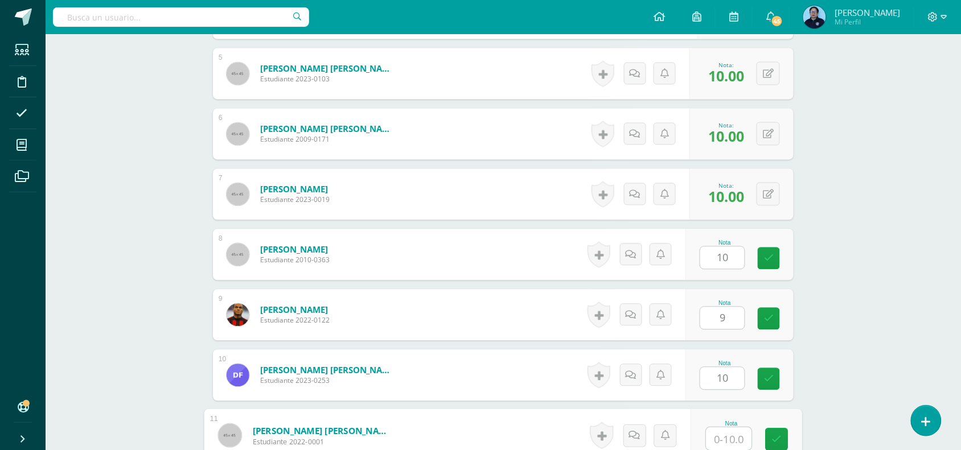
click at [724, 442] on input "text" at bounding box center [729, 439] width 46 height 23
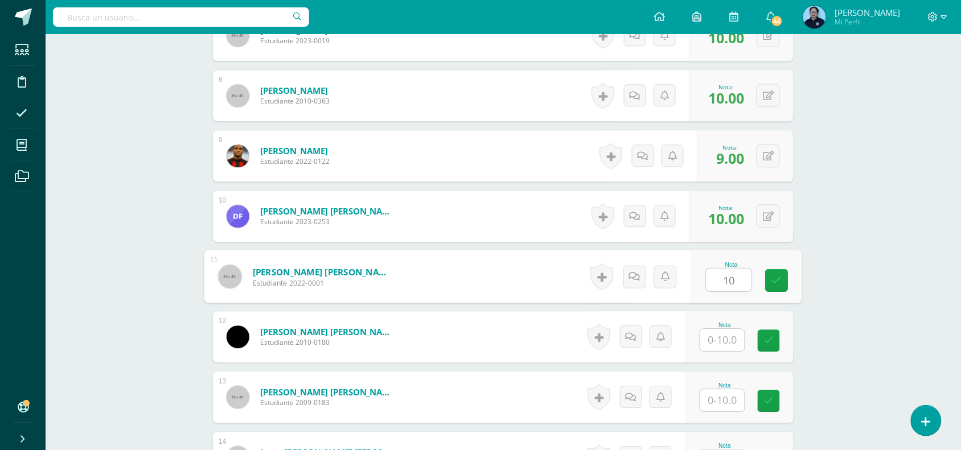
scroll to position [762, 0]
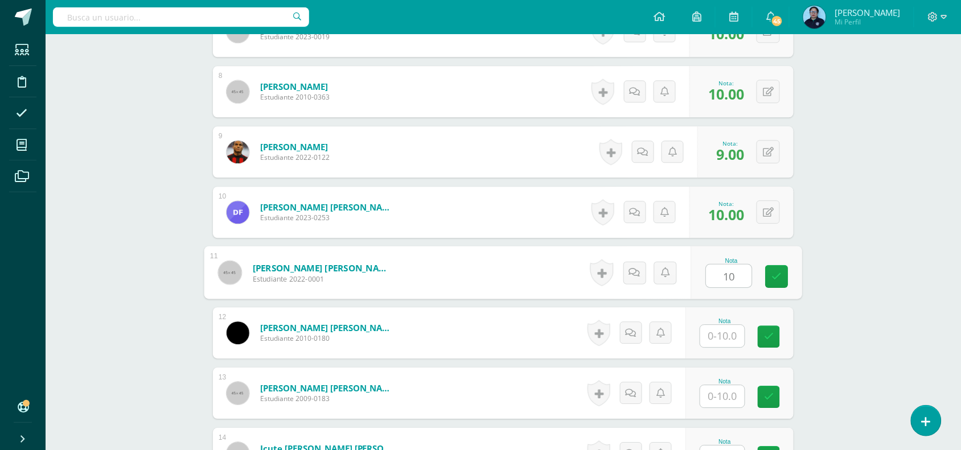
type input "1"
type input "9"
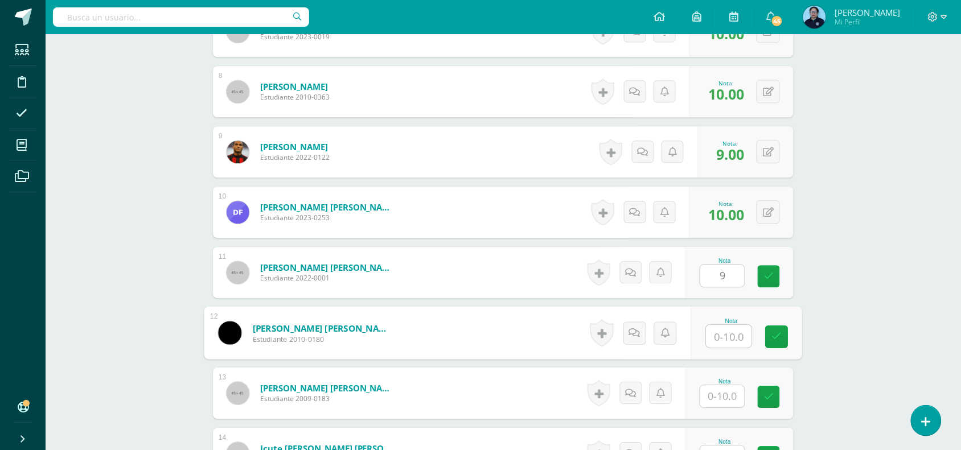
click at [727, 342] on input "text" at bounding box center [729, 336] width 46 height 23
type input "10"
click at [798, 323] on div "¿Estás seguro que quieres eliminar esta actividad? Esto borrará la actividad y …" at bounding box center [503, 402] width 626 height 2104
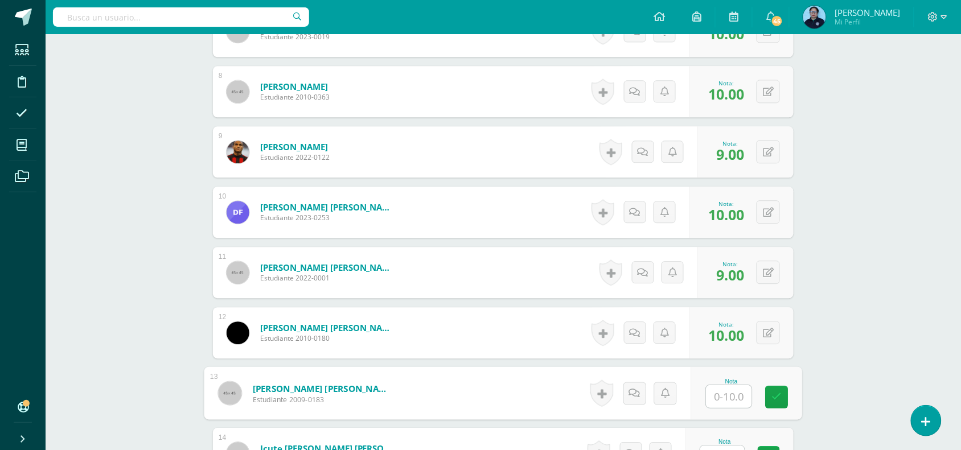
click at [728, 398] on input "text" at bounding box center [729, 396] width 46 height 23
type input "10"
click at [780, 399] on icon at bounding box center [777, 397] width 10 height 10
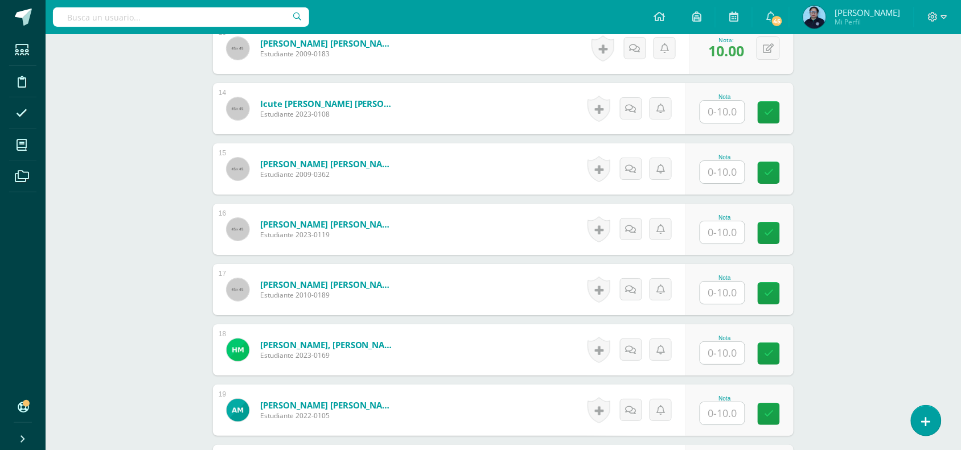
scroll to position [1122, 0]
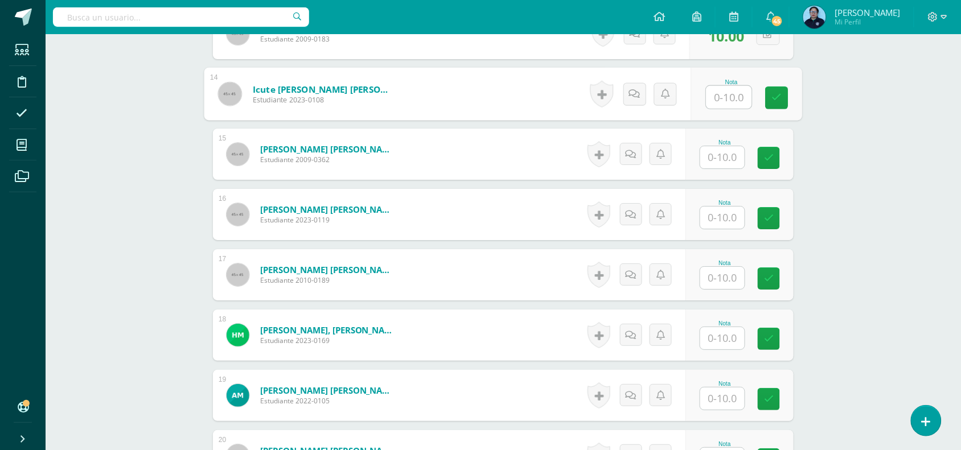
click at [727, 94] on input "text" at bounding box center [729, 97] width 46 height 23
